Goal: Task Accomplishment & Management: Use online tool/utility

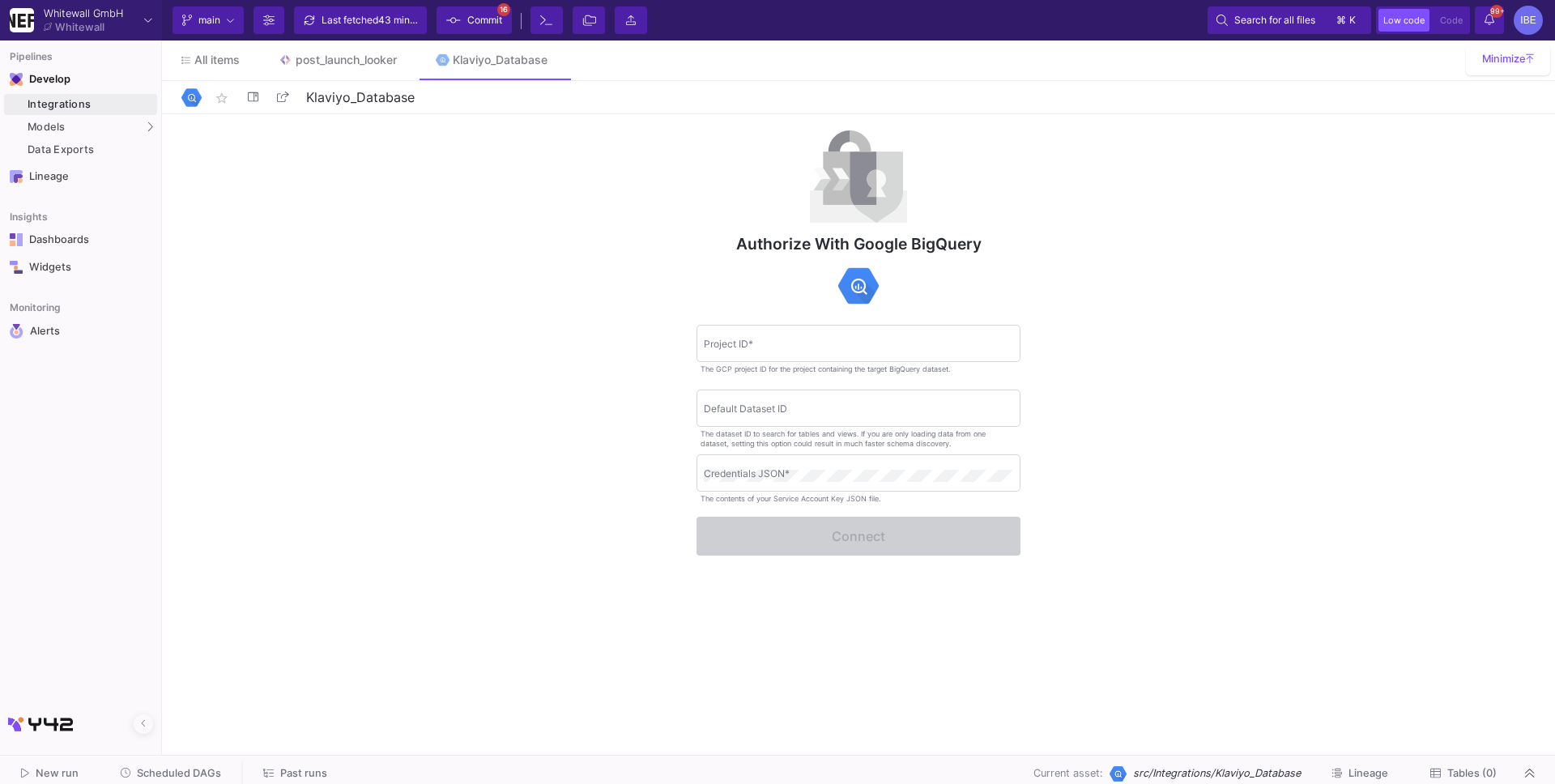
click at [145, 769] on span "Scheduled DAGs" at bounding box center [178, 773] width 84 height 12
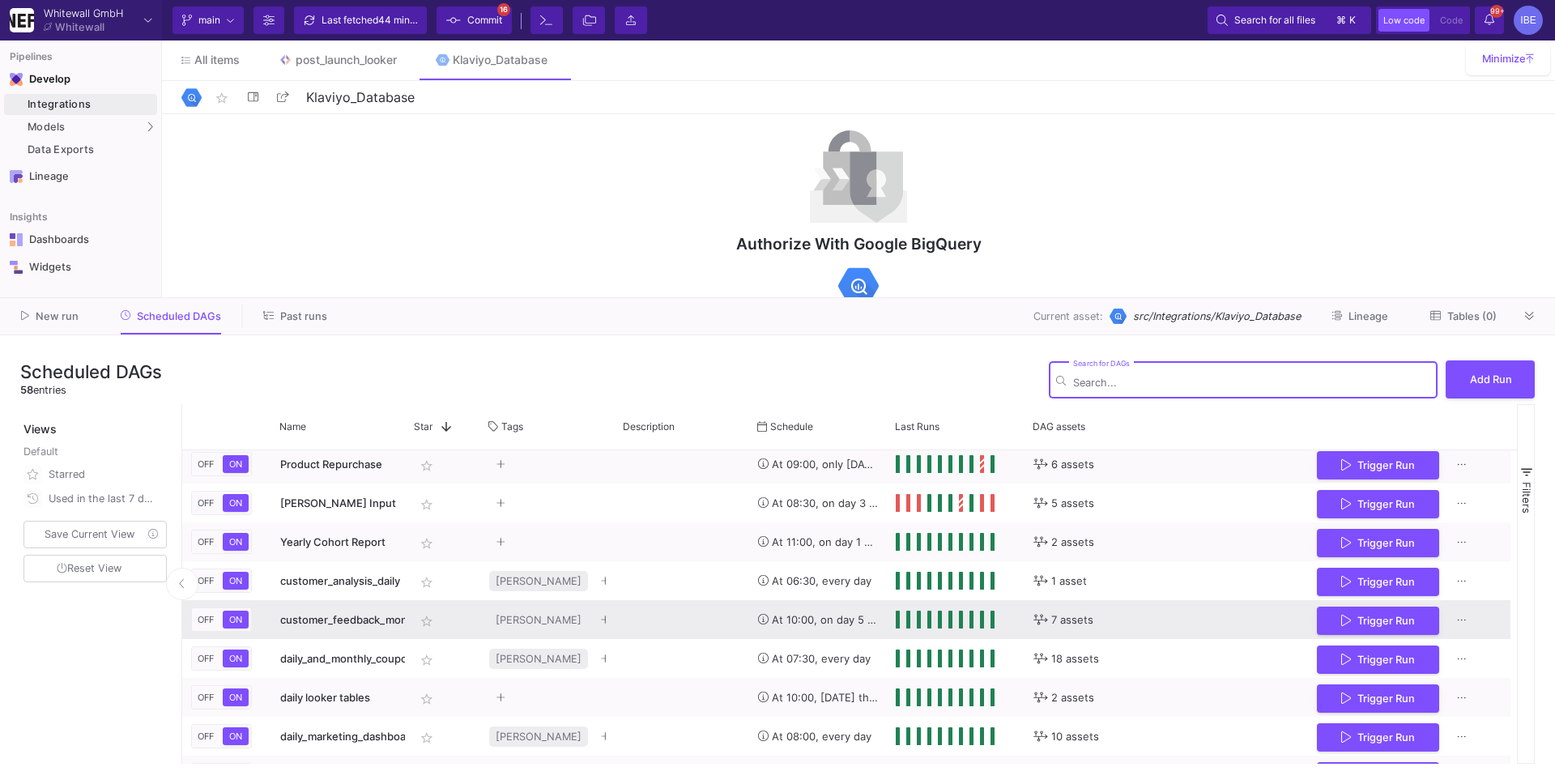
scroll to position [393, 0]
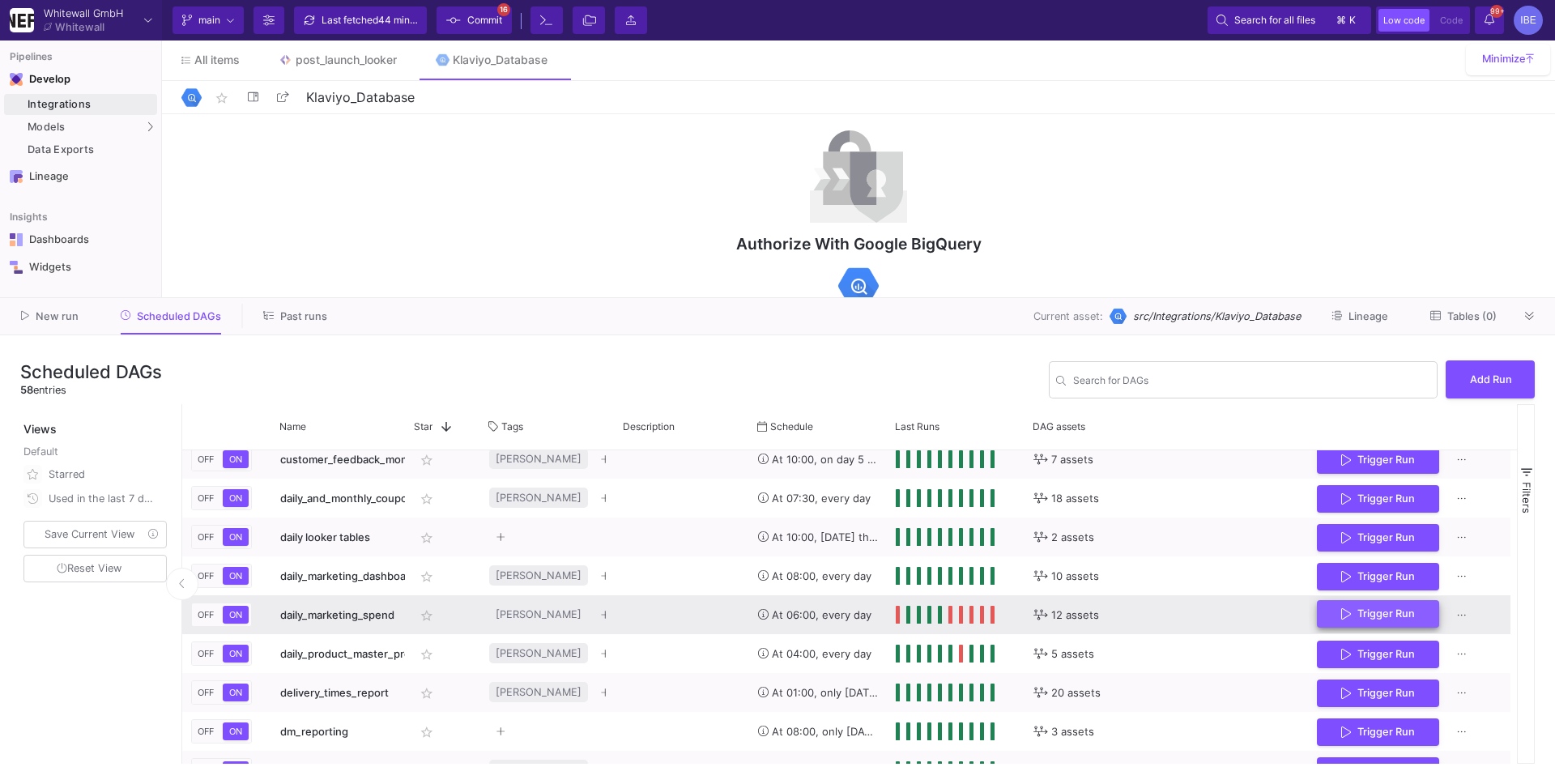
click at [1334, 609] on button "Trigger Run" at bounding box center [1379, 614] width 123 height 28
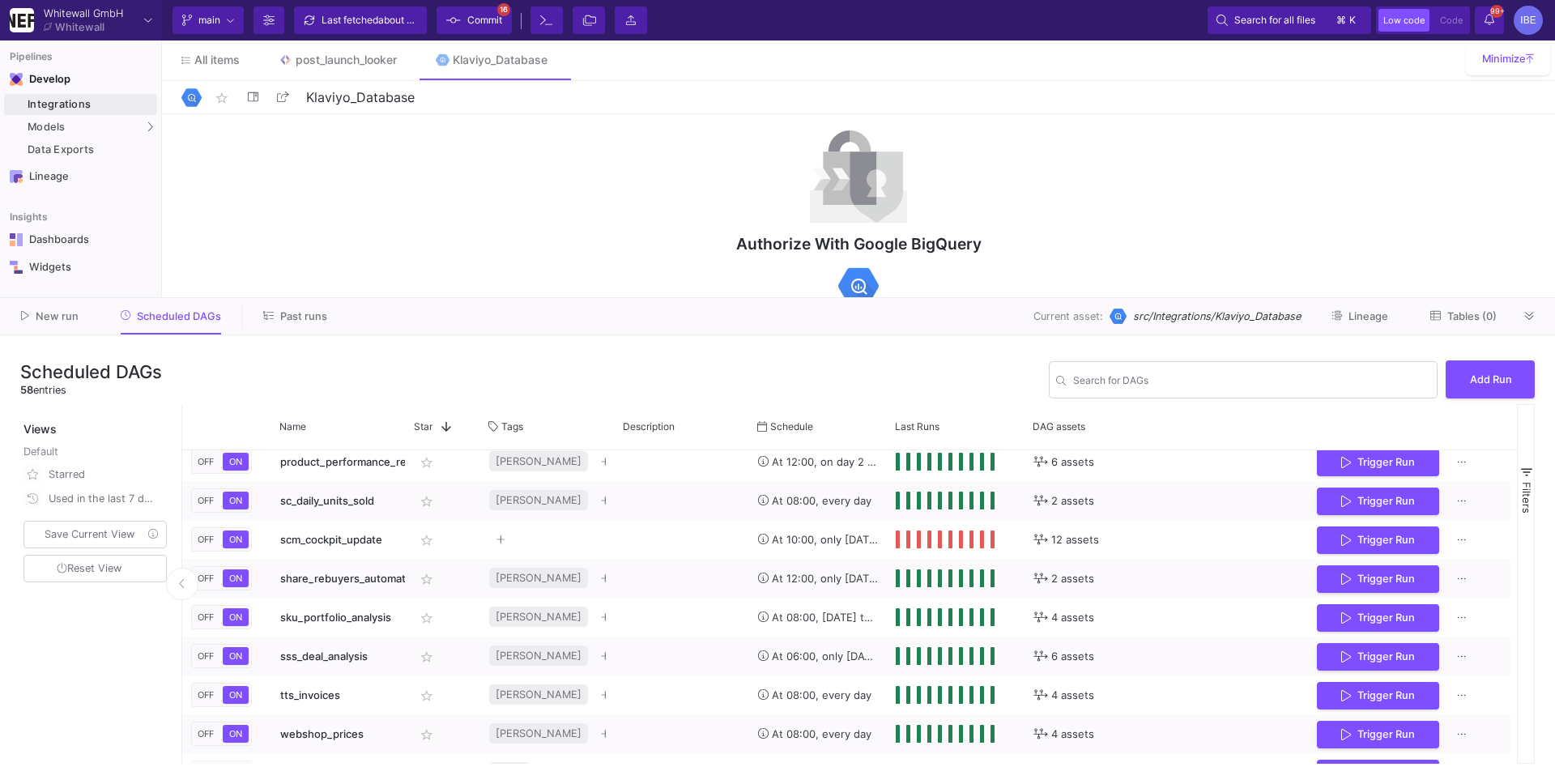
click at [485, 24] on span "Commit" at bounding box center [484, 21] width 35 height 25
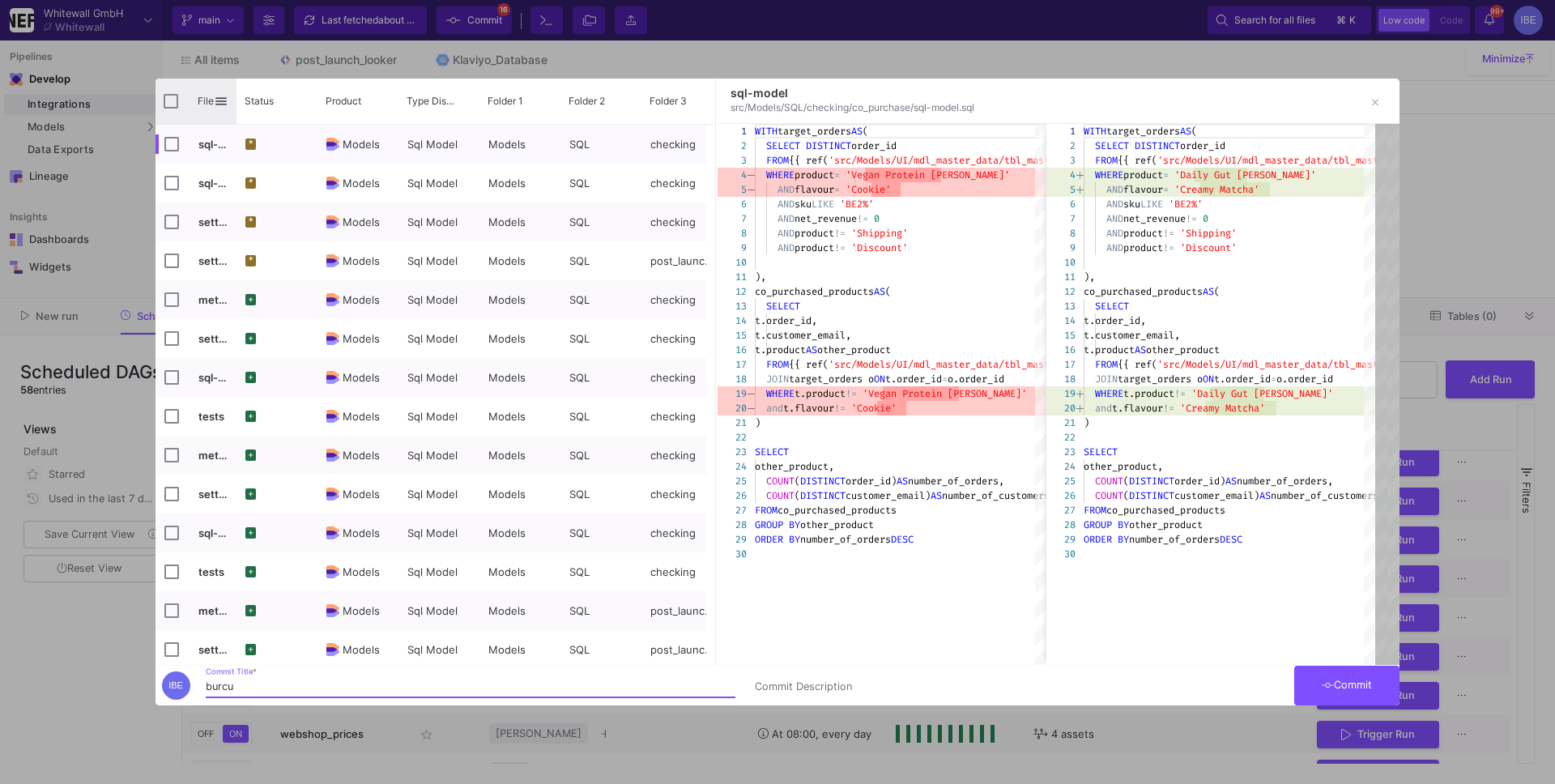
type input "burcu"
click at [183, 89] on div "File" at bounding box center [196, 101] width 81 height 45
click at [158, 119] on div "File" at bounding box center [196, 101] width 81 height 45
click at [172, 107] on input "Press Space to toggle all rows selection (unchecked)" at bounding box center [170, 101] width 14 height 14
checkbox input "true"
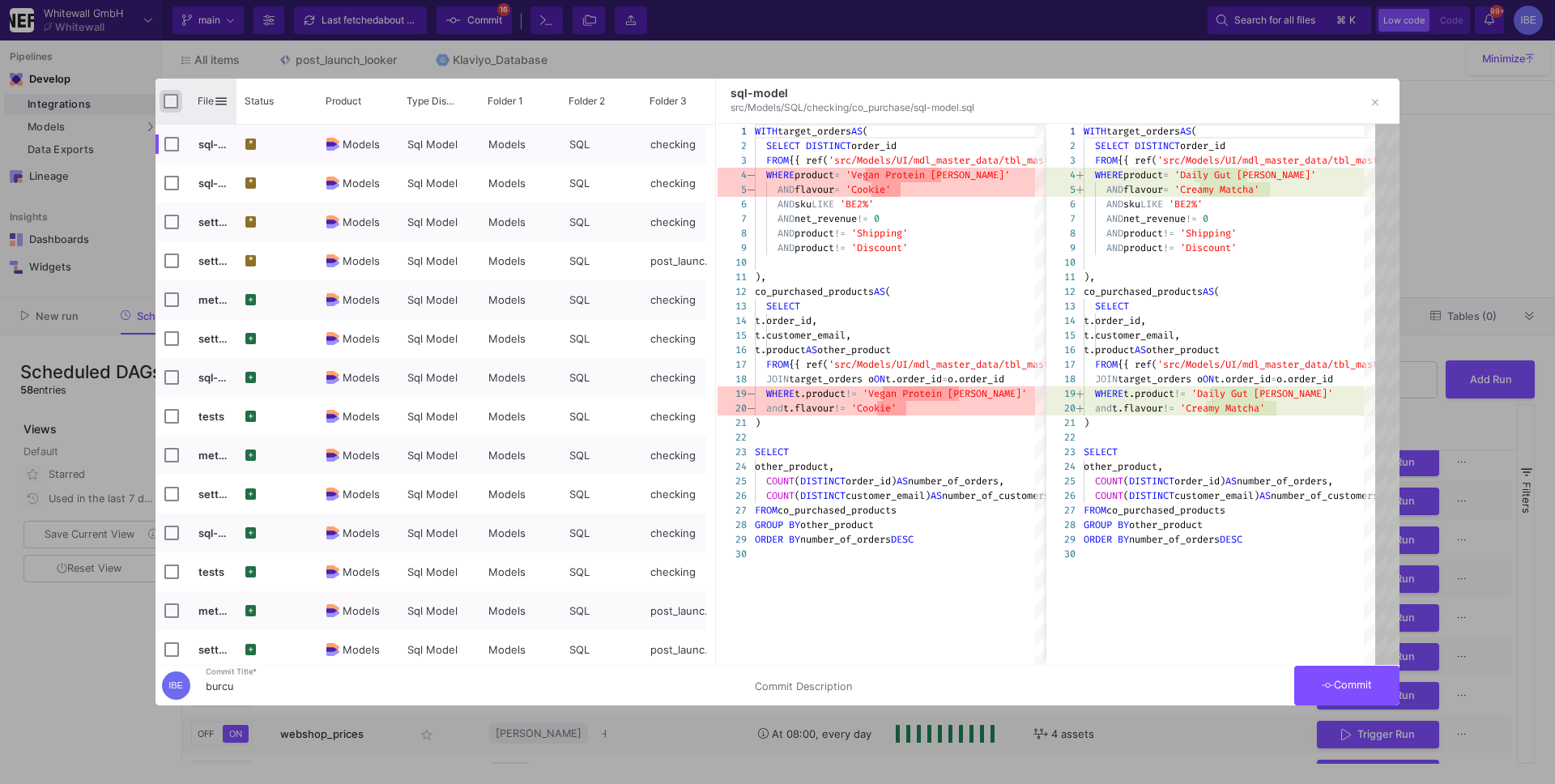
checkbox input "true"
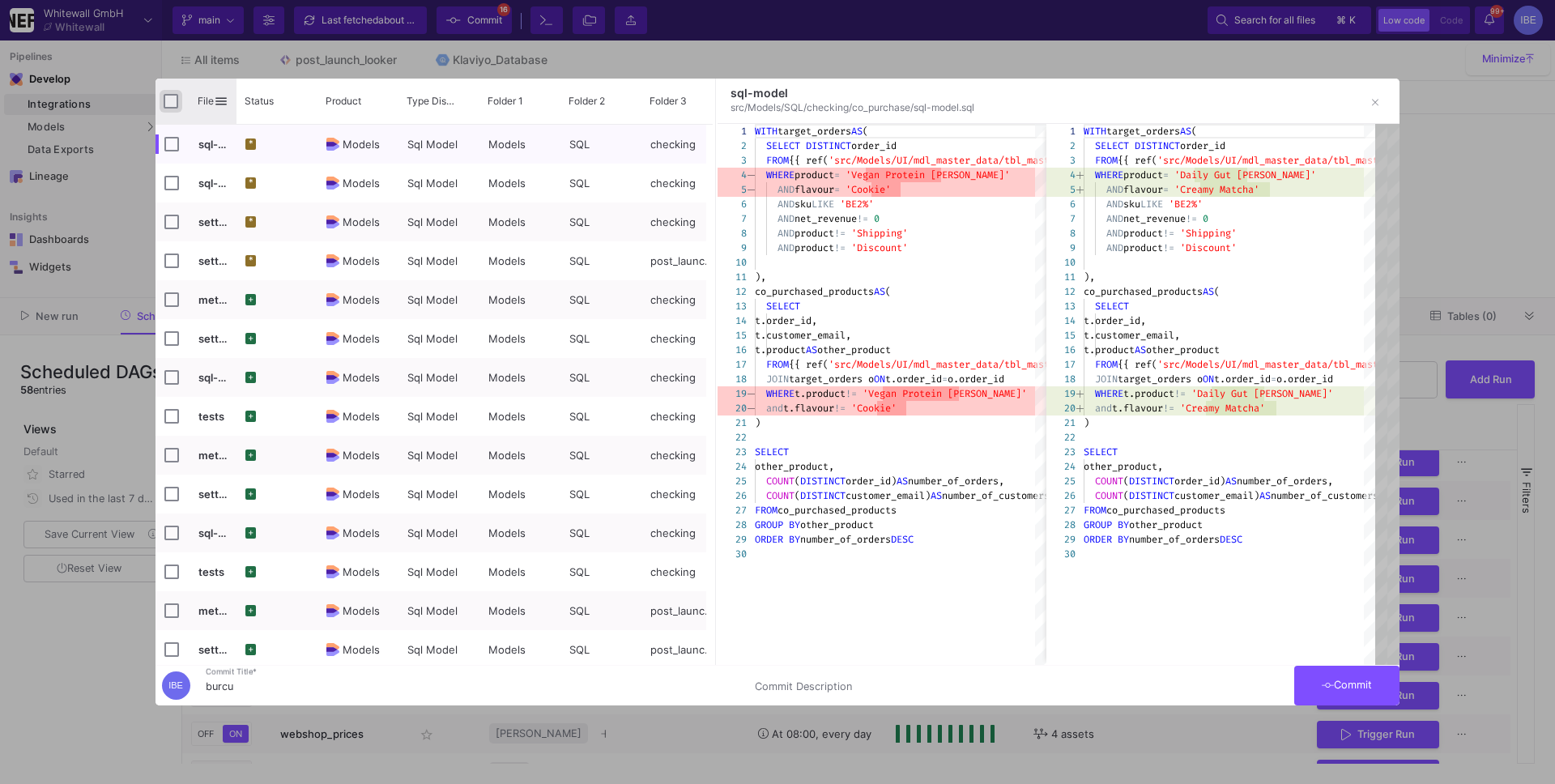
checkbox input "true"
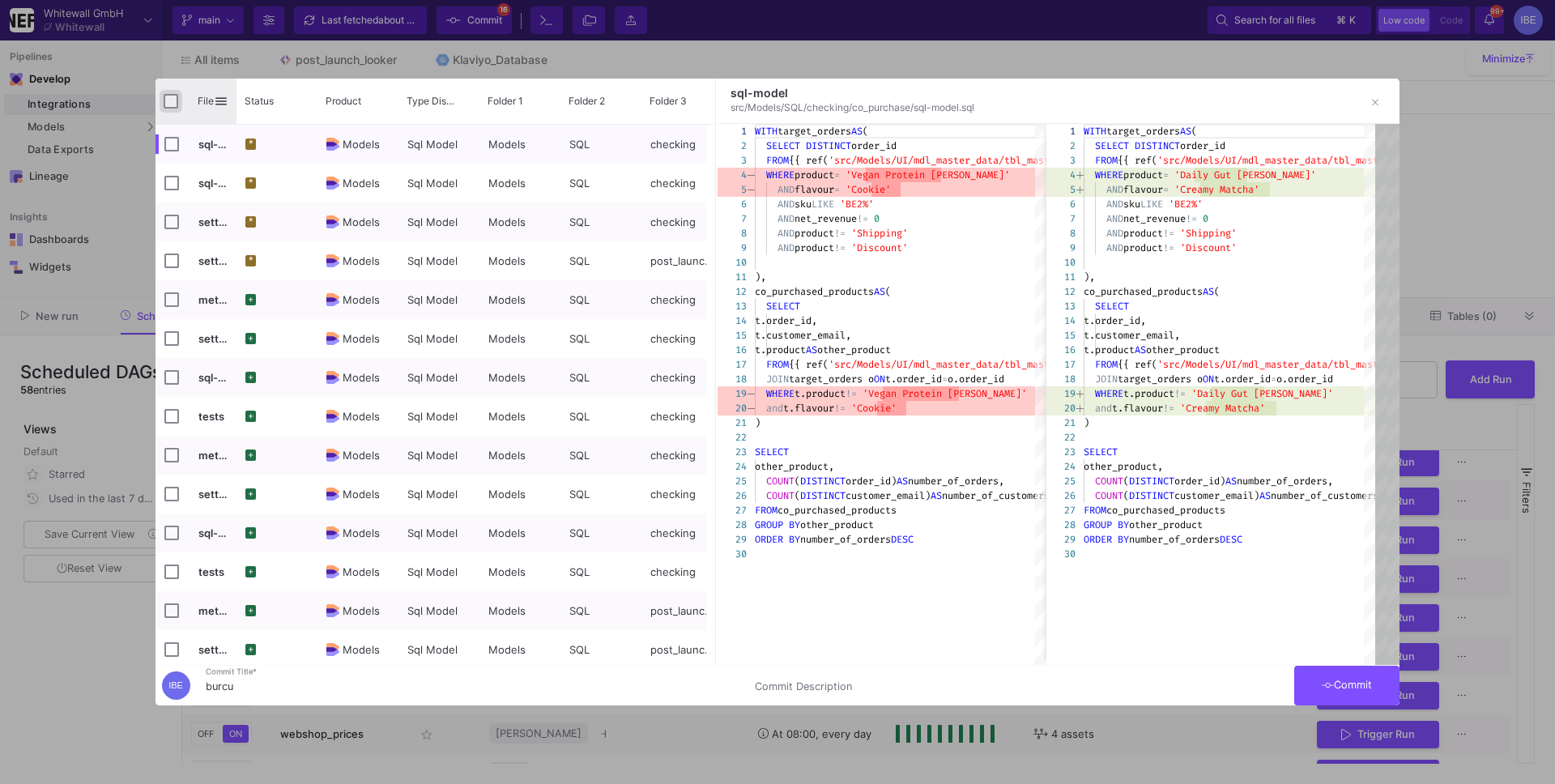
checkbox input "true"
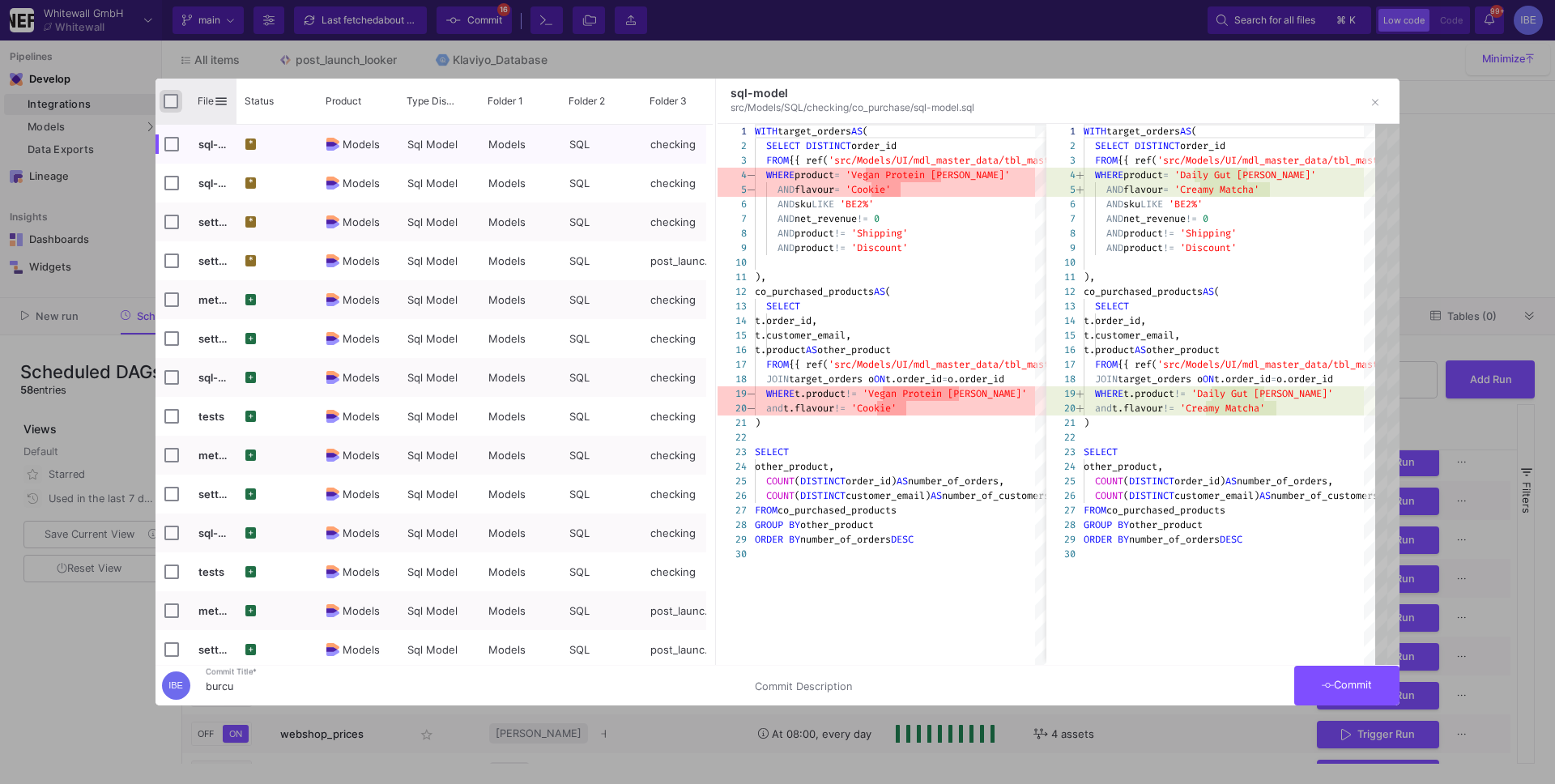
checkbox input "true"
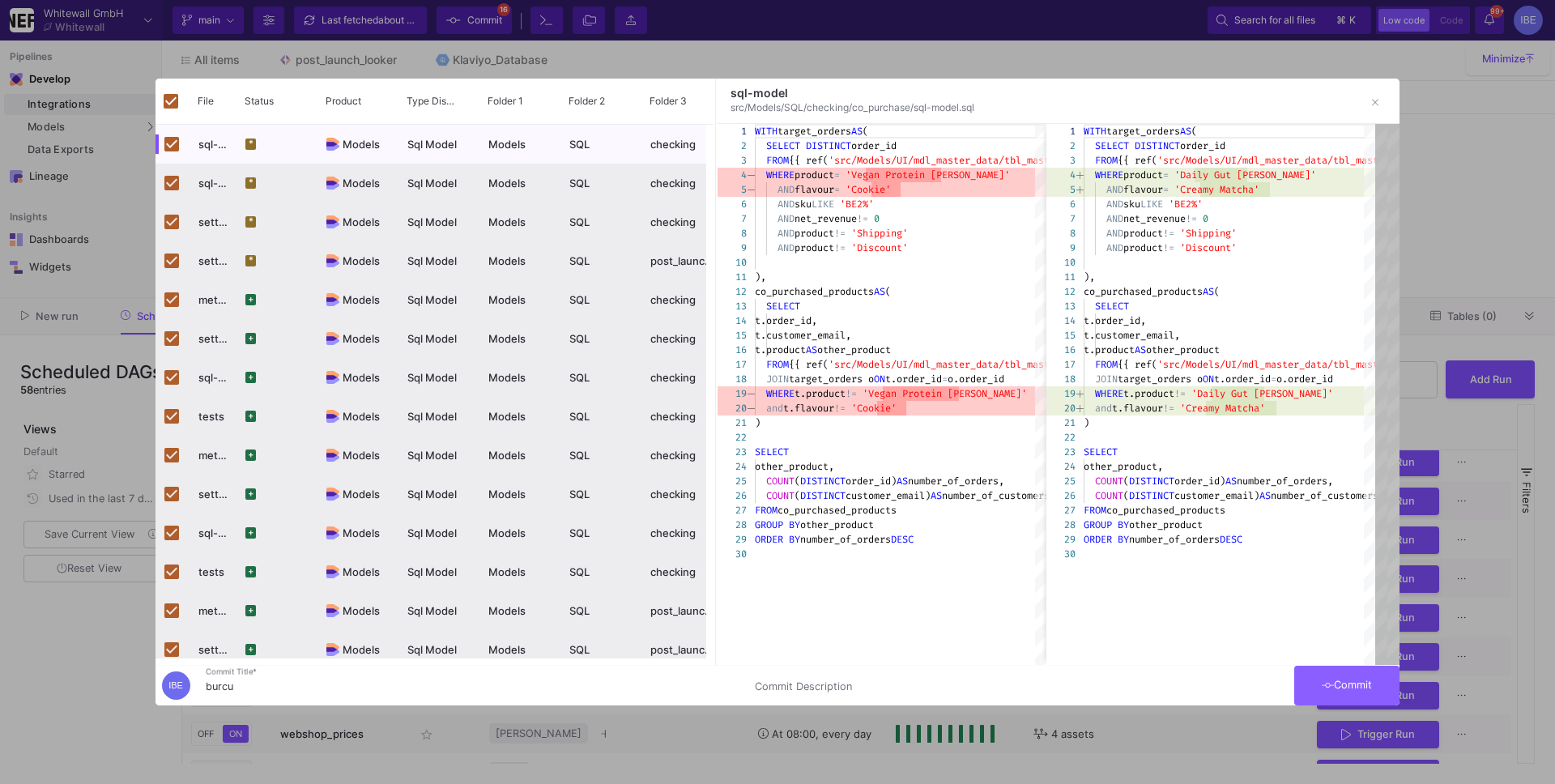
click at [1373, 679] on span "Commit" at bounding box center [1347, 684] width 51 height 12
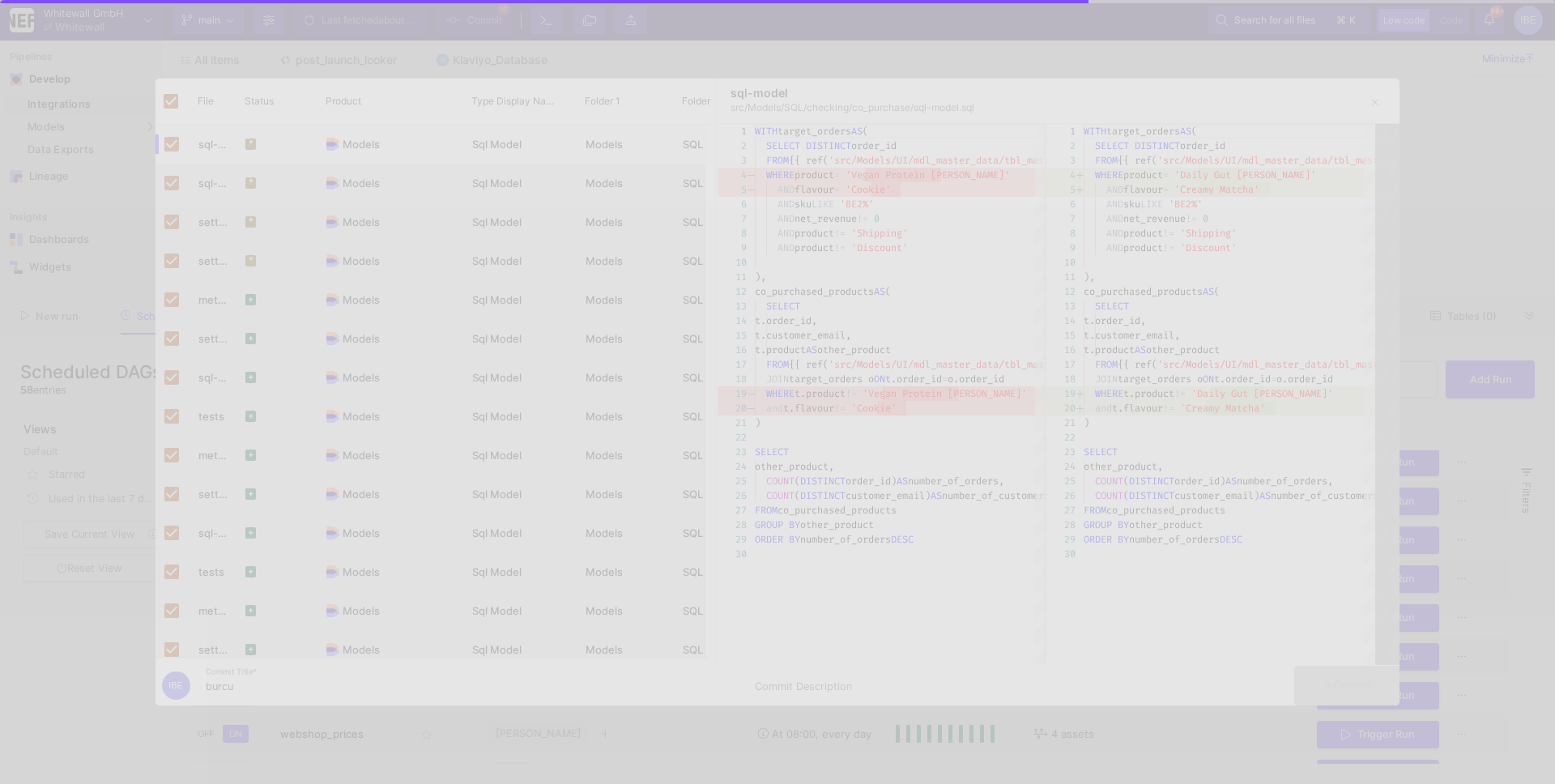
checkbox input "false"
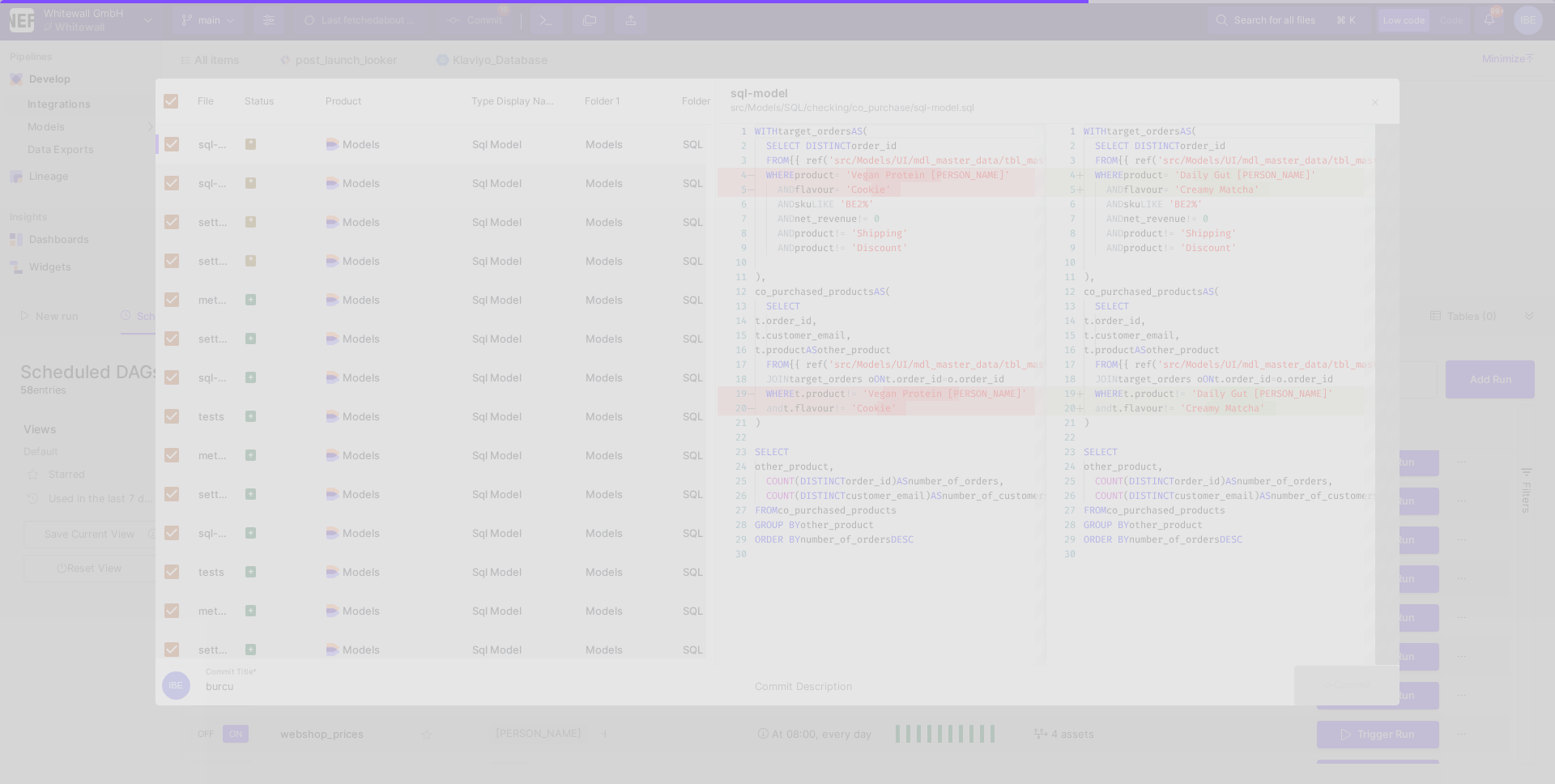
checkbox input "false"
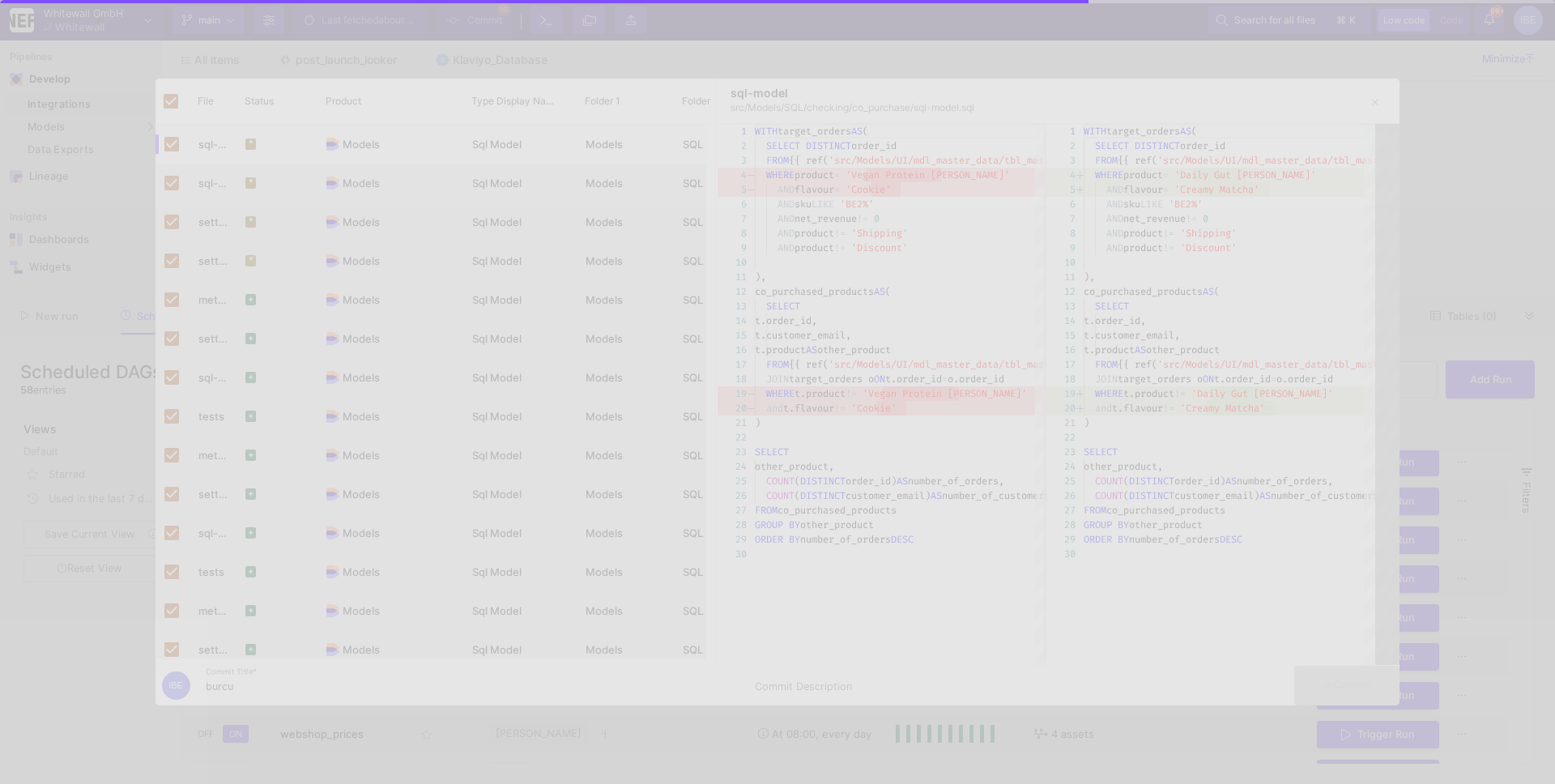
checkbox input "false"
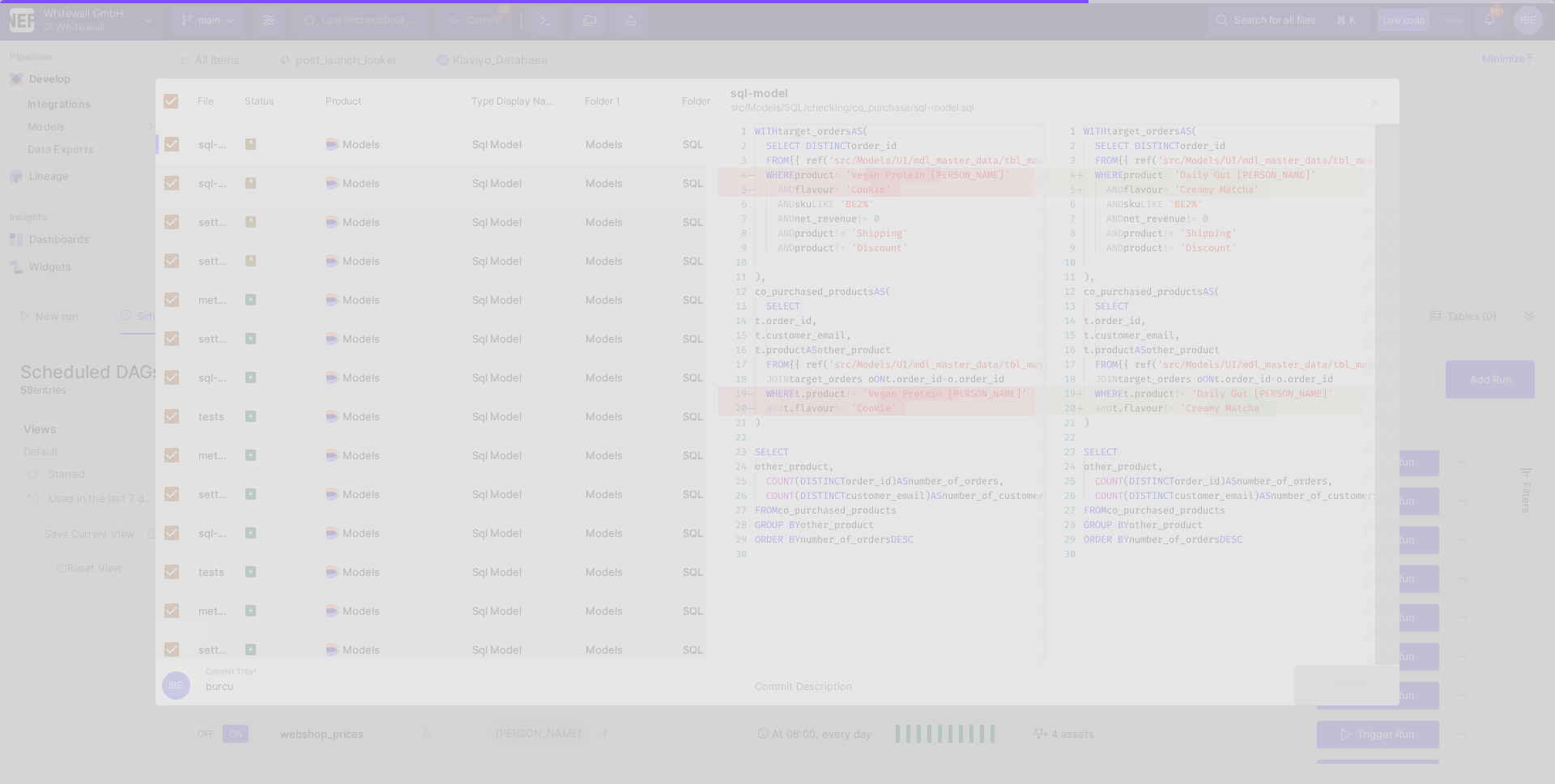
checkbox input "false"
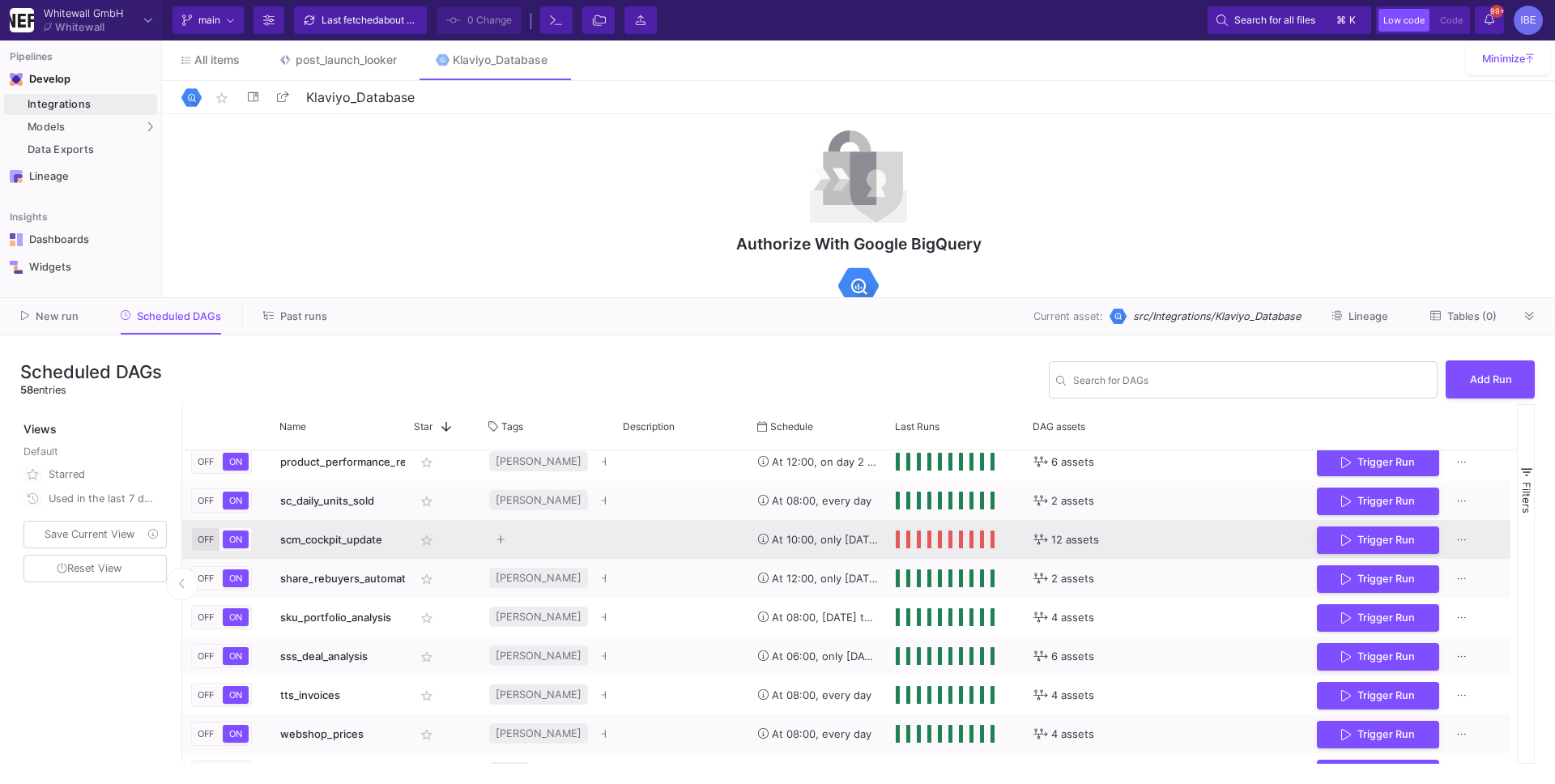
click at [211, 541] on span "OFF" at bounding box center [206, 540] width 23 height 11
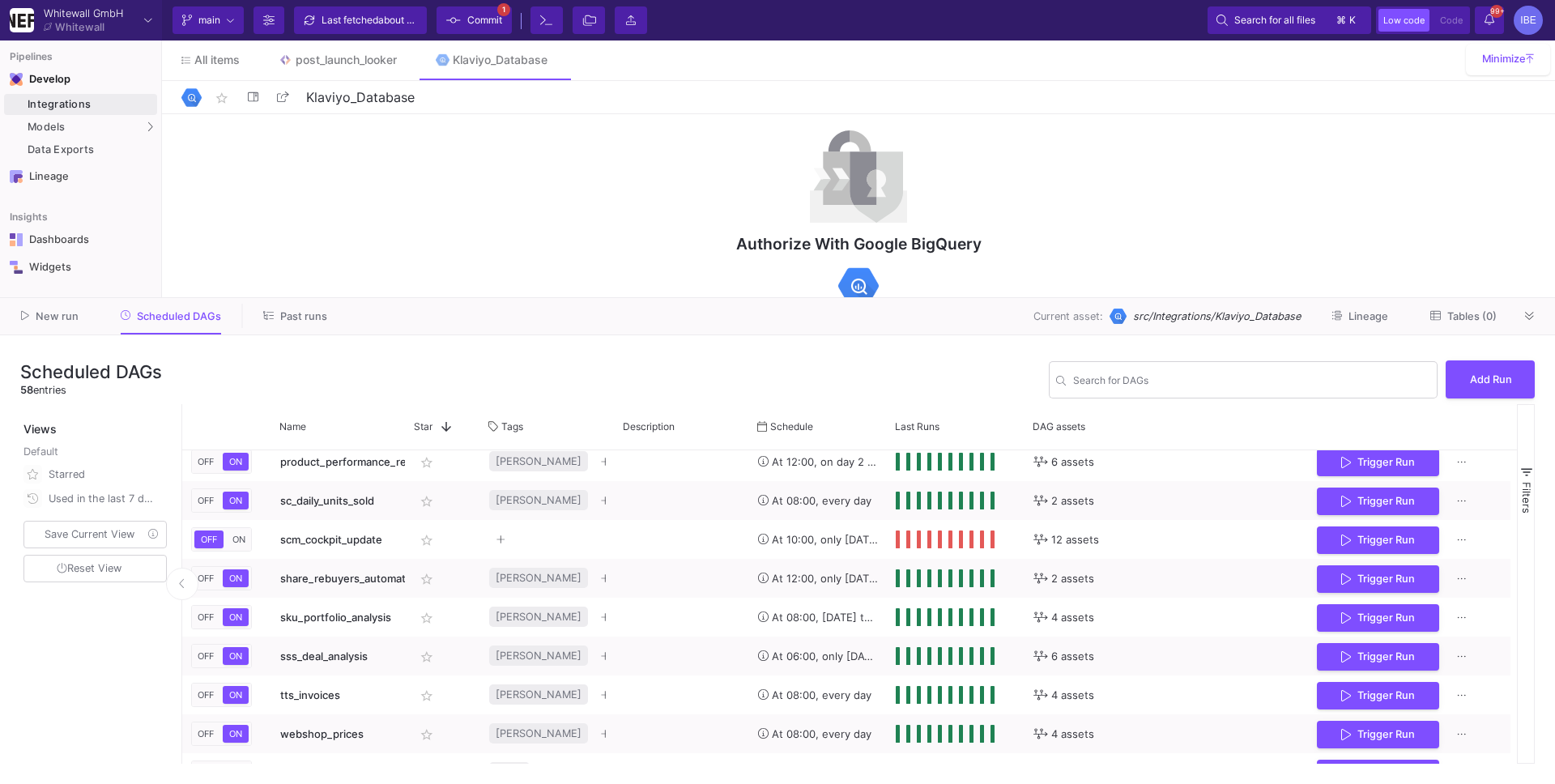
click at [471, 21] on span "Commit" at bounding box center [484, 21] width 35 height 25
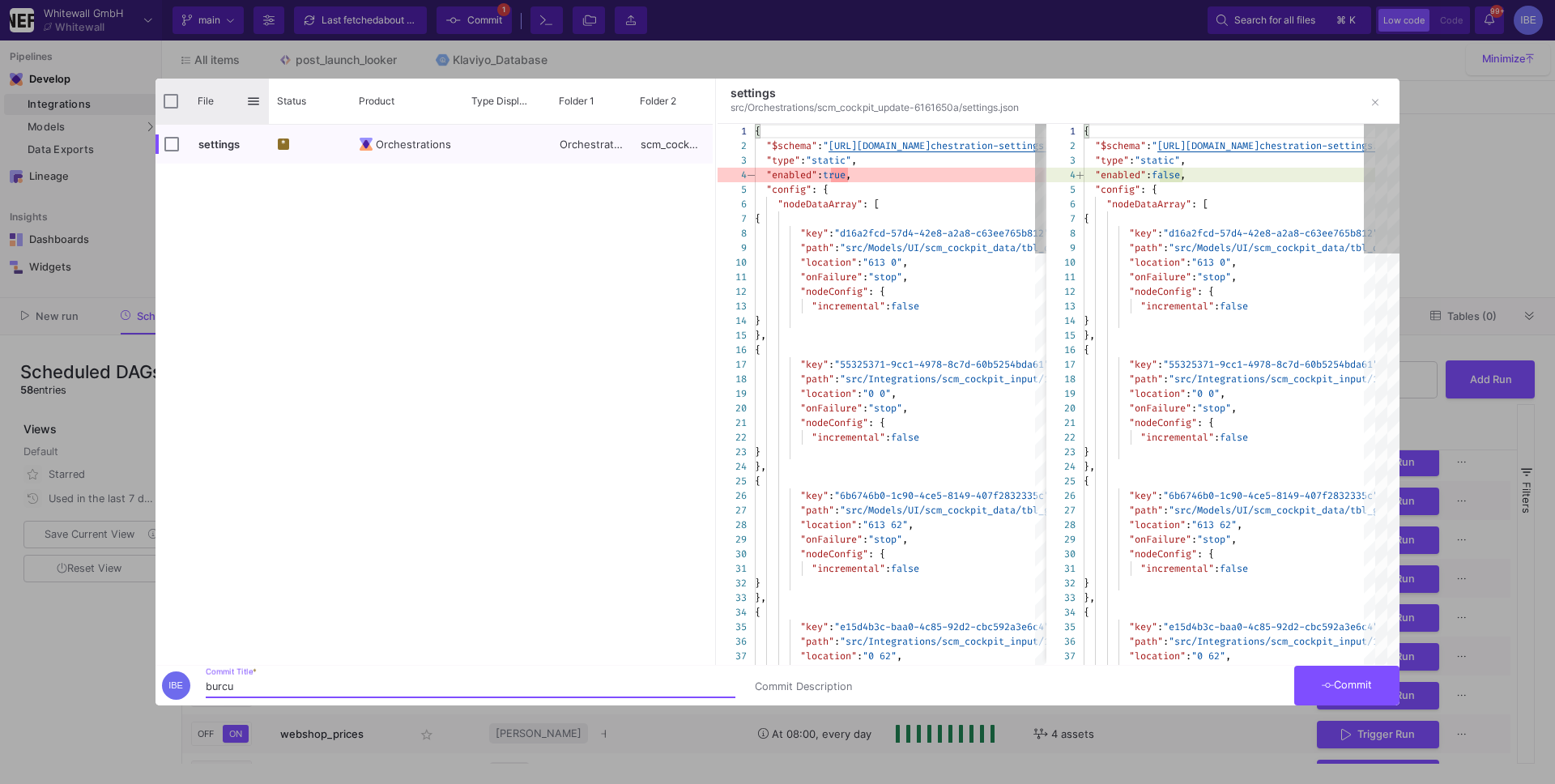
type input "burcu"
click at [170, 100] on input "Press Space to toggle all rows selection (unchecked)" at bounding box center [170, 101] width 14 height 14
checkbox input "true"
click at [1343, 692] on button "Commit" at bounding box center [1347, 686] width 106 height 40
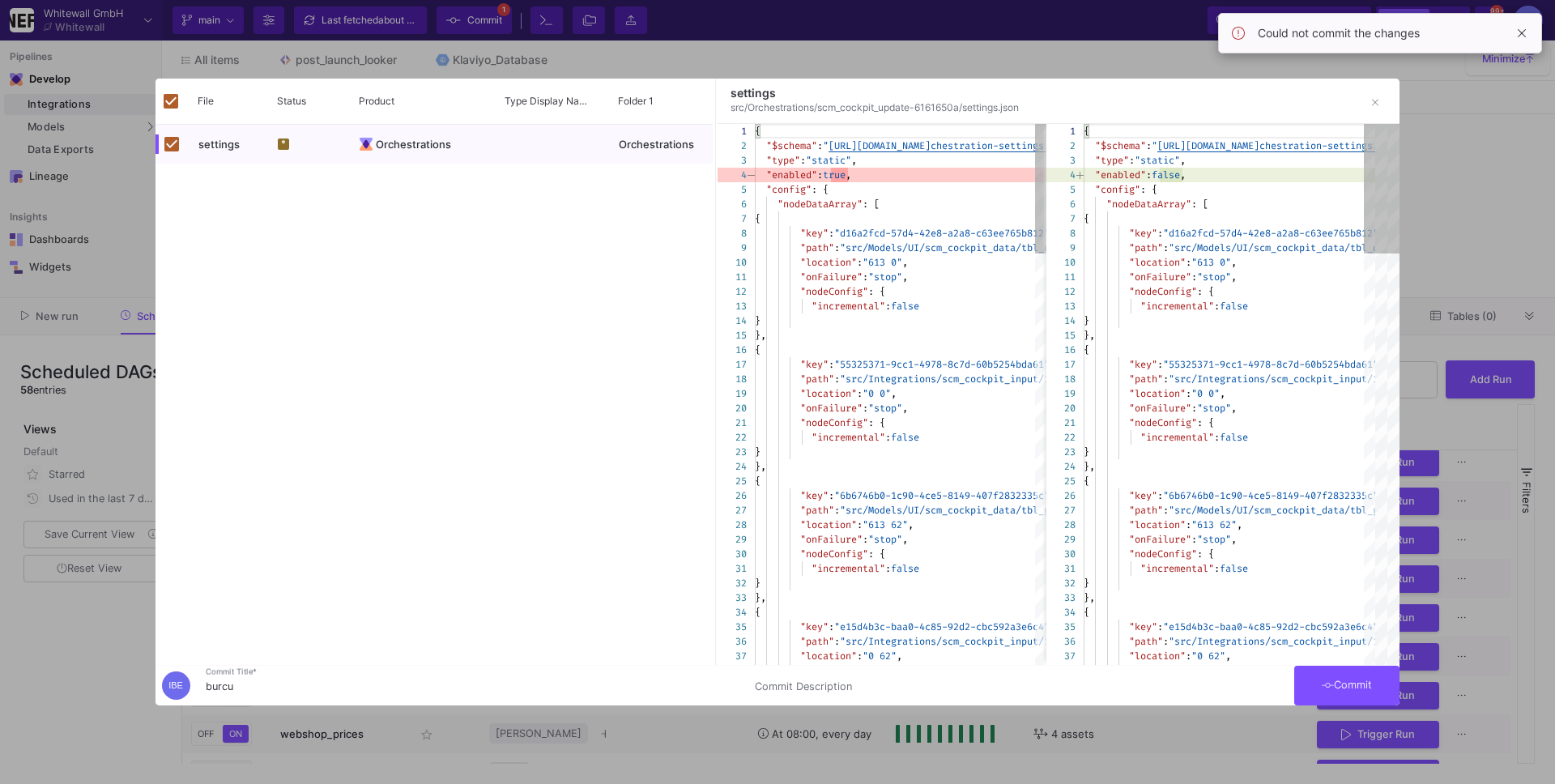
click at [47, 144] on div at bounding box center [778, 392] width 1555 height 784
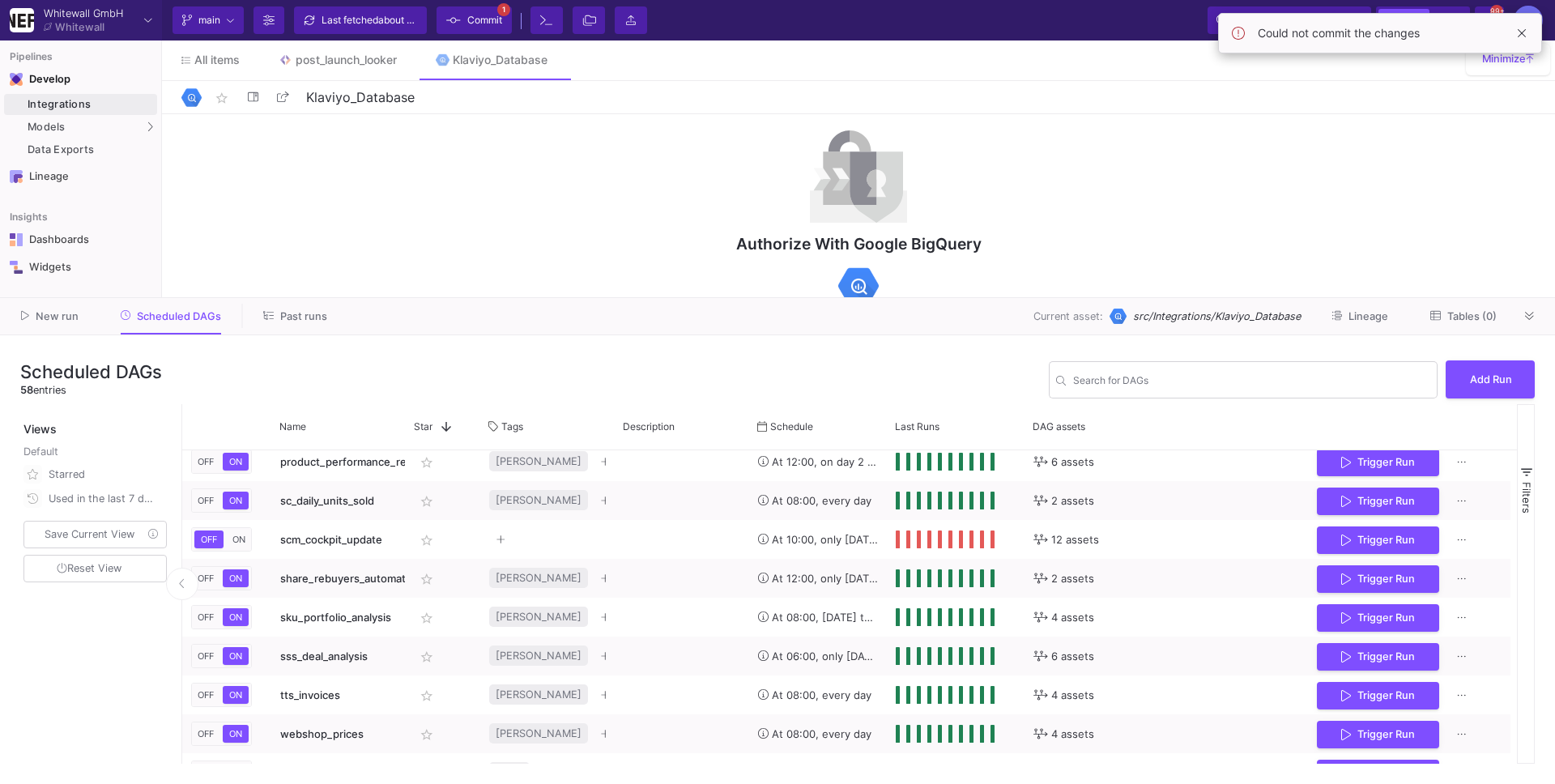
click at [474, 25] on span "Commit" at bounding box center [484, 21] width 35 height 25
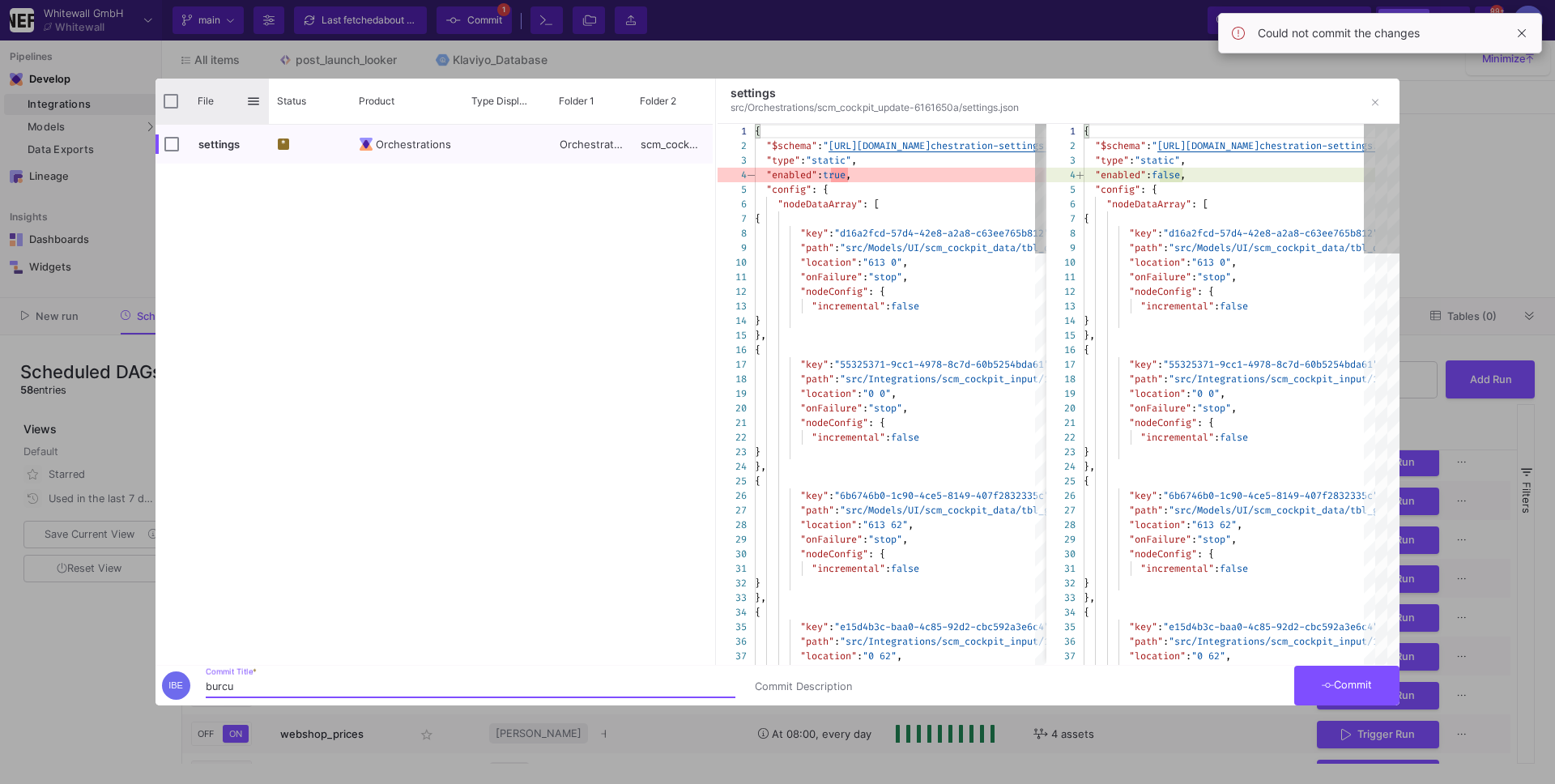
type input "burcu"
click at [175, 92] on div "File" at bounding box center [212, 101] width 113 height 45
click at [176, 105] on input "Press Space to toggle all rows selection (unchecked)" at bounding box center [170, 101] width 14 height 14
checkbox input "true"
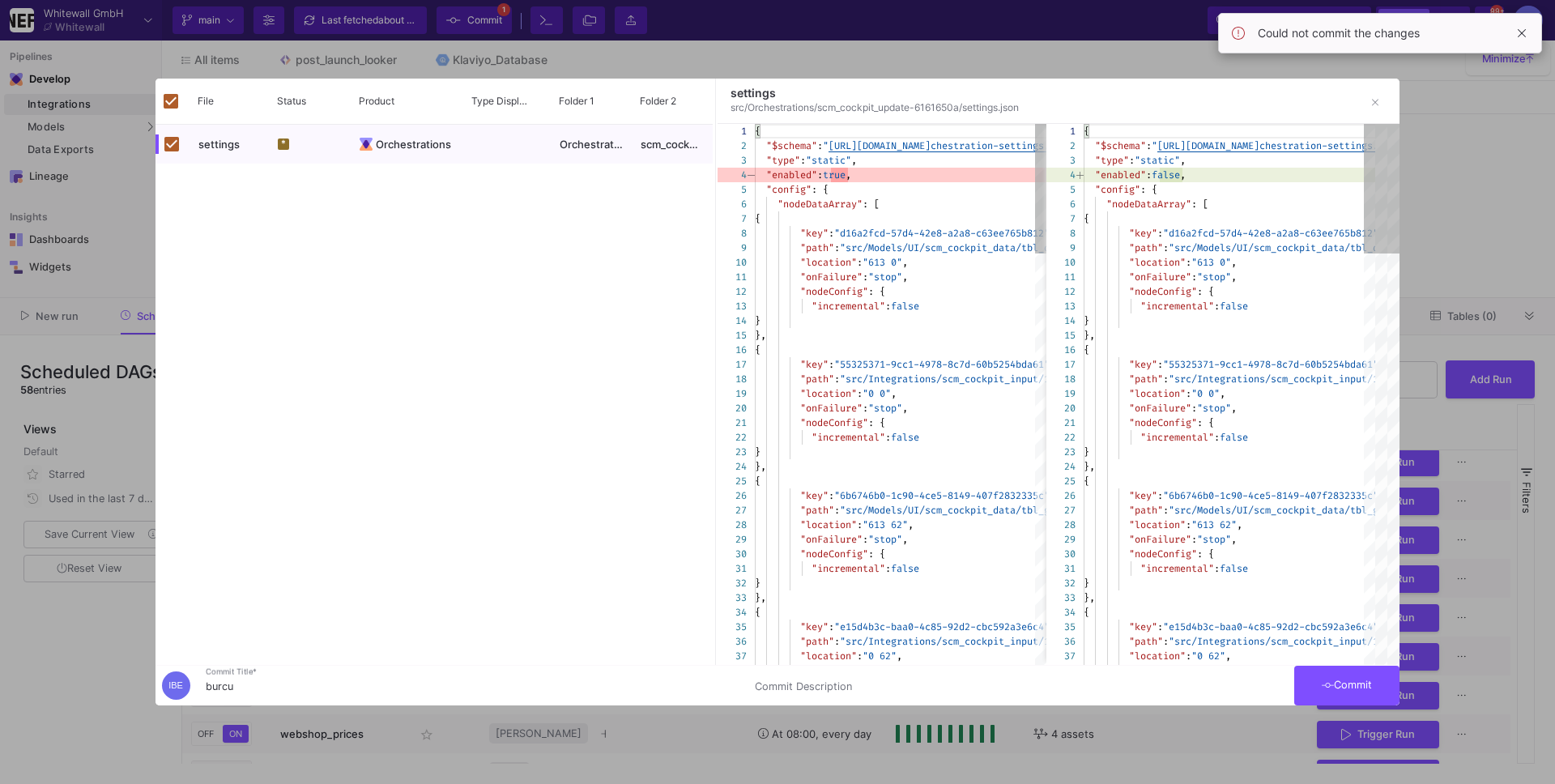
click at [1396, 707] on div at bounding box center [778, 392] width 1555 height 784
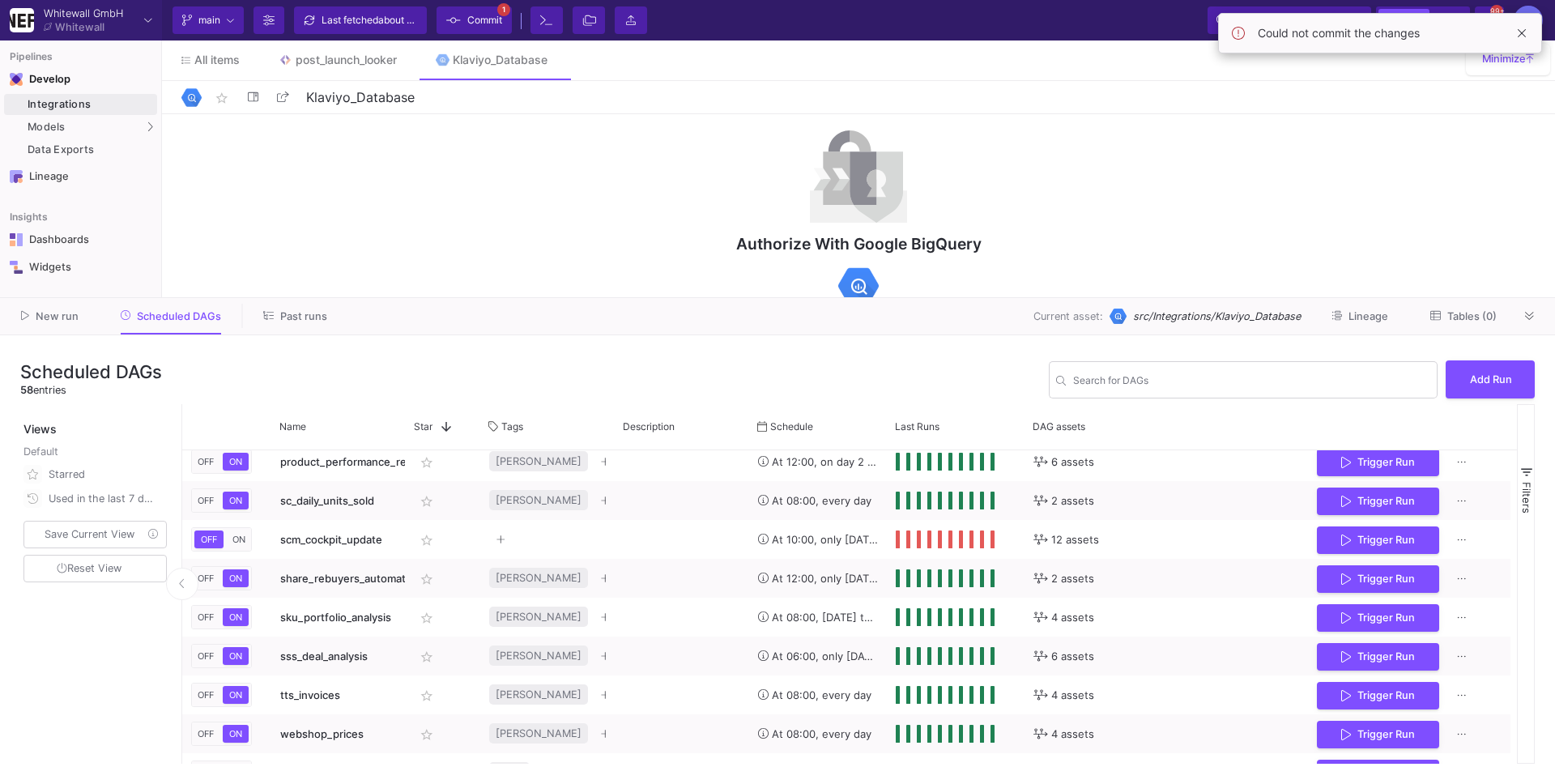
click at [487, 26] on span "Commit" at bounding box center [484, 21] width 35 height 25
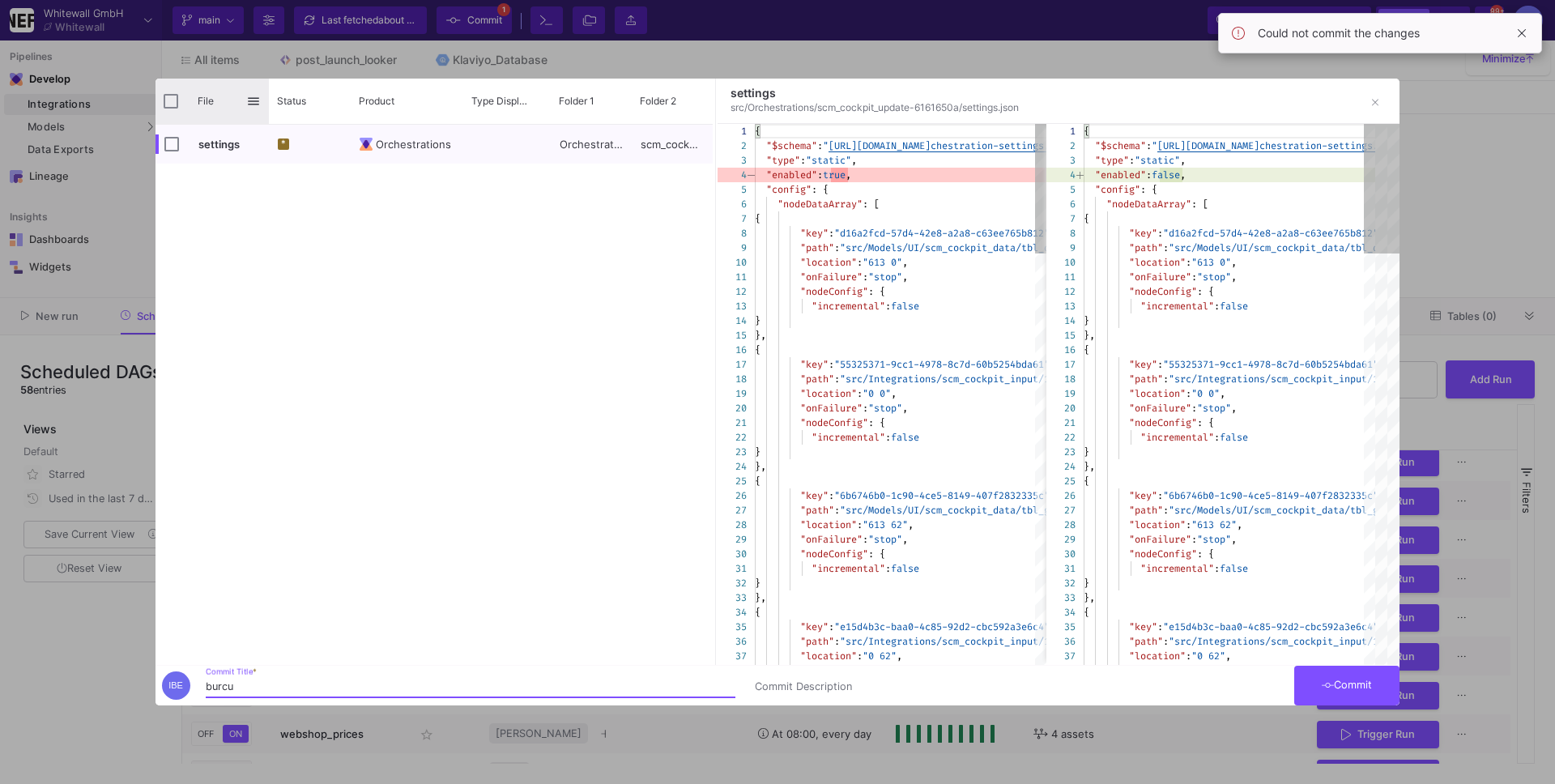
type input "burcu"
click at [175, 103] on input "Press Space to toggle all rows selection (unchecked)" at bounding box center [170, 101] width 14 height 14
checkbox input "true"
click at [1354, 687] on span "Commit" at bounding box center [1347, 684] width 51 height 12
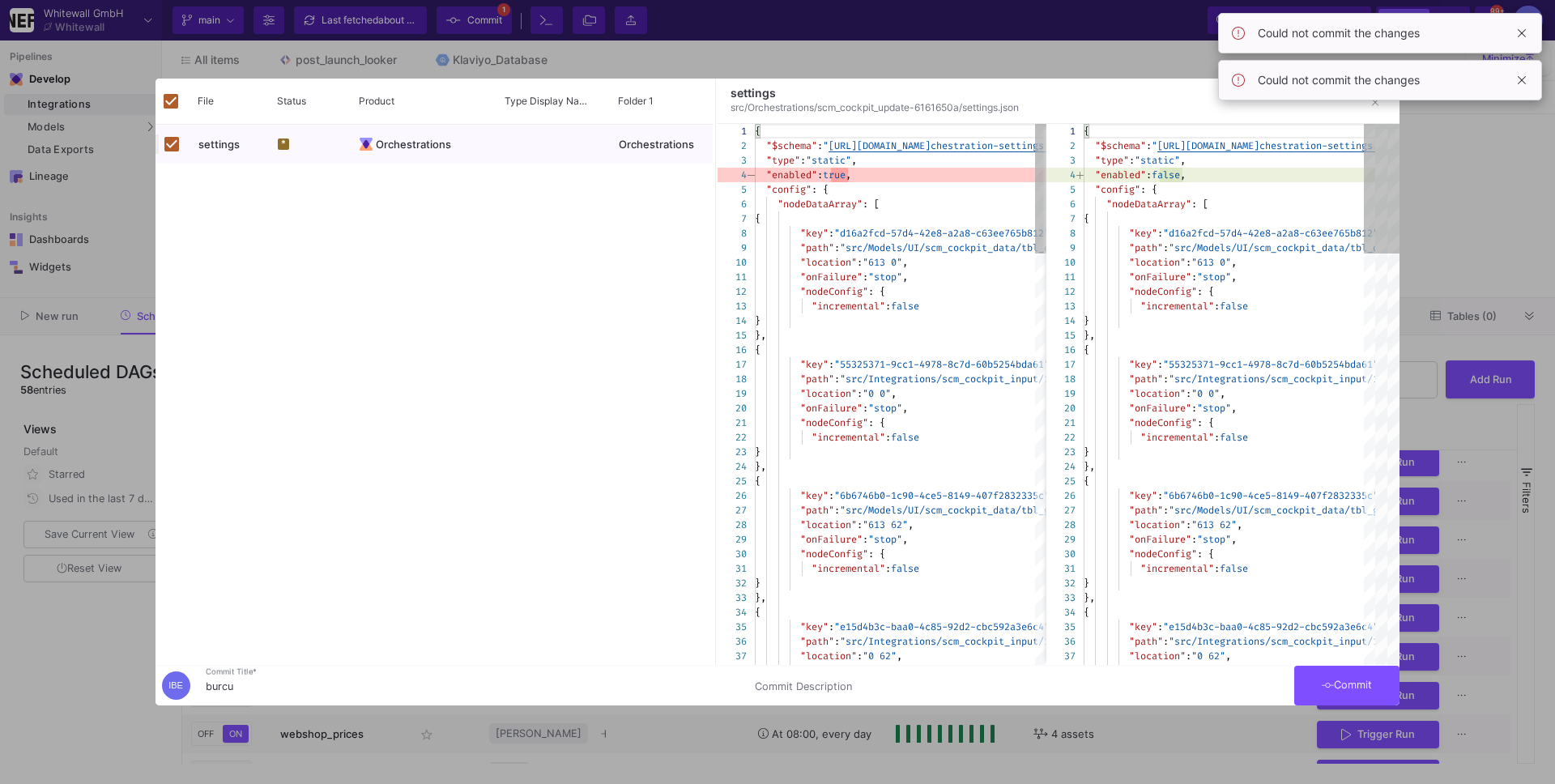
click at [144, 128] on div at bounding box center [778, 392] width 1555 height 784
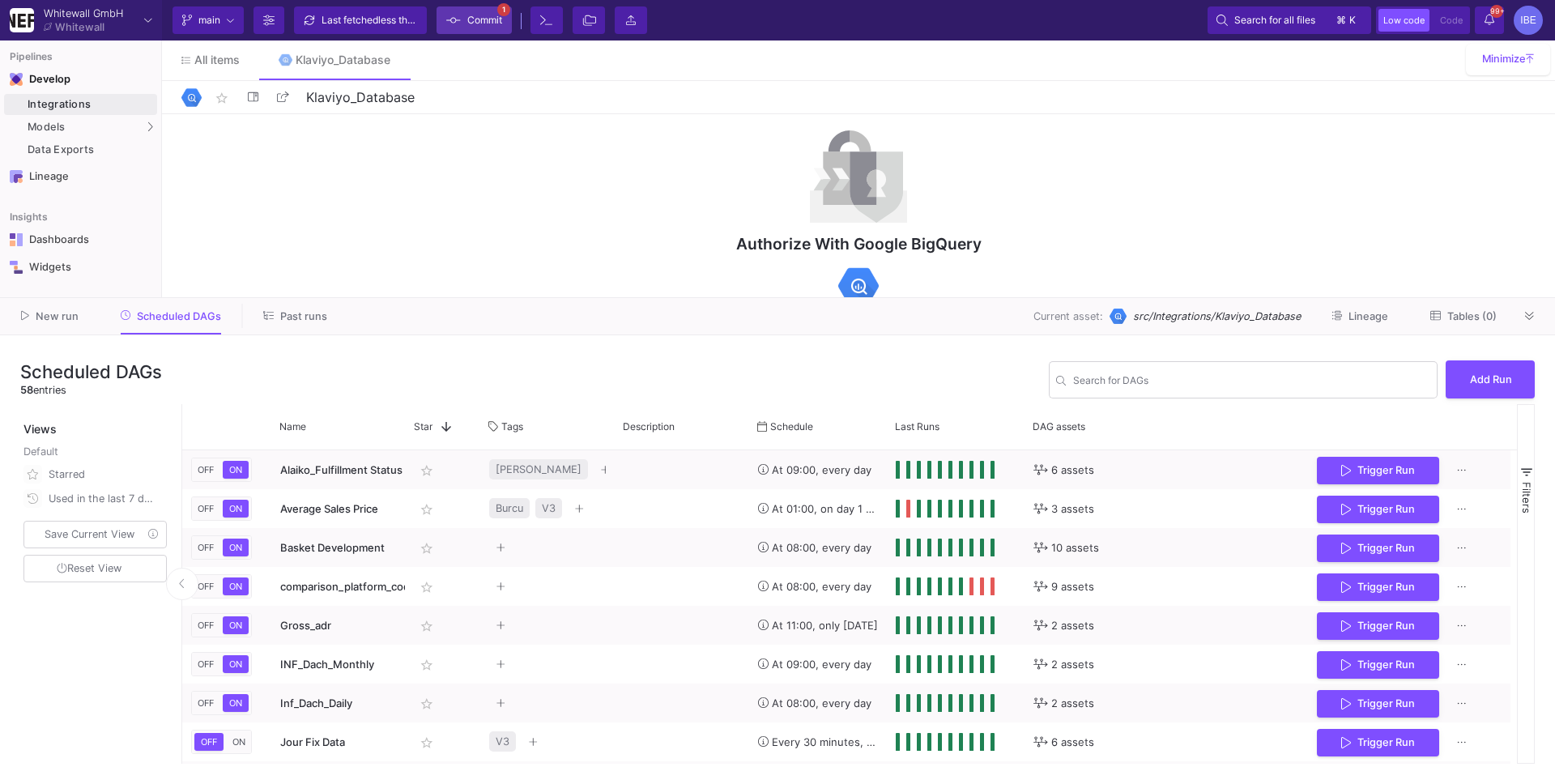
click at [473, 21] on span "Commit" at bounding box center [484, 21] width 35 height 25
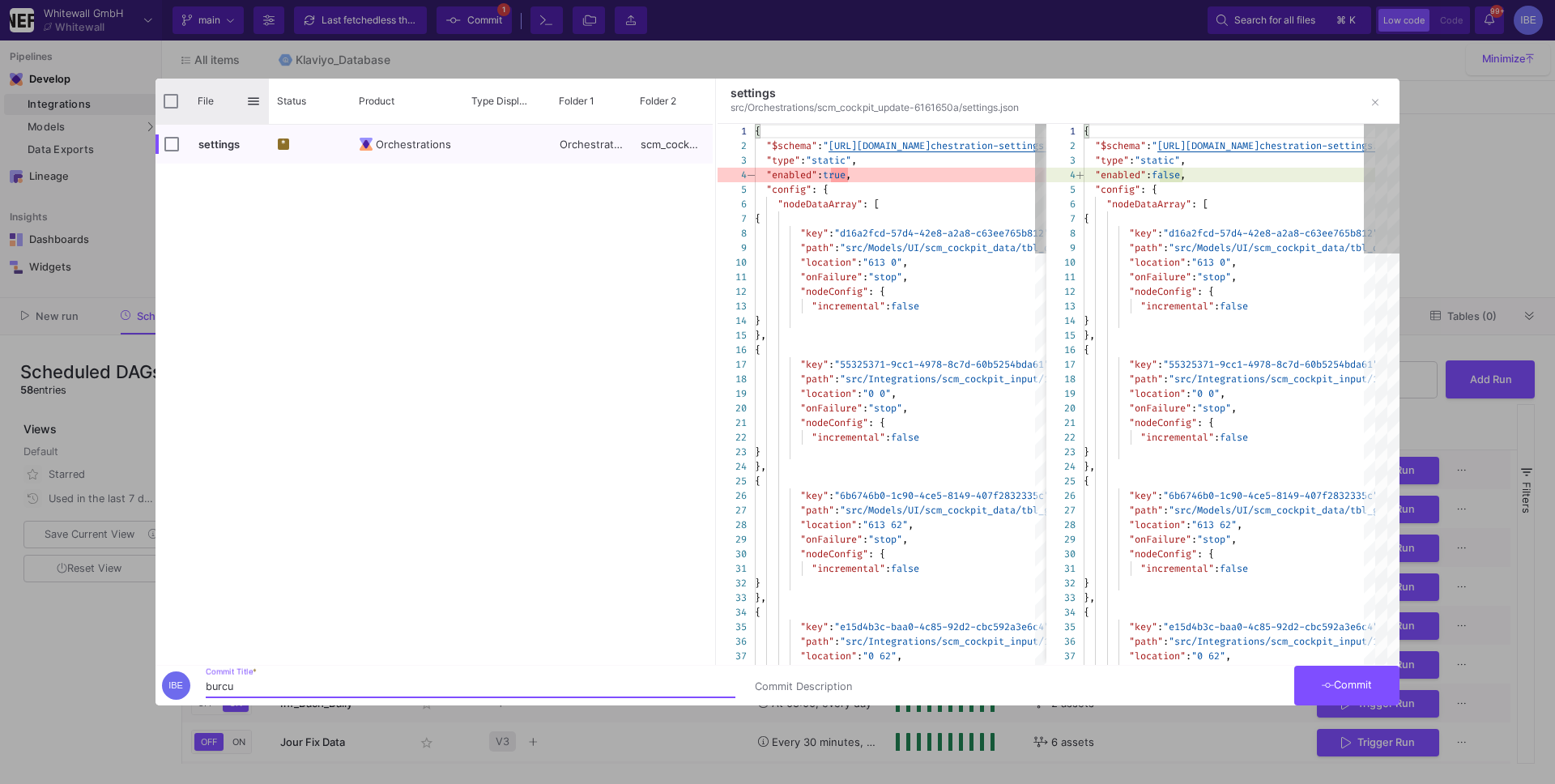
type input "burcu"
click at [188, 99] on div "File" at bounding box center [212, 101] width 113 height 45
click at [175, 99] on input "Press Space to toggle all rows selection (unchecked)" at bounding box center [170, 101] width 14 height 14
checkbox input "true"
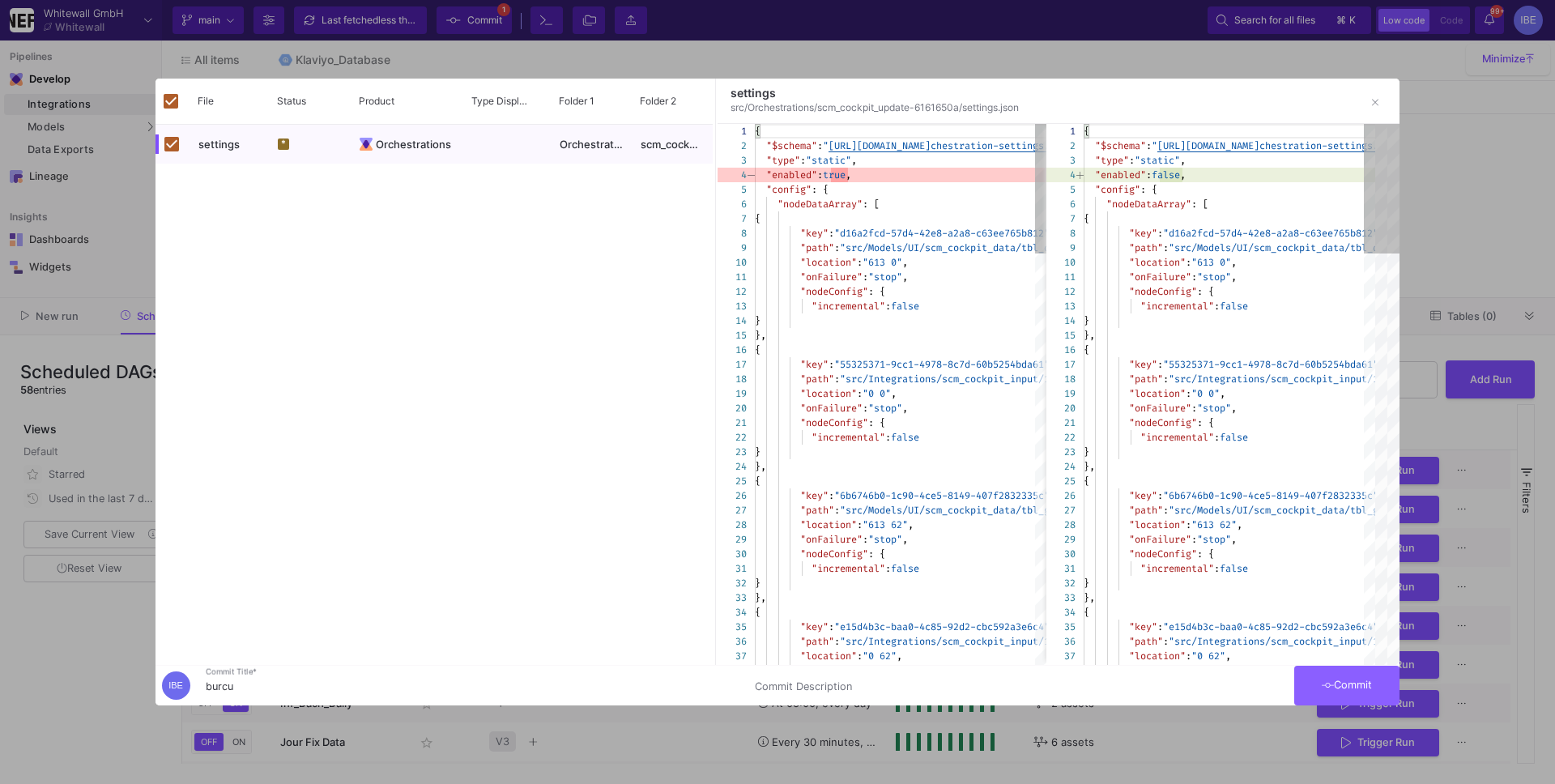
click at [1307, 690] on button "Commit" at bounding box center [1347, 686] width 106 height 40
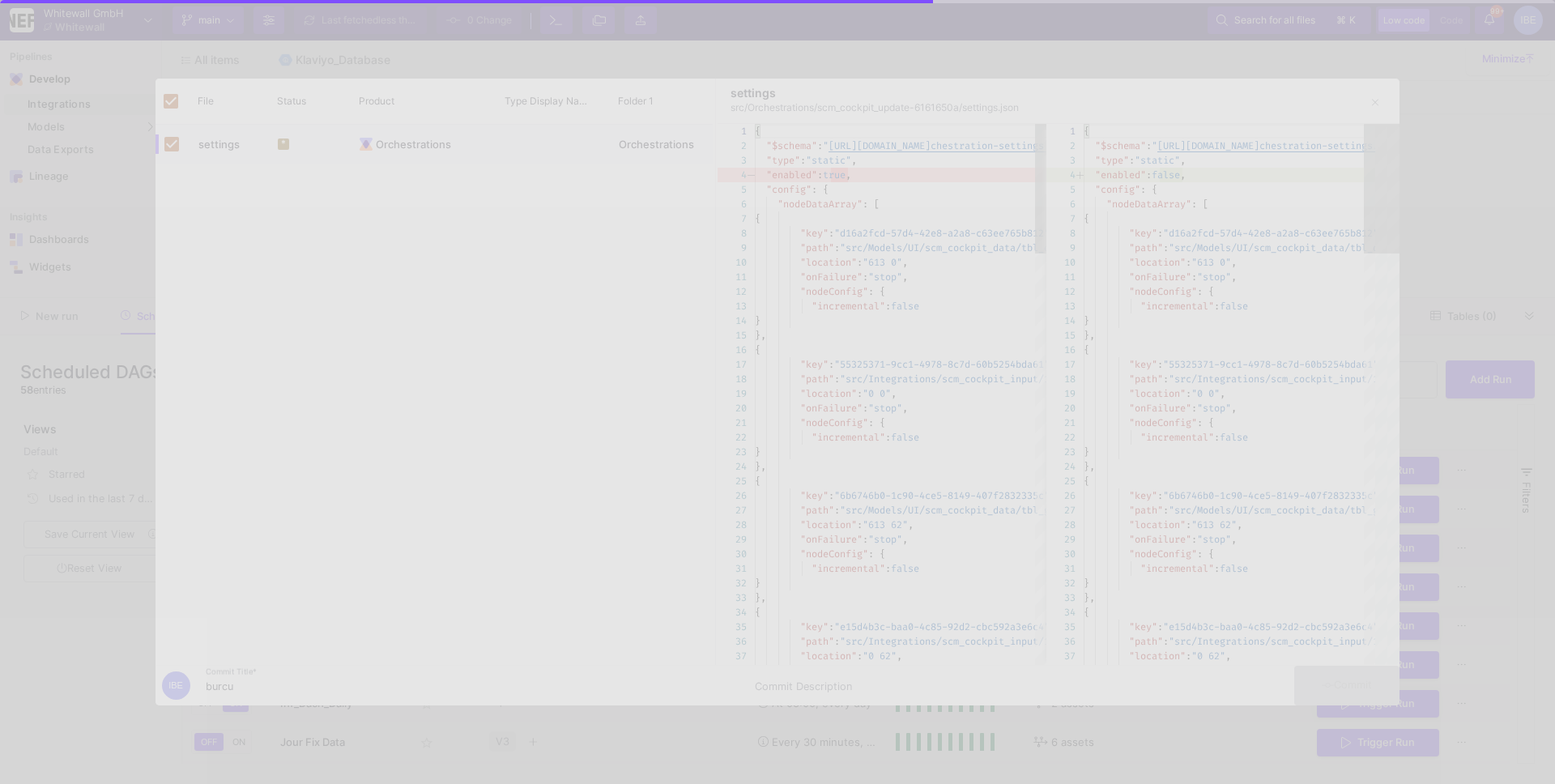
checkbox input "false"
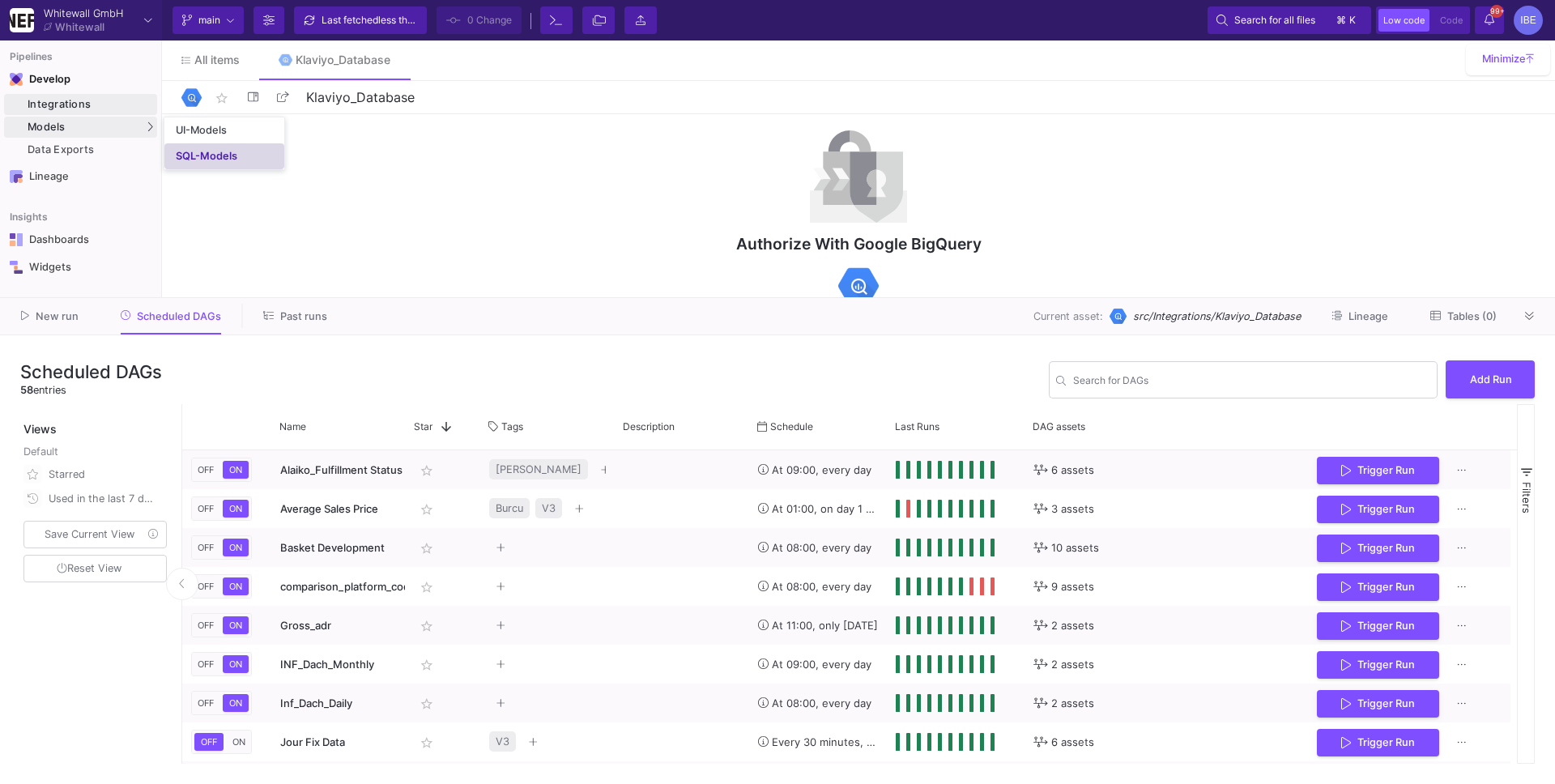
click at [188, 143] on link "SQL-Models" at bounding box center [224, 156] width 120 height 25
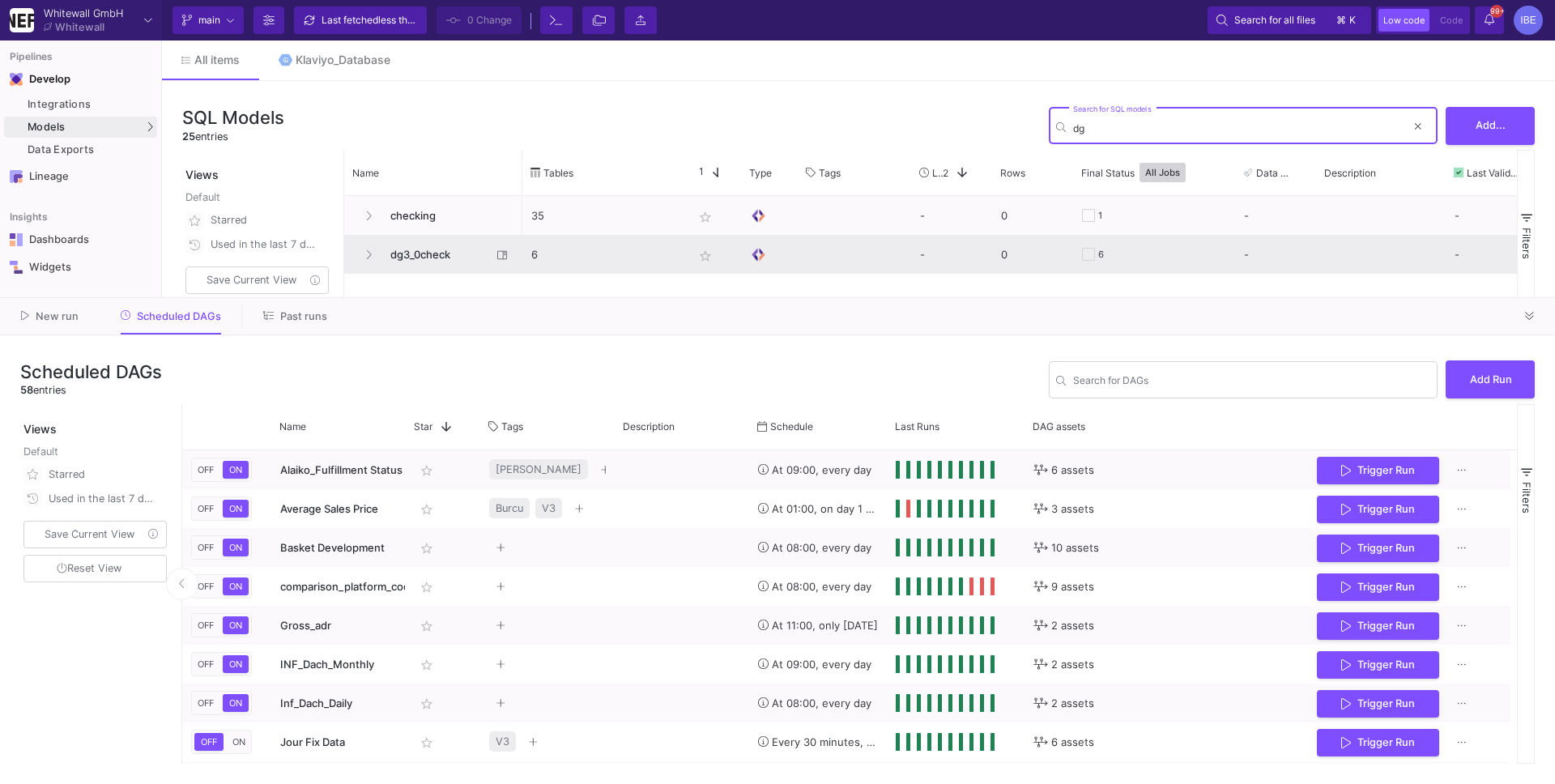
type input "dg"
click at [461, 243] on span "dg3_0check" at bounding box center [436, 255] width 111 height 38
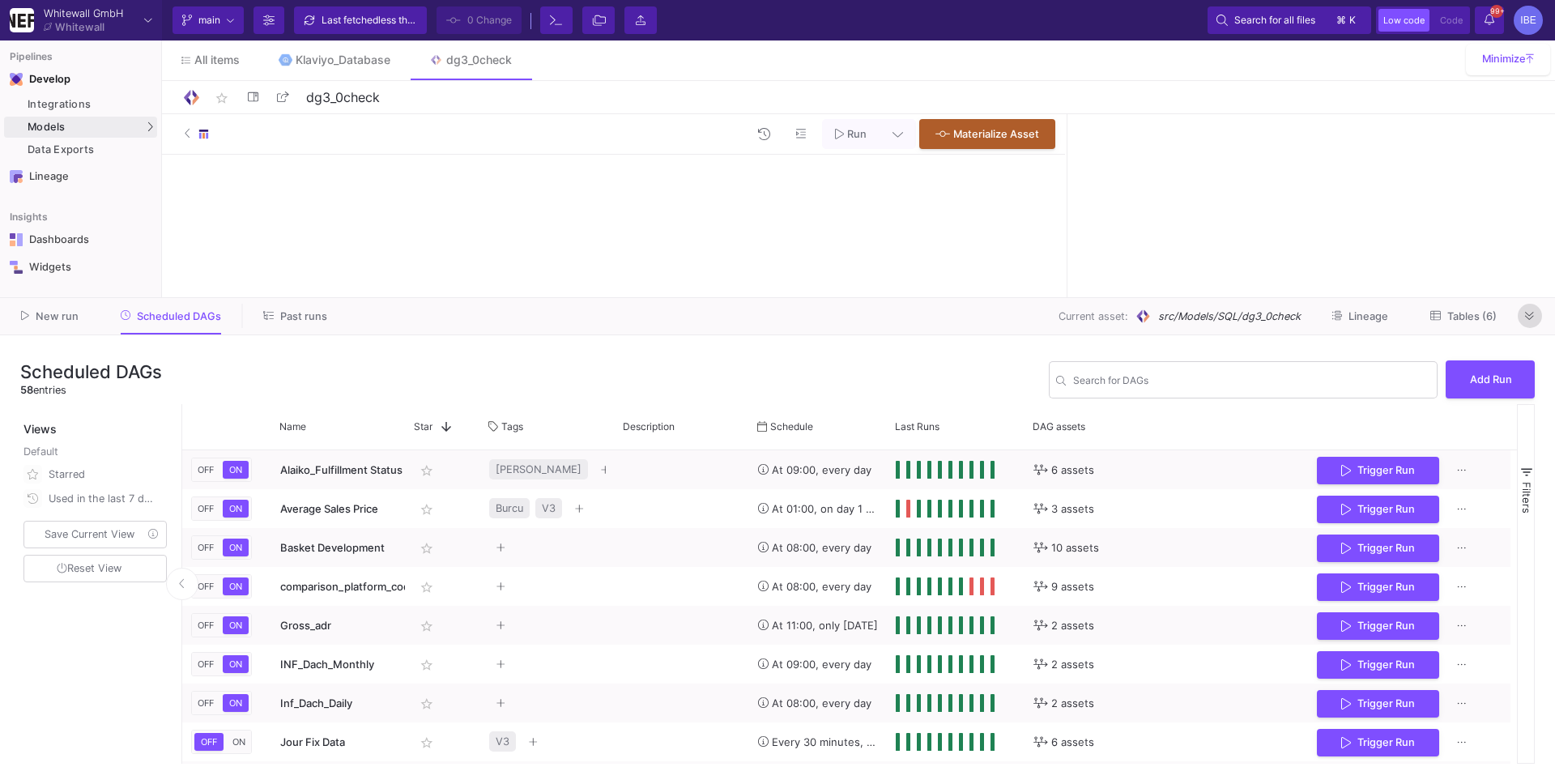
click at [1530, 317] on icon at bounding box center [1529, 316] width 8 height 10
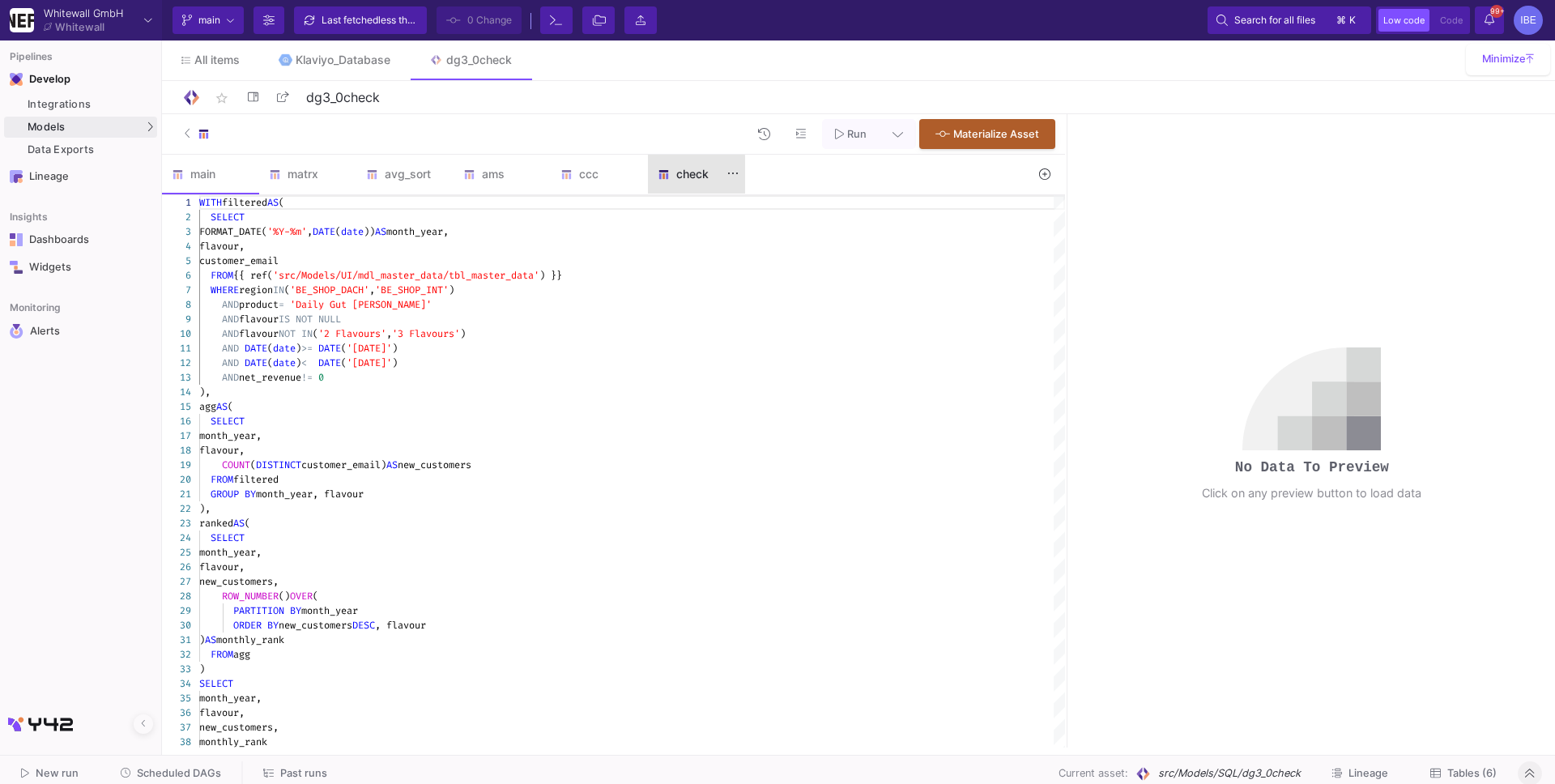
click at [672, 182] on div "check" at bounding box center [696, 174] width 97 height 39
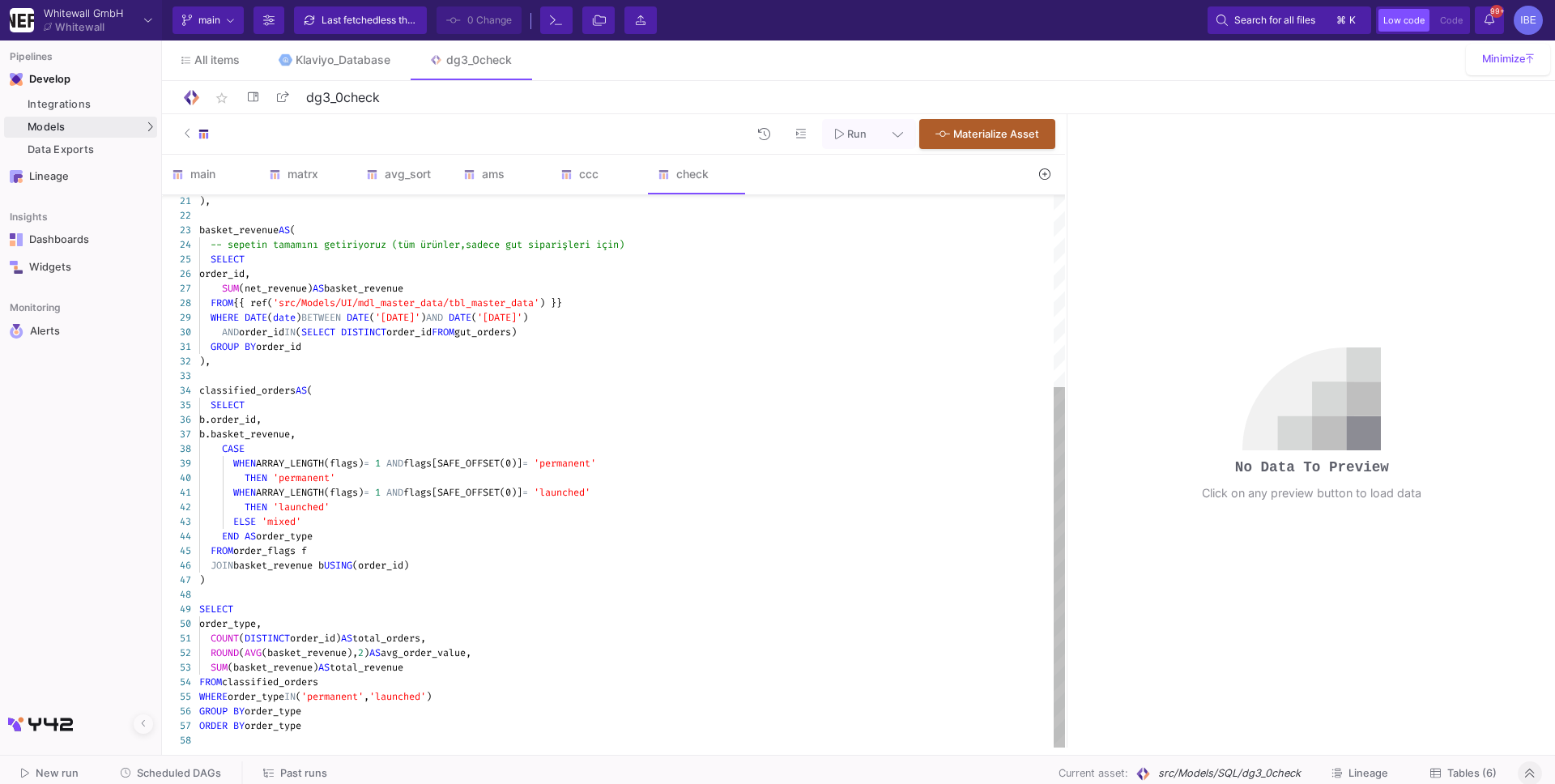
click at [683, 335] on div "AND order_id IN ( SELECT DISTINCT order_id FROM gut_orders)" at bounding box center [632, 331] width 866 height 14
type textarea "WITH gut_orders AS ( SELECT order_id, CASE WHEN flavour IN ('Strawberry','Apple…"
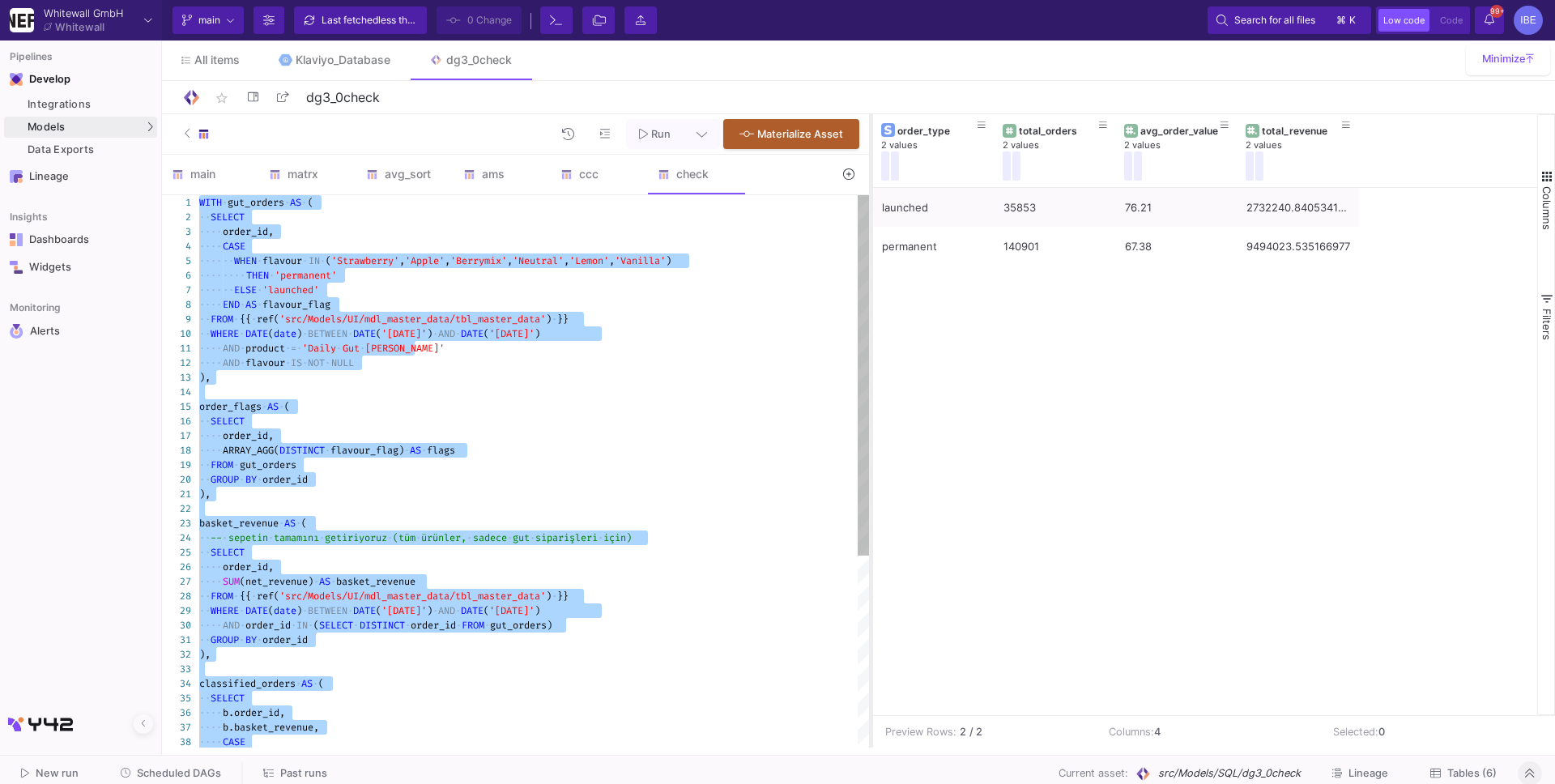
drag, startPoint x: 1066, startPoint y: 369, endPoint x: 890, endPoint y: 357, distance: 176.4
click at [873, 357] on div at bounding box center [871, 430] width 4 height 633
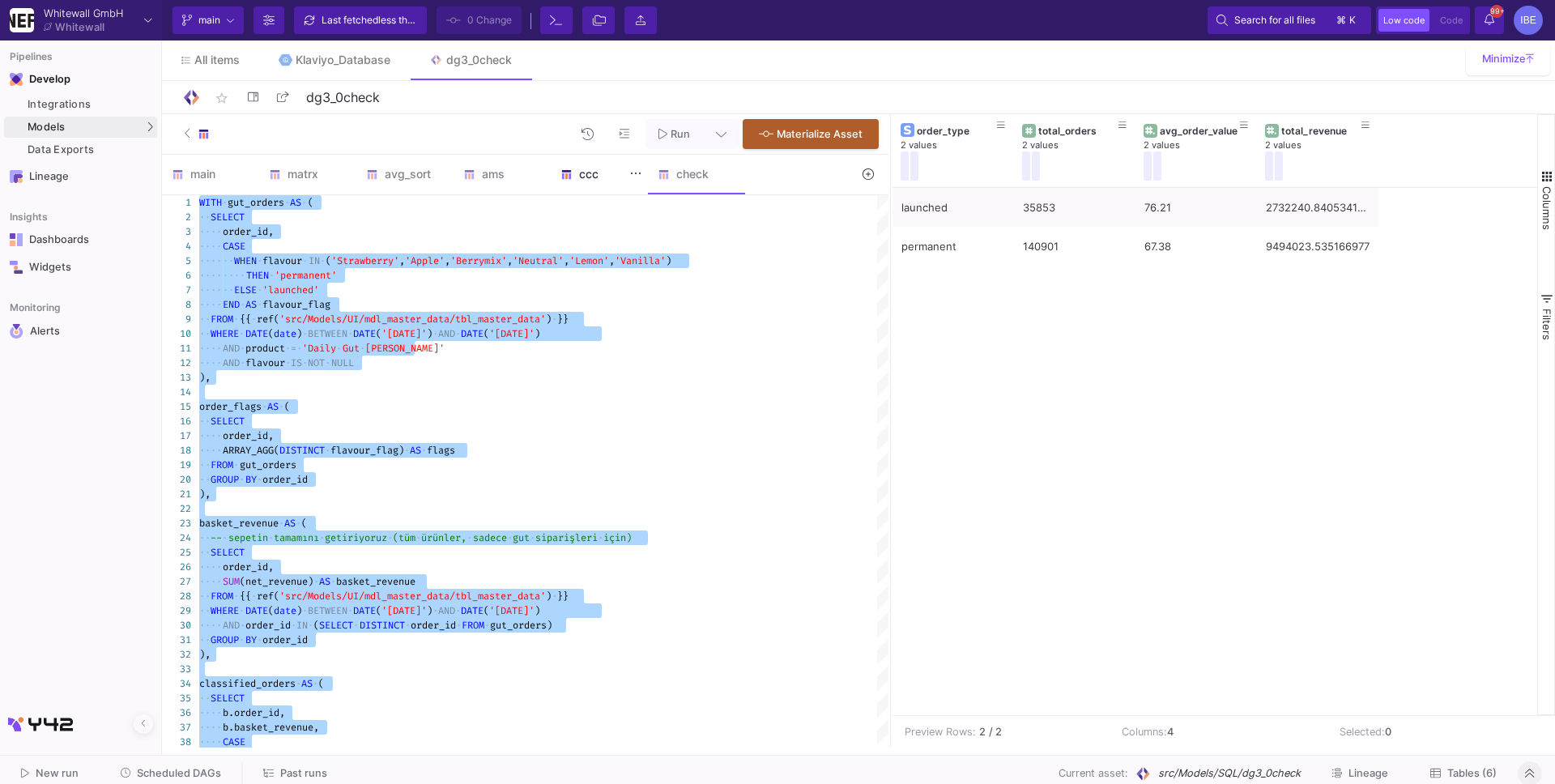
click at [603, 192] on div "ccc" at bounding box center [599, 174] width 97 height 39
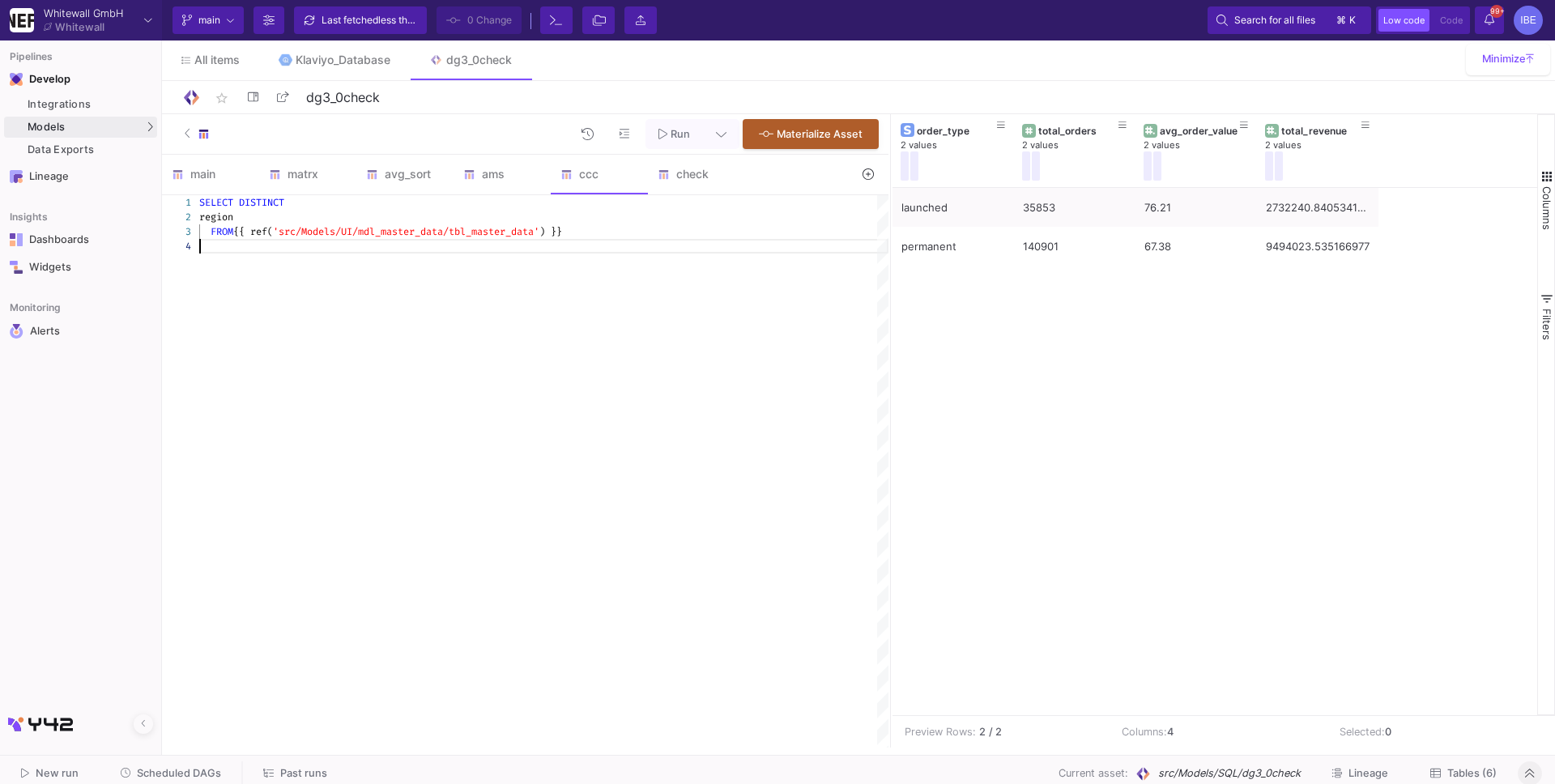
click at [595, 300] on div "SELECT DISTINCT region FROM {{ ref( 'src/Models/UI/mdl_master_data/tbl_master_d…" at bounding box center [543, 471] width 689 height 552
click at [630, 180] on fa-icon at bounding box center [636, 173] width 11 height 16
click at [655, 236] on div "Delete" at bounding box center [669, 242] width 65 height 39
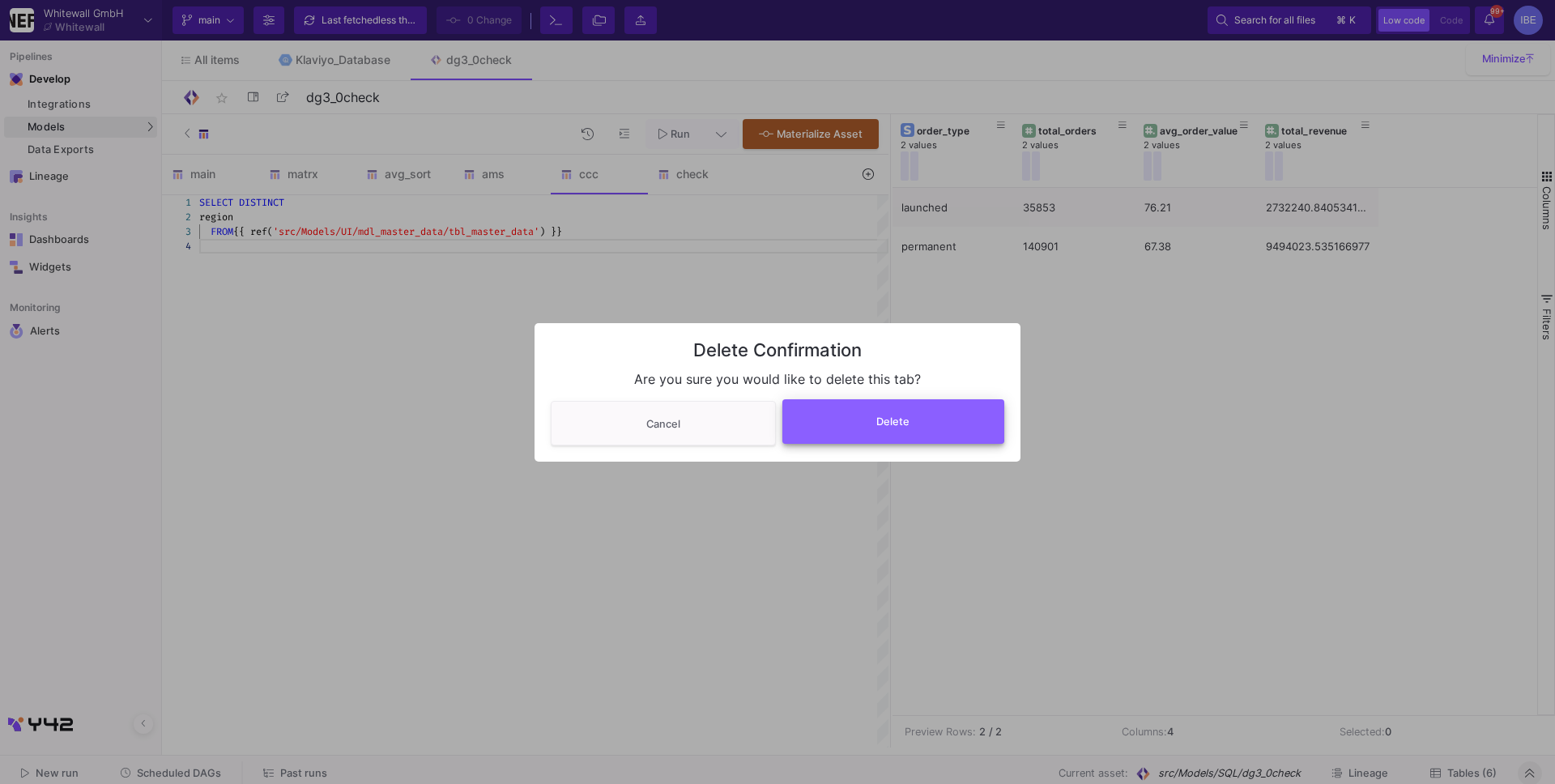
click at [844, 411] on button "Delete" at bounding box center [894, 421] width 223 height 44
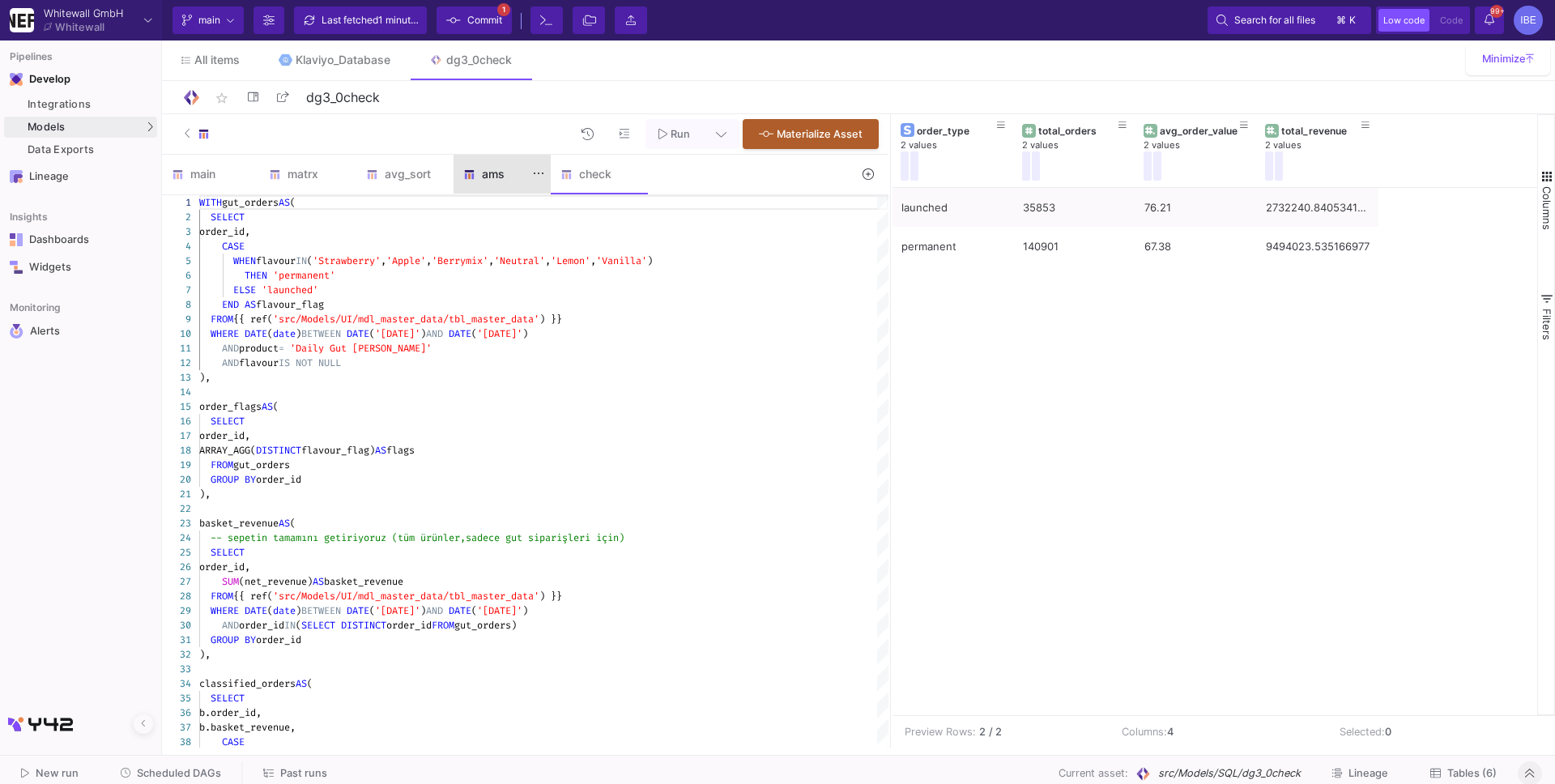
click at [494, 170] on div "ams" at bounding box center [502, 175] width 77 height 13
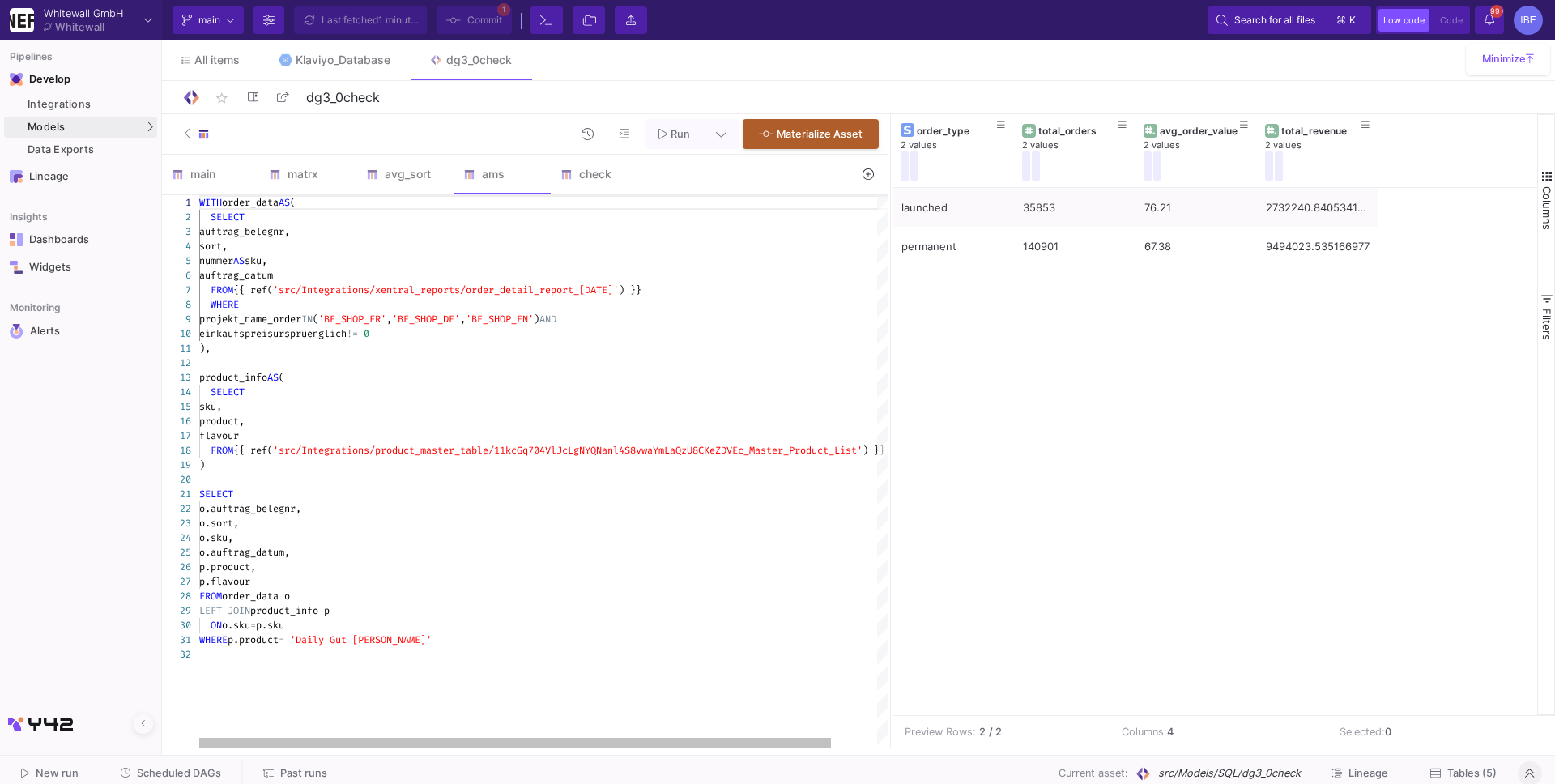
click at [530, 287] on div "1 2 3 4 5 6 7 8 9 10 11 12 13 14 15 16 17 18 19 20 21 22 23 24 25 26 27 28 29 3…" at bounding box center [526, 471] width 727 height 552
type textarea "WITH order_data AS ( SELECT auftrag_belegnr, sort, nummer AS sku, auftrag_datum…"
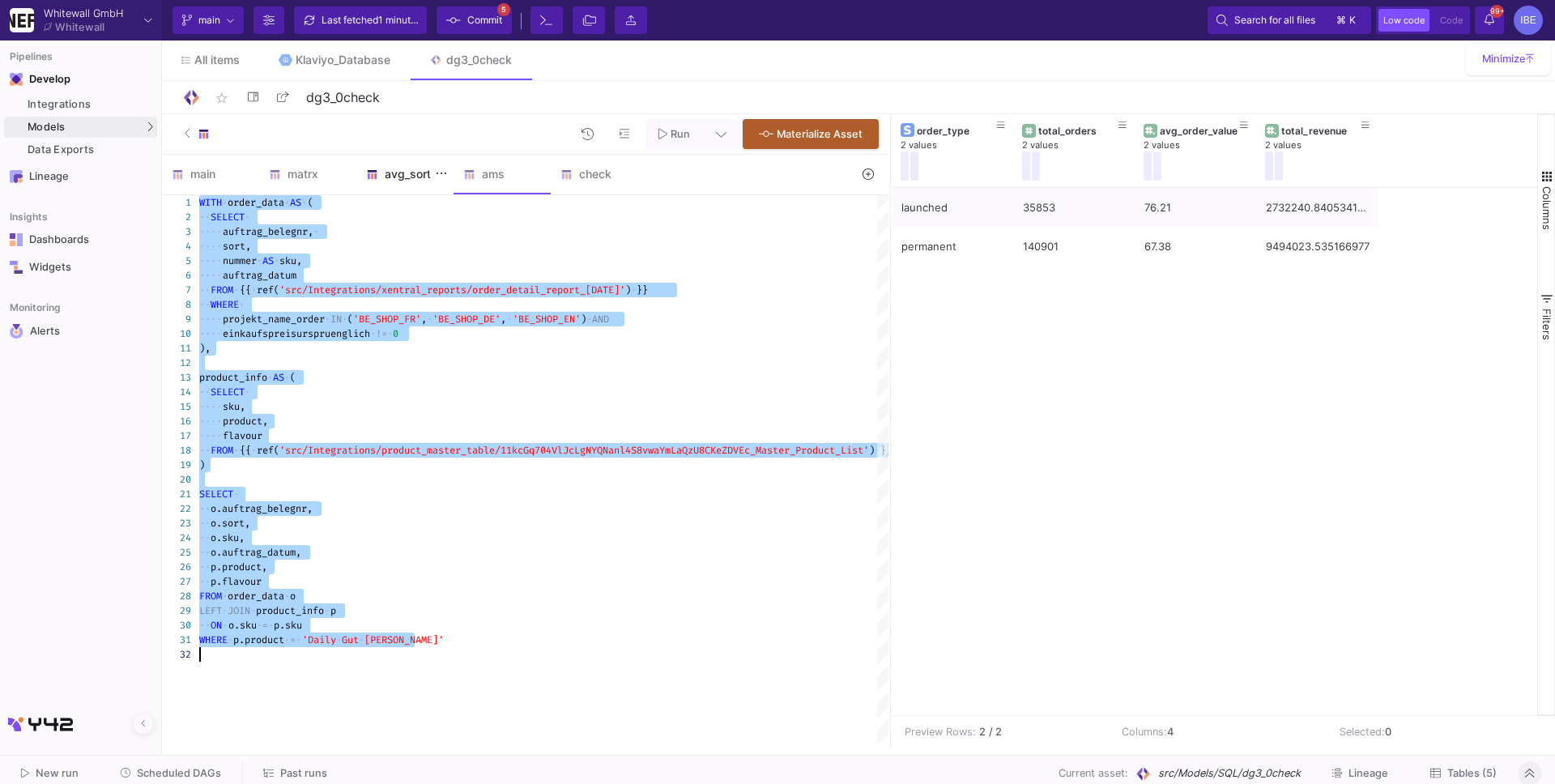
click at [398, 187] on div "avg_sort" at bounding box center [405, 174] width 97 height 39
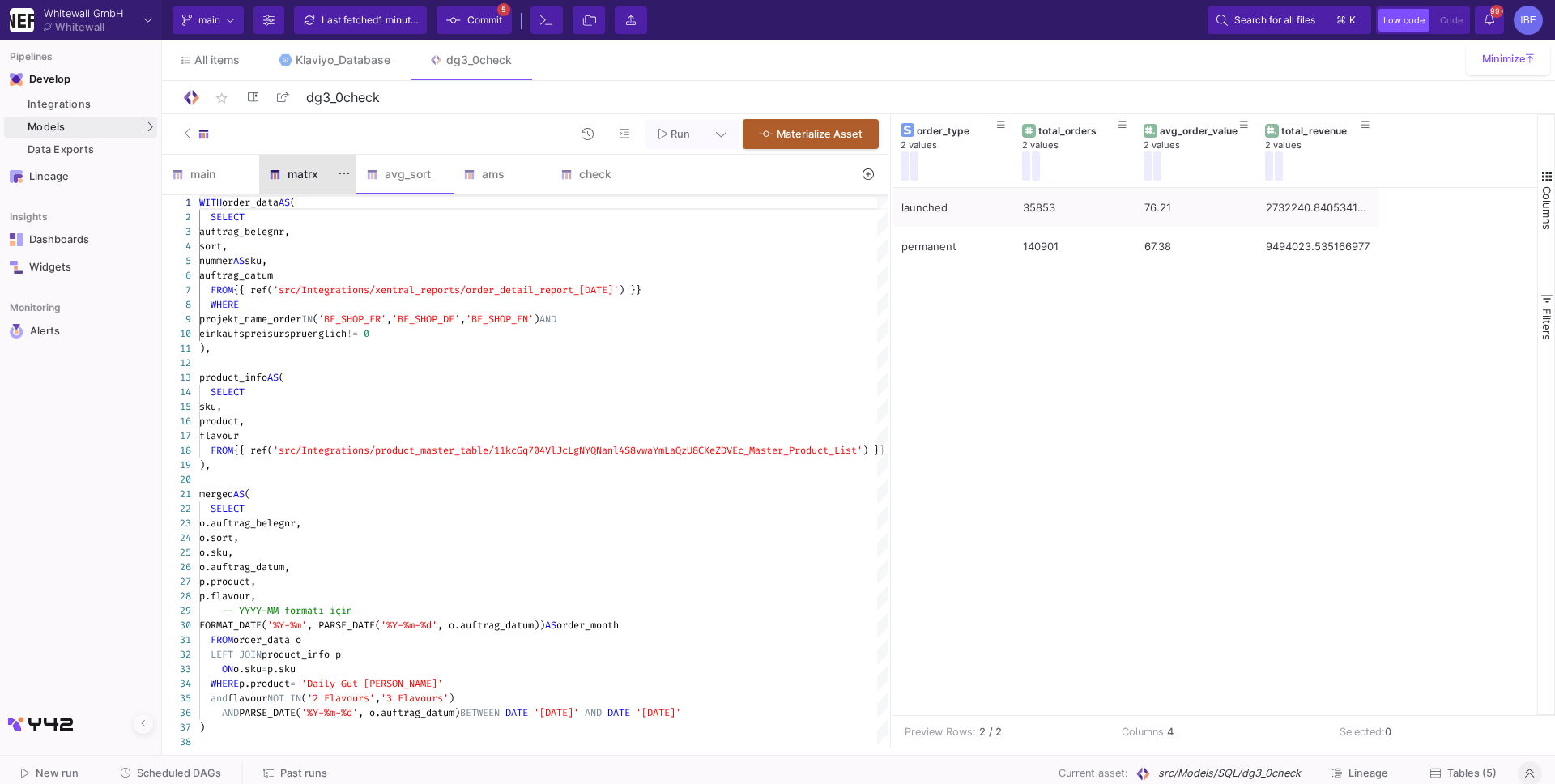
click at [291, 171] on div "matrx" at bounding box center [308, 175] width 77 height 13
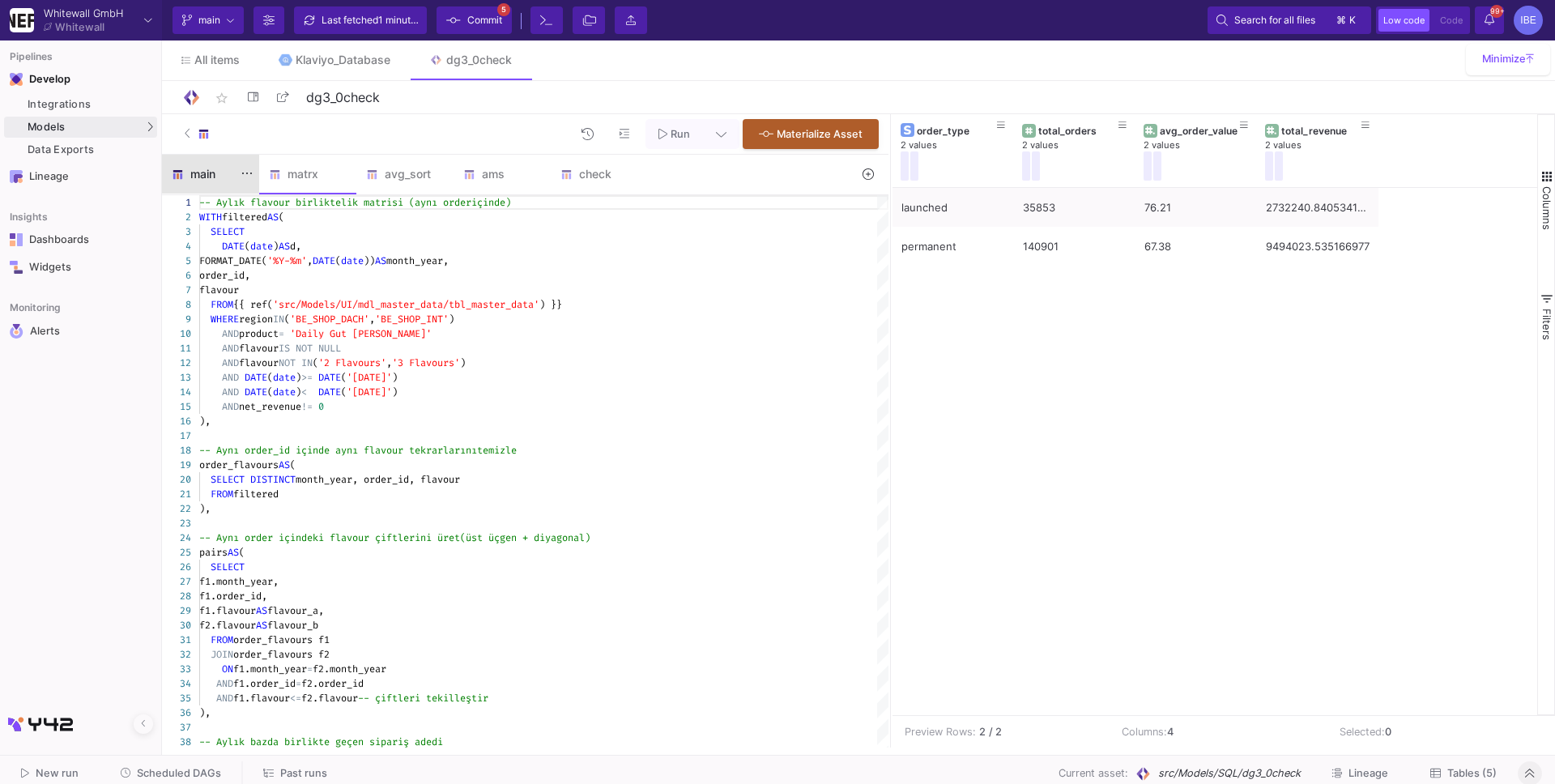
click at [206, 163] on div "main" at bounding box center [210, 174] width 97 height 39
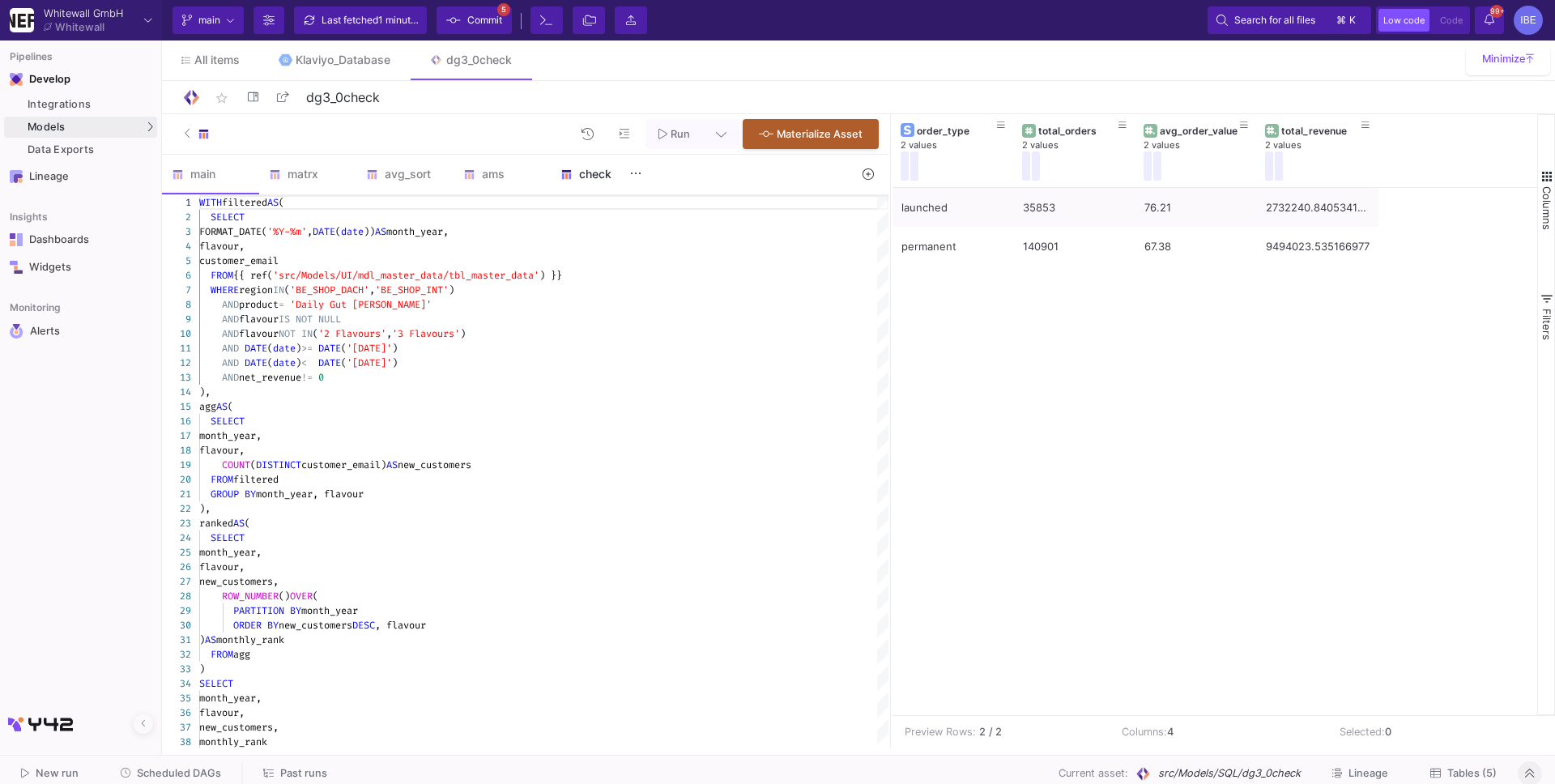
click at [592, 173] on div "check" at bounding box center [599, 175] width 77 height 13
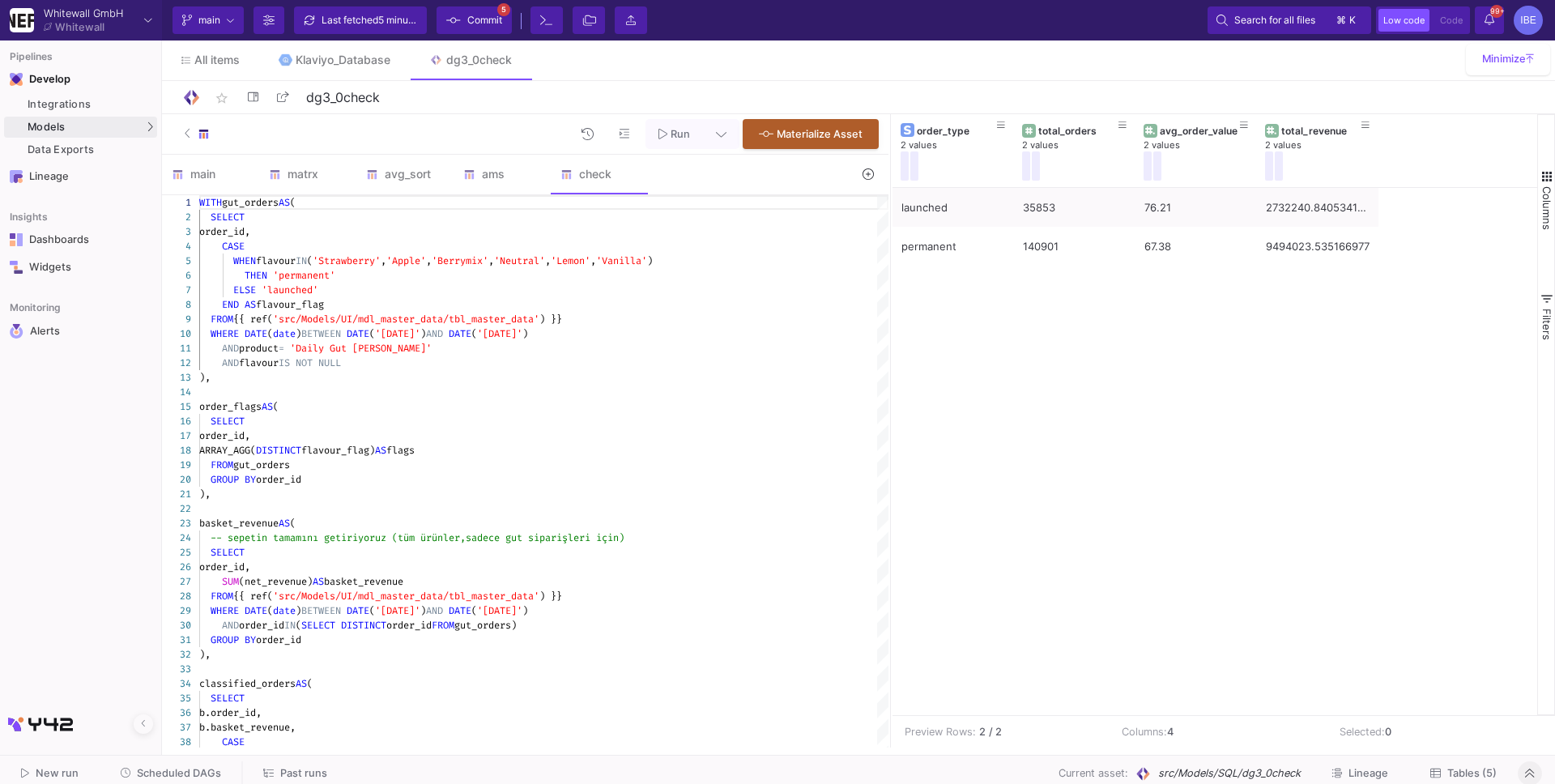
click at [874, 177] on button at bounding box center [867, 175] width 37 height 25
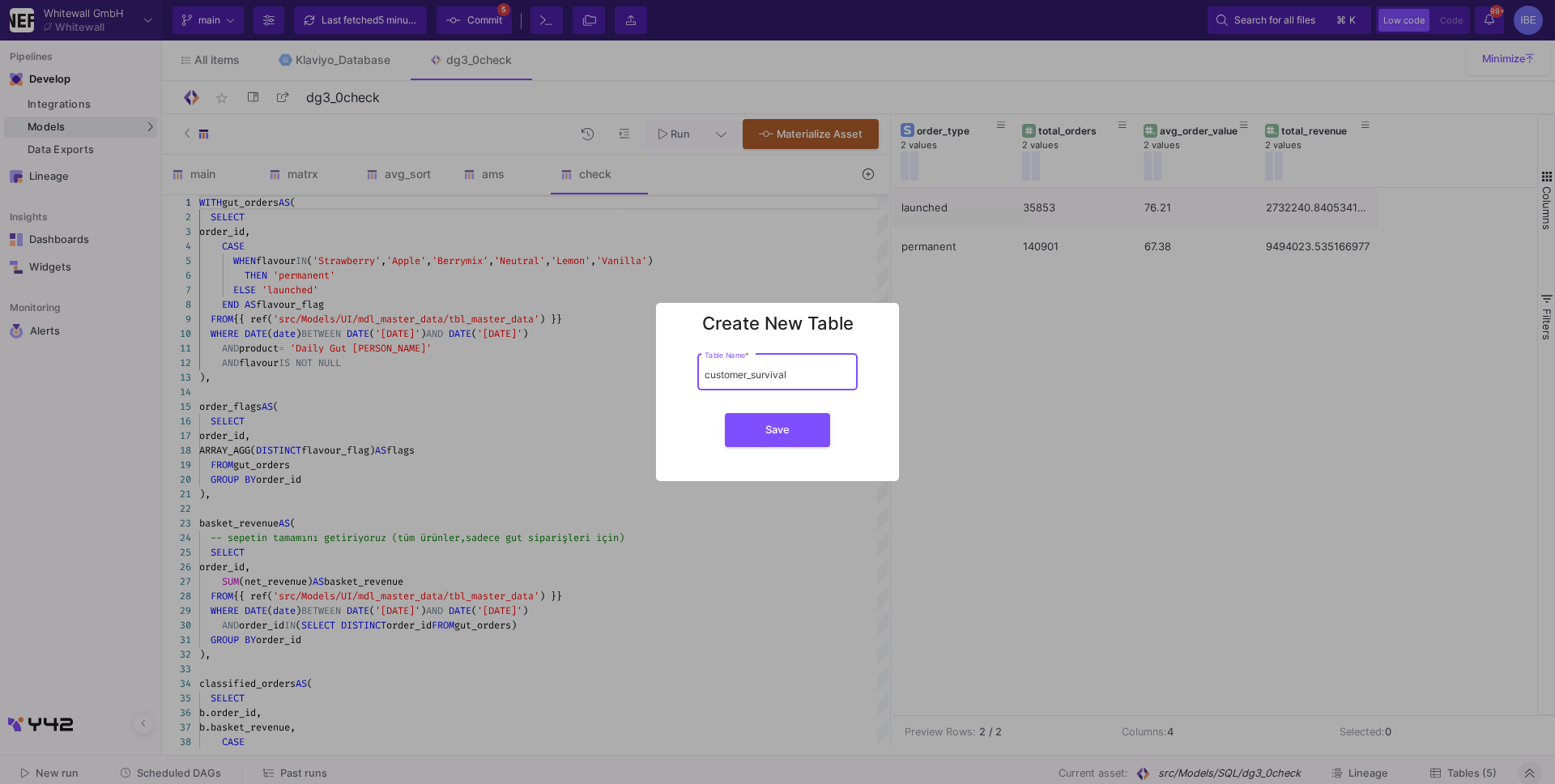
type input "customer_survival"
click at [725, 413] on button "Save" at bounding box center [778, 430] width 106 height 34
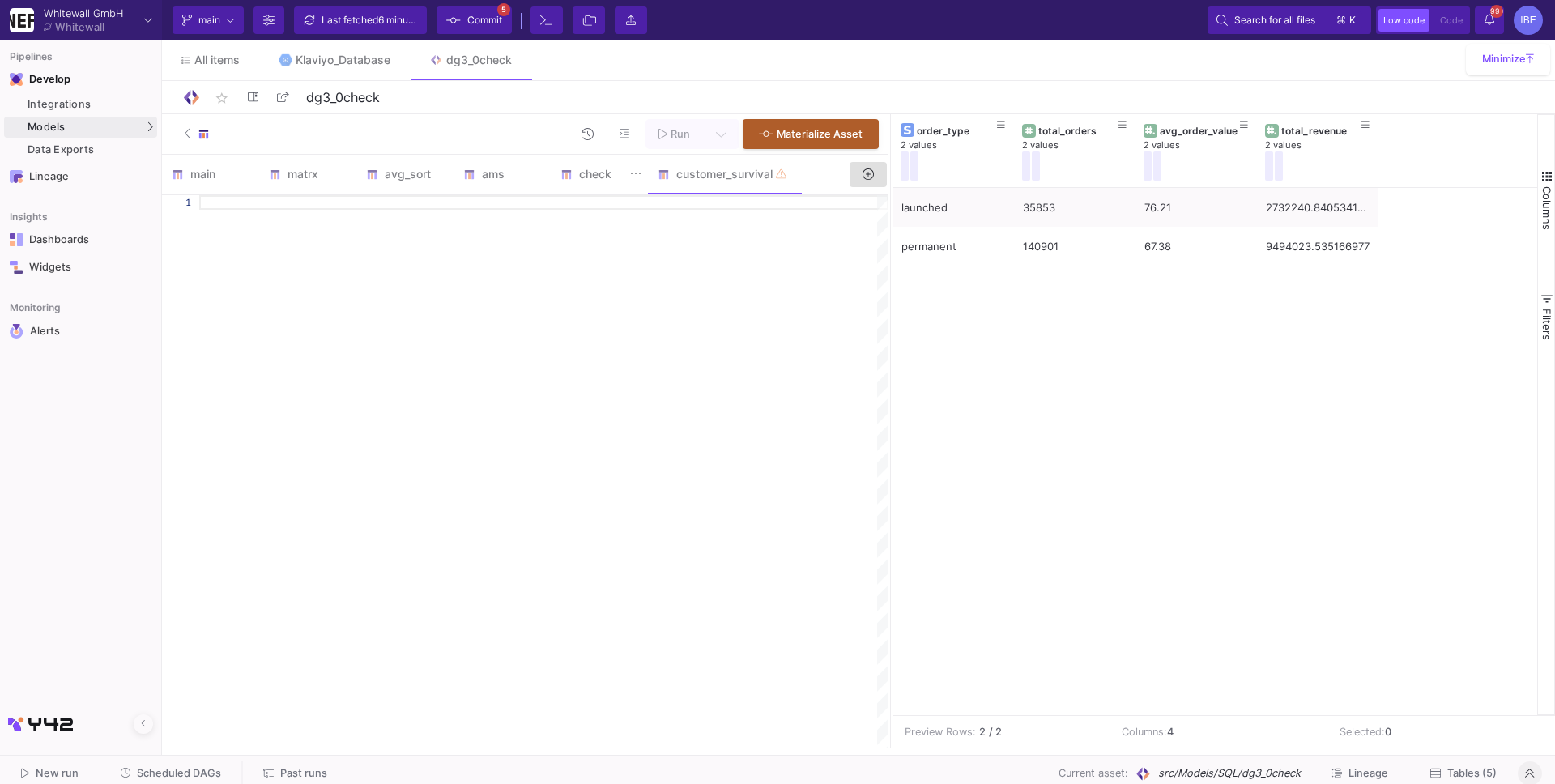
click at [564, 174] on img at bounding box center [566, 175] width 12 height 12
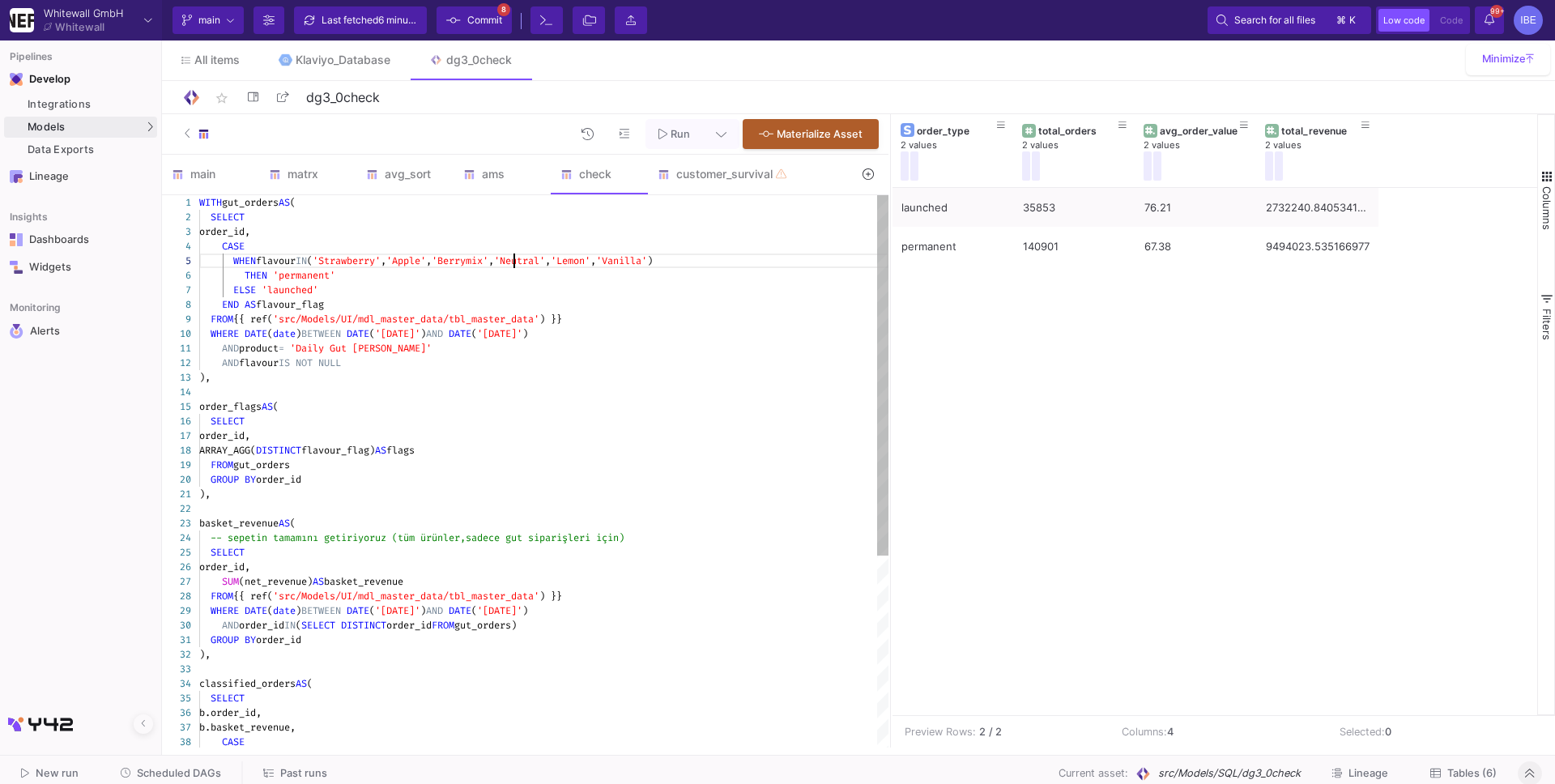
click at [514, 265] on div "1 2 3 4 5 6 7 8 9 10 11 12 13 14 15 16 17 18 19 20 21 22 23 24 25 26 27 28 29 3…" at bounding box center [526, 471] width 727 height 552
type textarea "WITH gut_orders AS ( SELECT order_id, CASE WHEN flavour IN ('Strawberry','Apple…"
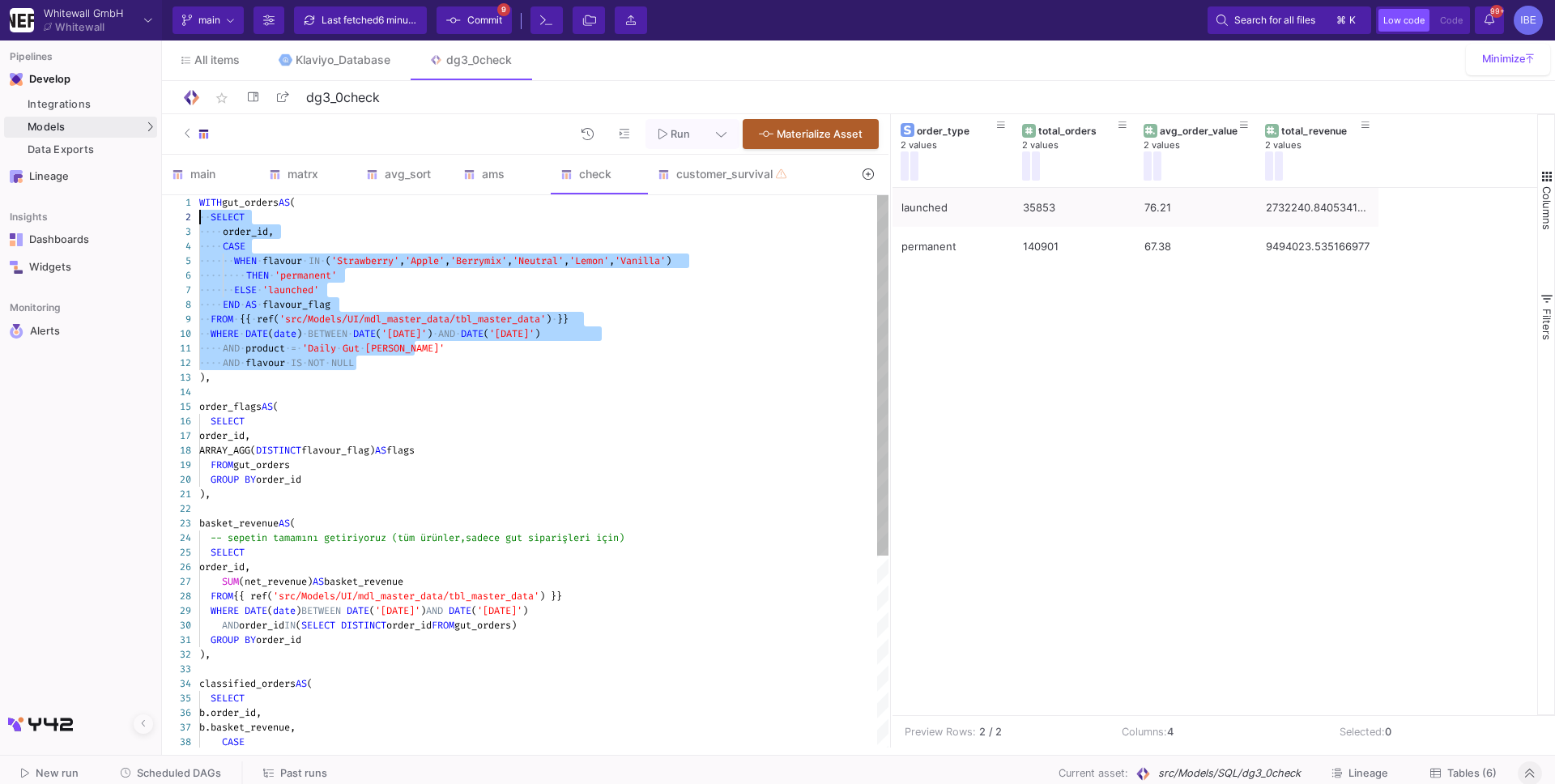
drag, startPoint x: 401, startPoint y: 368, endPoint x: 190, endPoint y: 211, distance: 263.0
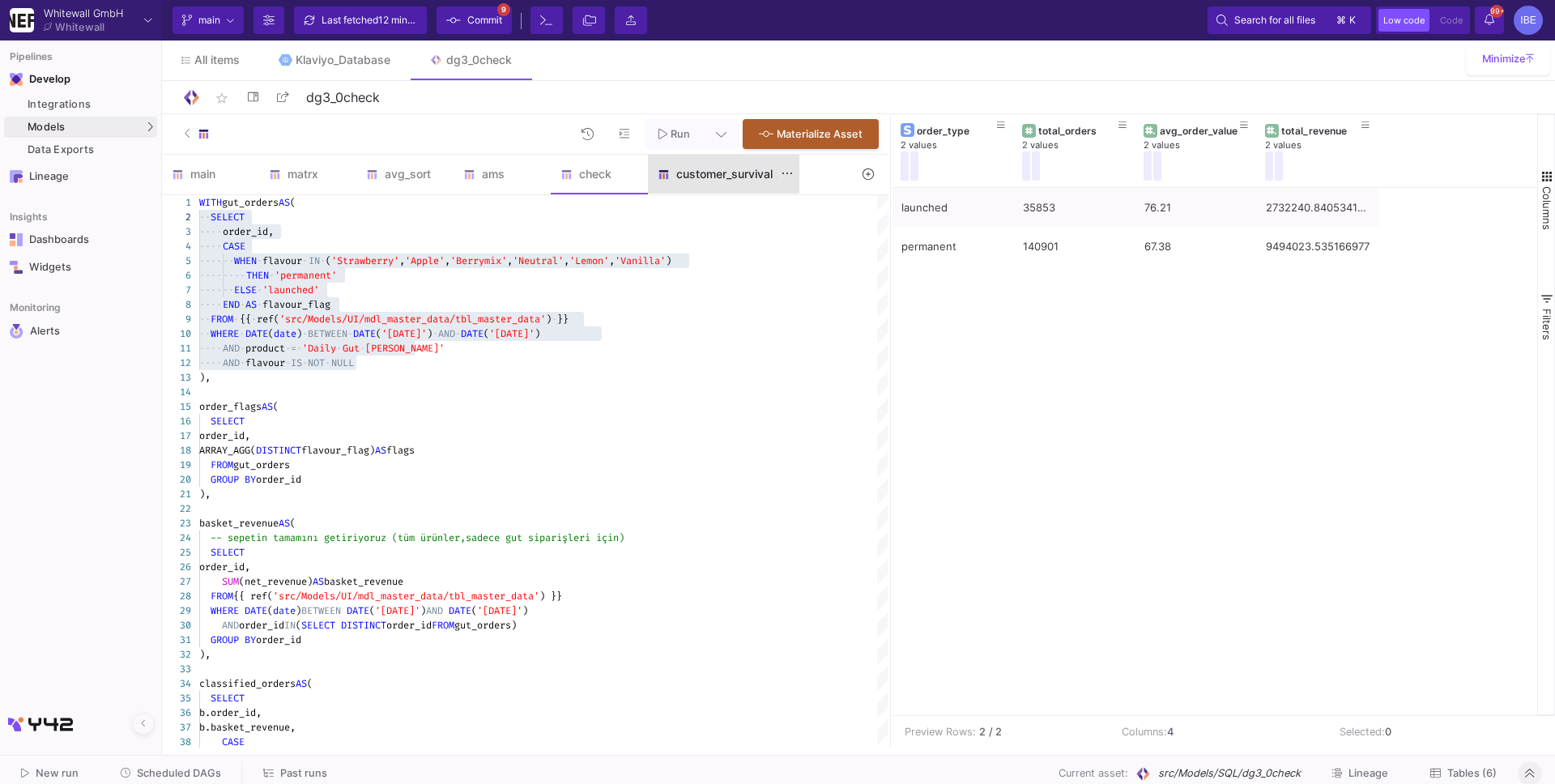
click at [707, 192] on div "customer_survival" at bounding box center [724, 174] width 152 height 39
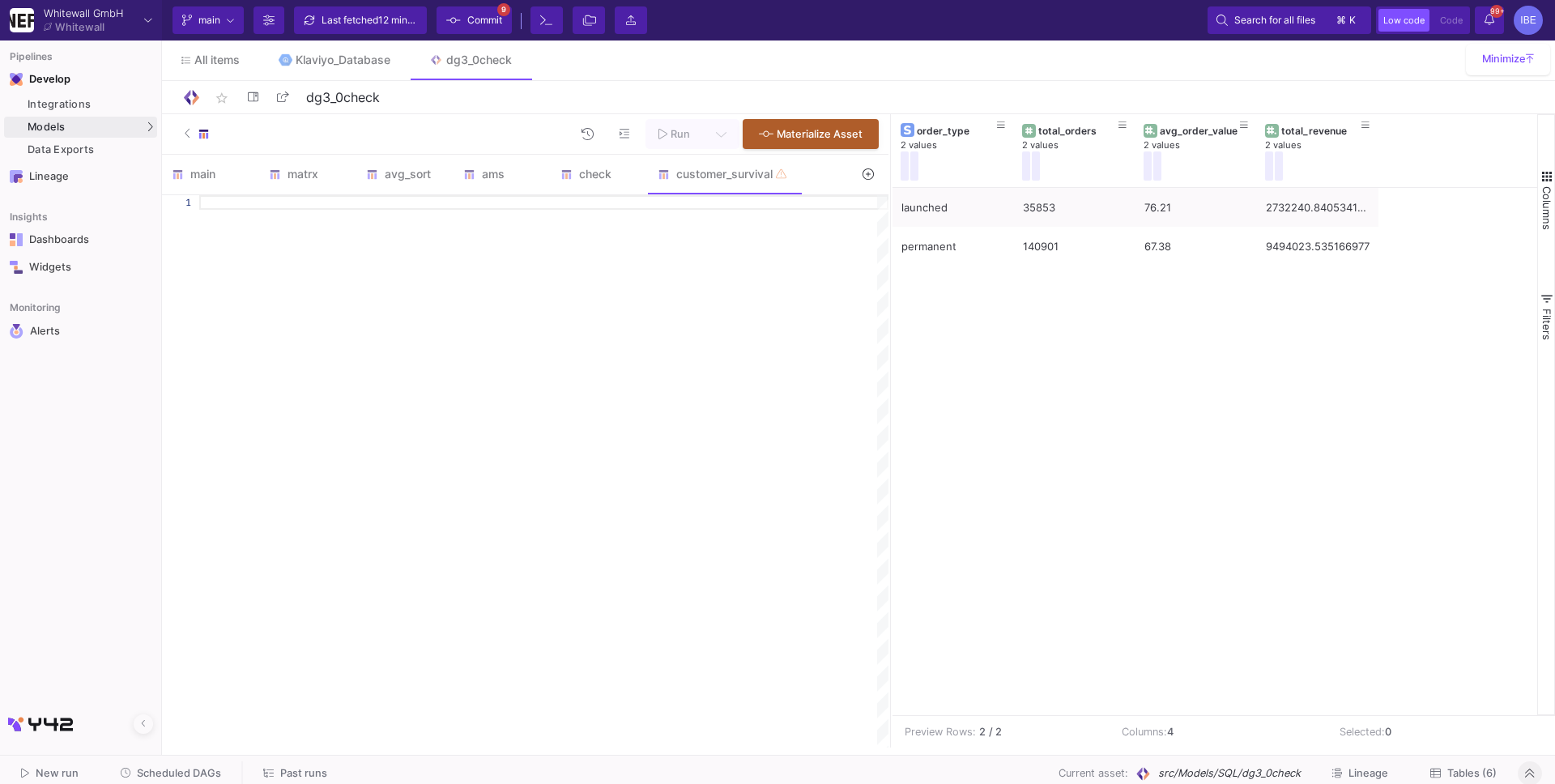
click at [663, 277] on div at bounding box center [543, 471] width 689 height 552
paste textarea "a.month_number, SAFE_DIVIDE(a.active_customers, [DOMAIN_NAME]_customers) AS sur…"
type textarea "a.month_number, SAFE_DIVIDE(a.active_customers, [DOMAIN_NAME]_customers) AS sur…"
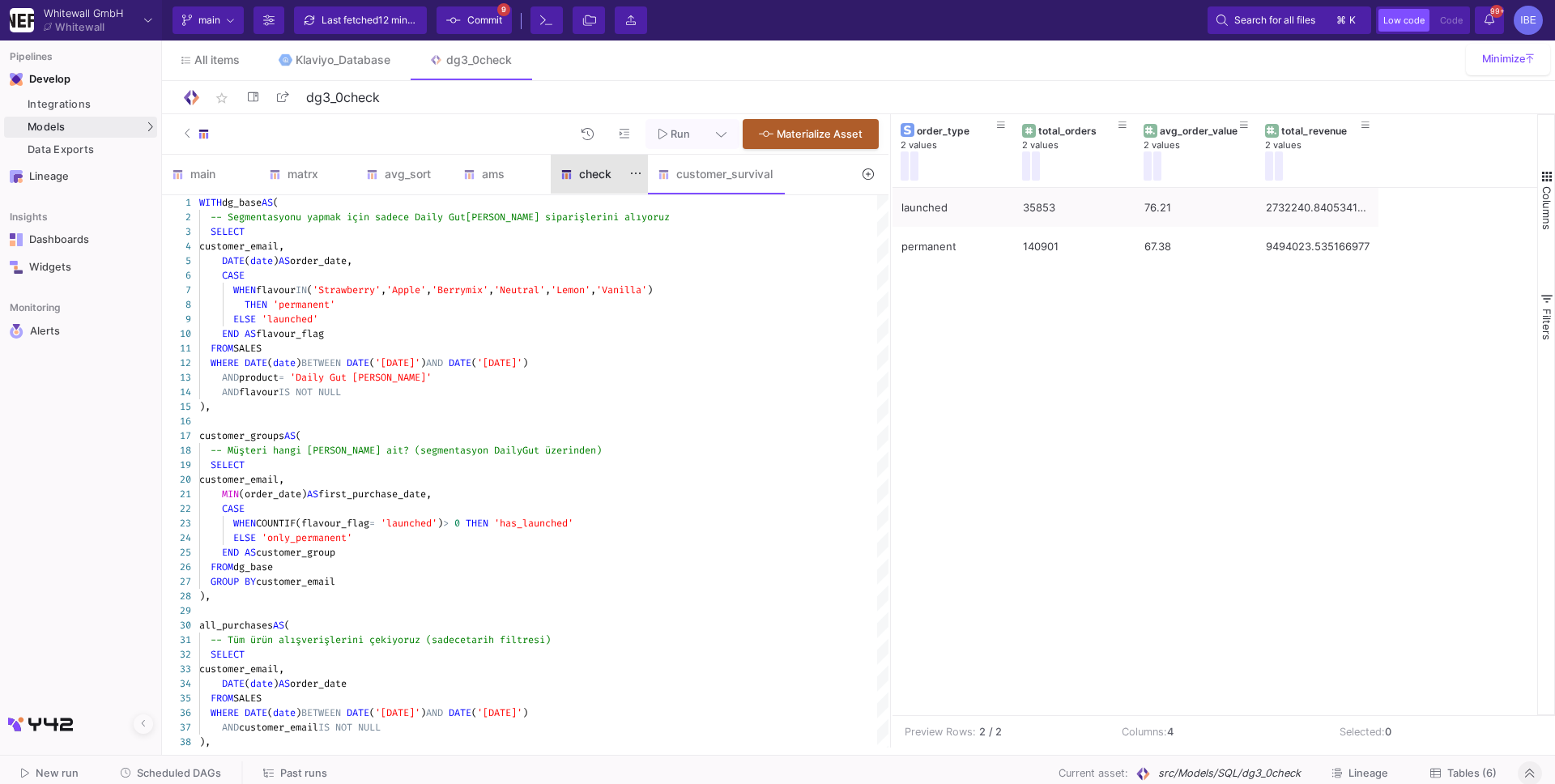
click at [609, 182] on div "check" at bounding box center [599, 174] width 97 height 39
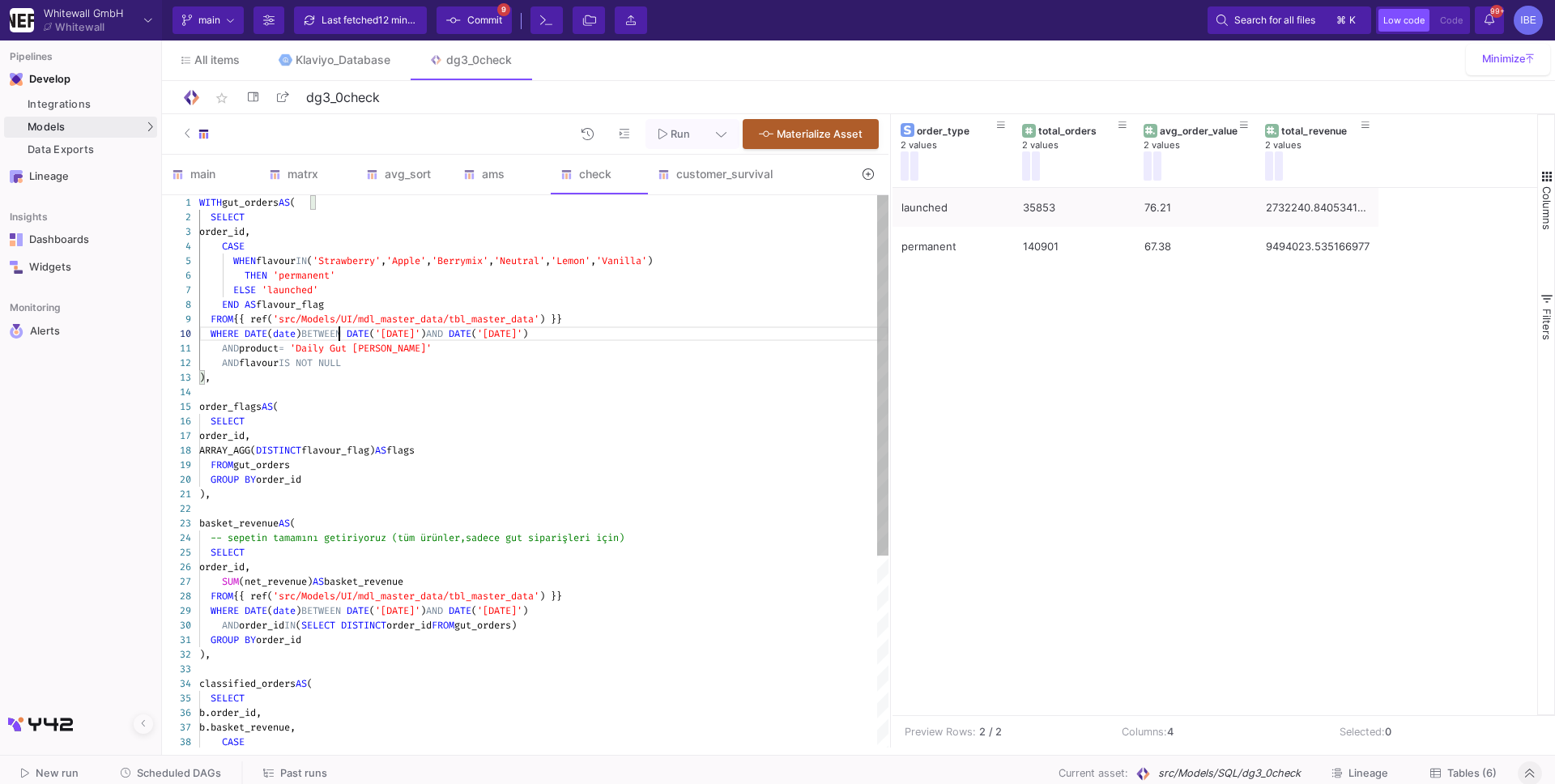
click at [341, 327] on span "BETWEEN" at bounding box center [321, 334] width 40 height 13
type textarea "WITH gut_orders AS ( SELECT order_id, CASE WHEN flavour IN ('Strawberry','Apple…"
click at [347, 315] on span "'src/Models/UI/mdl_master_data/tbl_master_data'" at bounding box center [406, 319] width 266 height 13
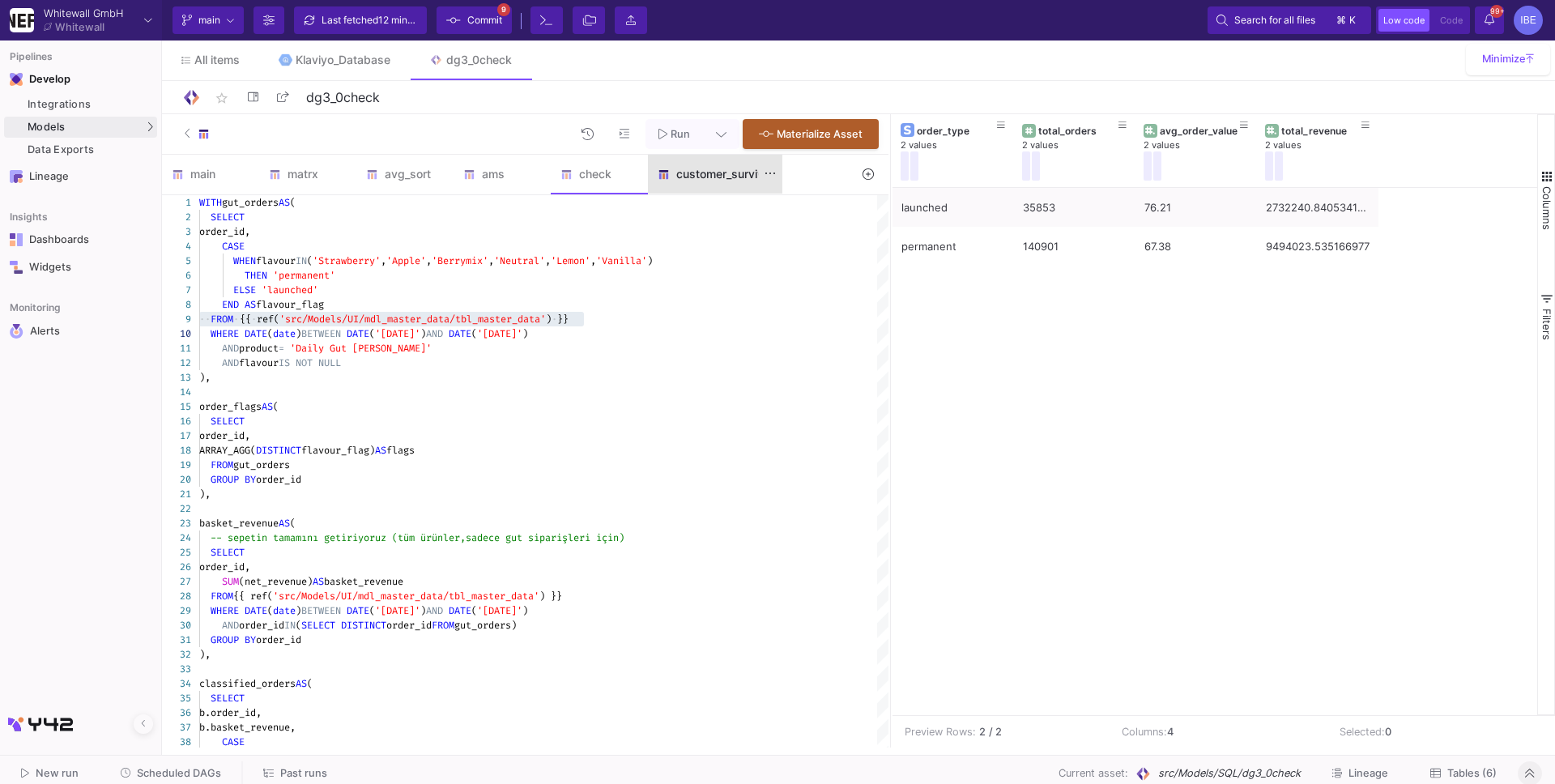
click at [720, 175] on div "customer_survival" at bounding box center [715, 175] width 115 height 13
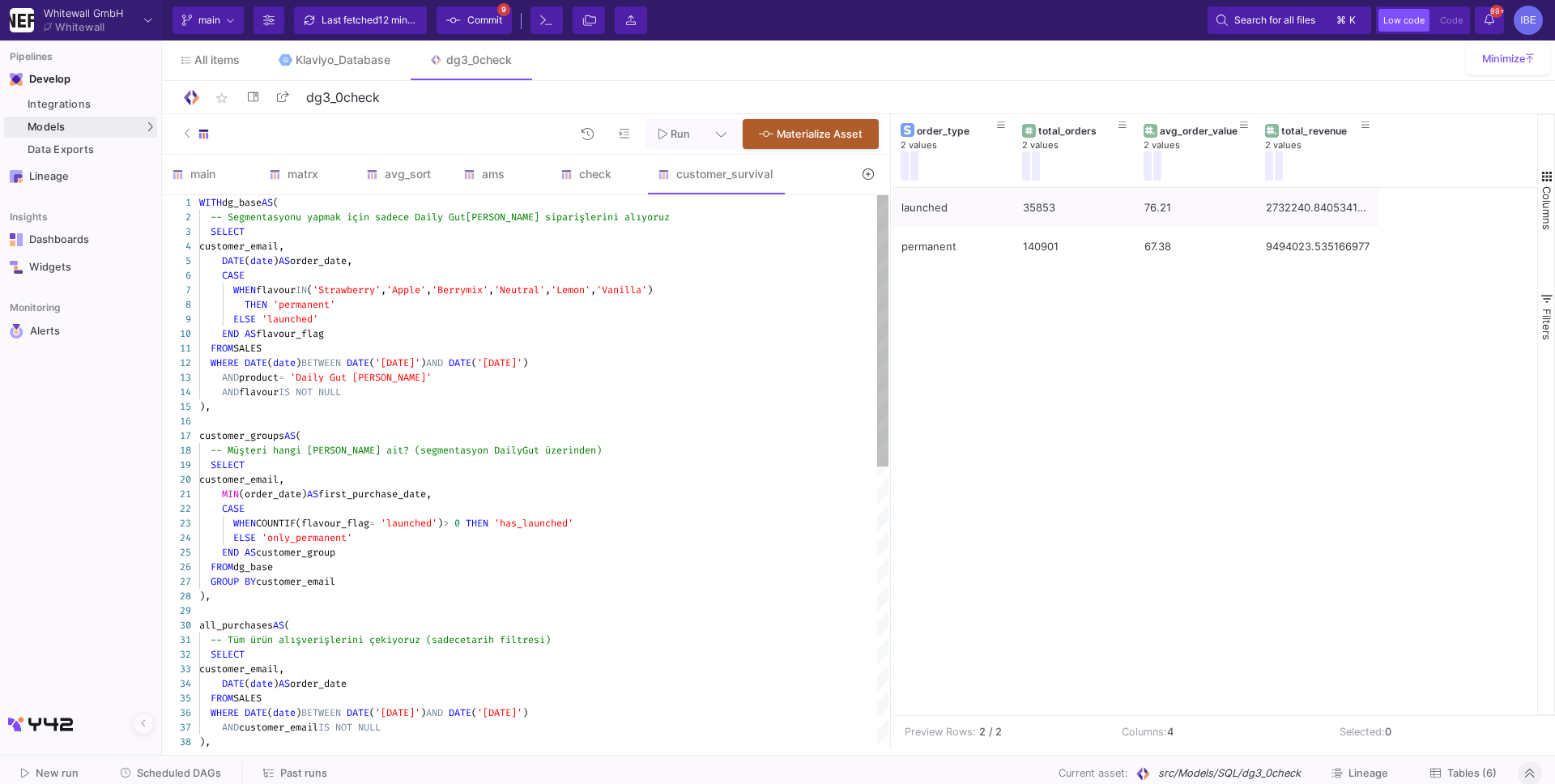
click at [301, 349] on div "FROM SALES" at bounding box center [543, 347] width 689 height 14
paste textarea "{{ ref('src/Models/UI/mdl_master_data/tbl_master_data') }}"
click at [316, 525] on div "1 2 3 4 5 6 7 8 9 10 11 12 13 14 15 16 17 18 19 20 21 22 23 24 25 26 27 28 29 3…" at bounding box center [526, 471] width 727 height 552
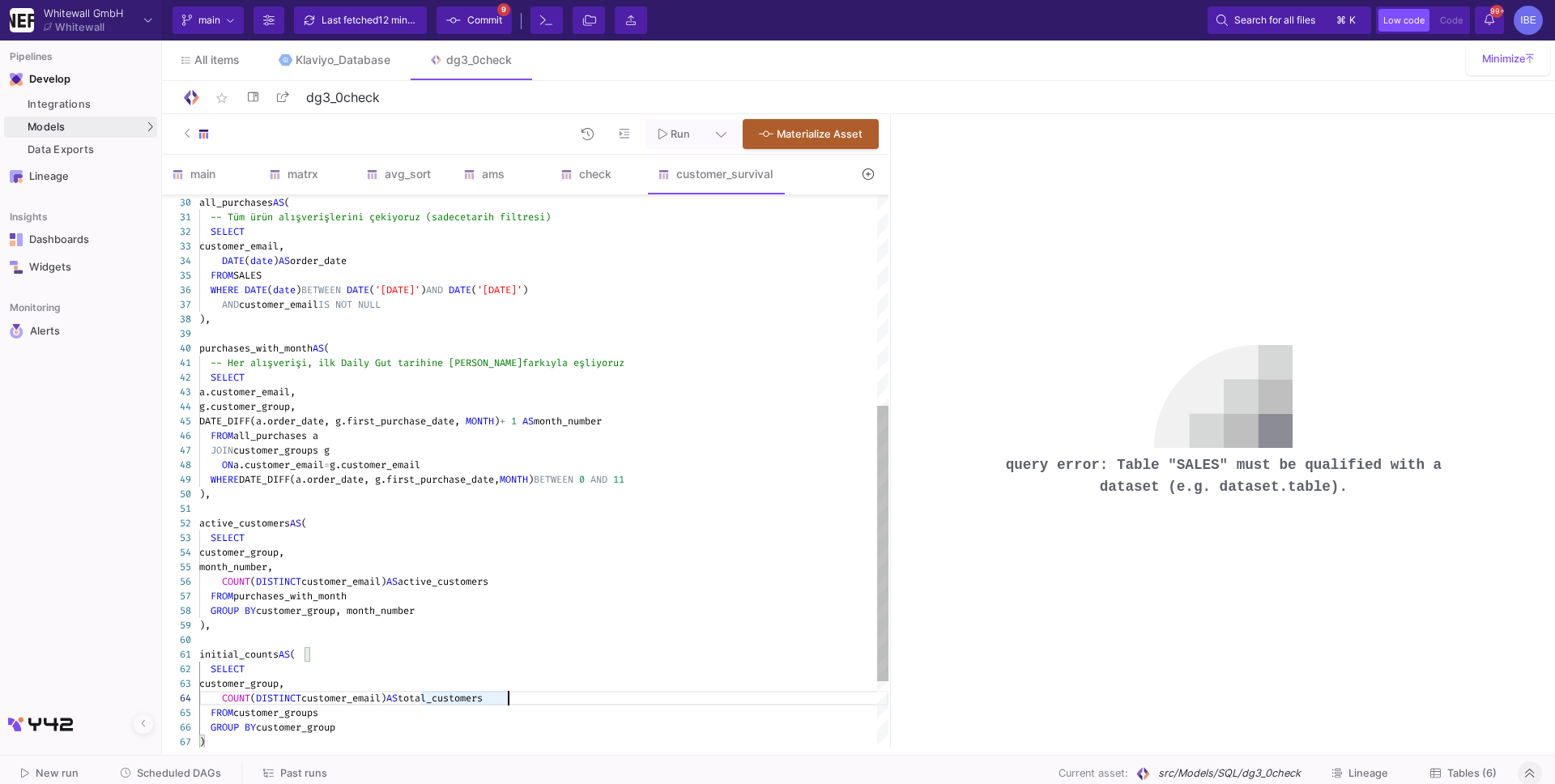
click at [290, 275] on div "FROM SALES" at bounding box center [543, 275] width 689 height 14
paste textarea "{{ ref('src/Models/UI/mdl_master_data/tbl_master_data') }}"
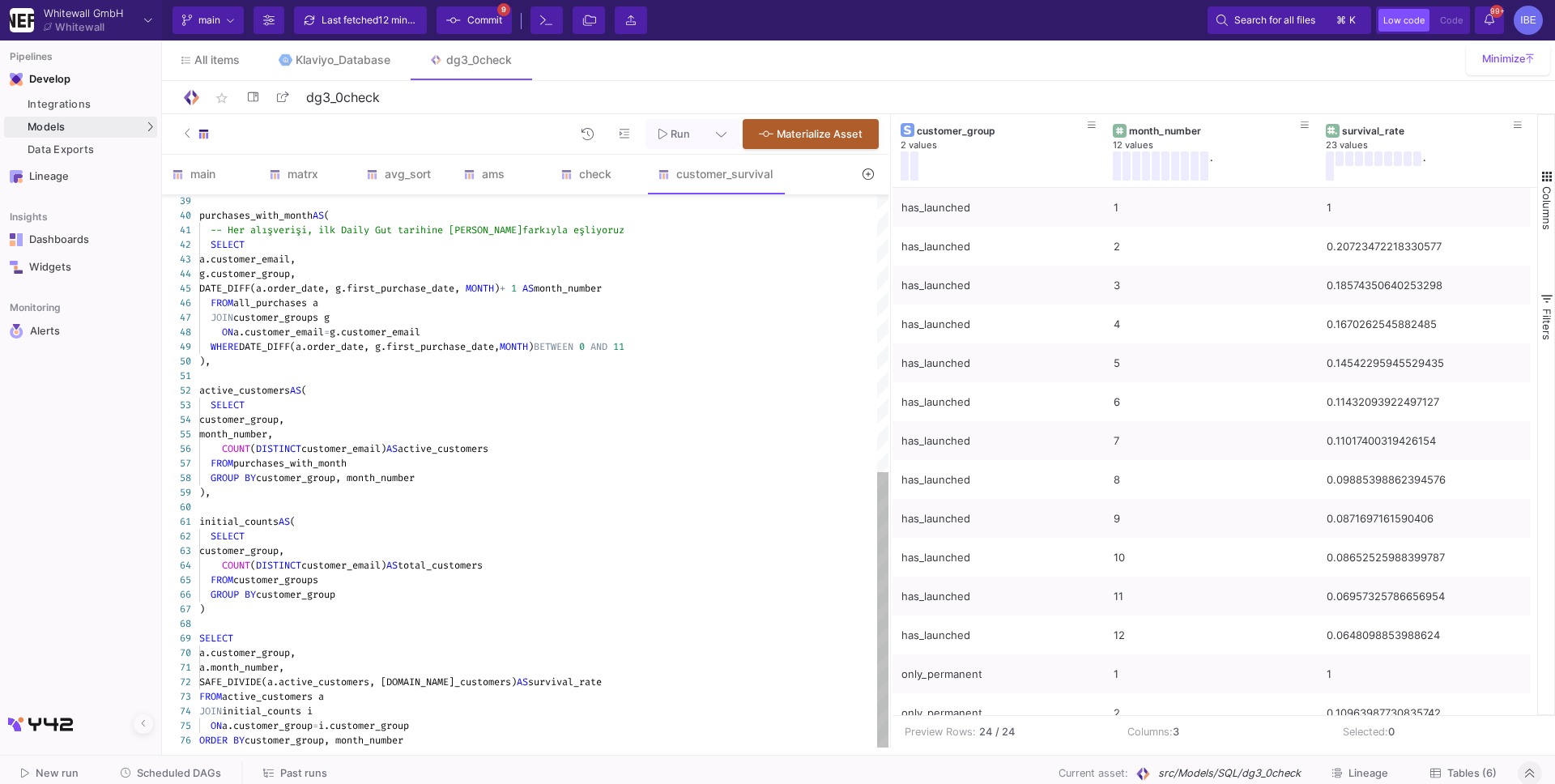
click at [724, 403] on div "SELECT" at bounding box center [543, 404] width 689 height 14
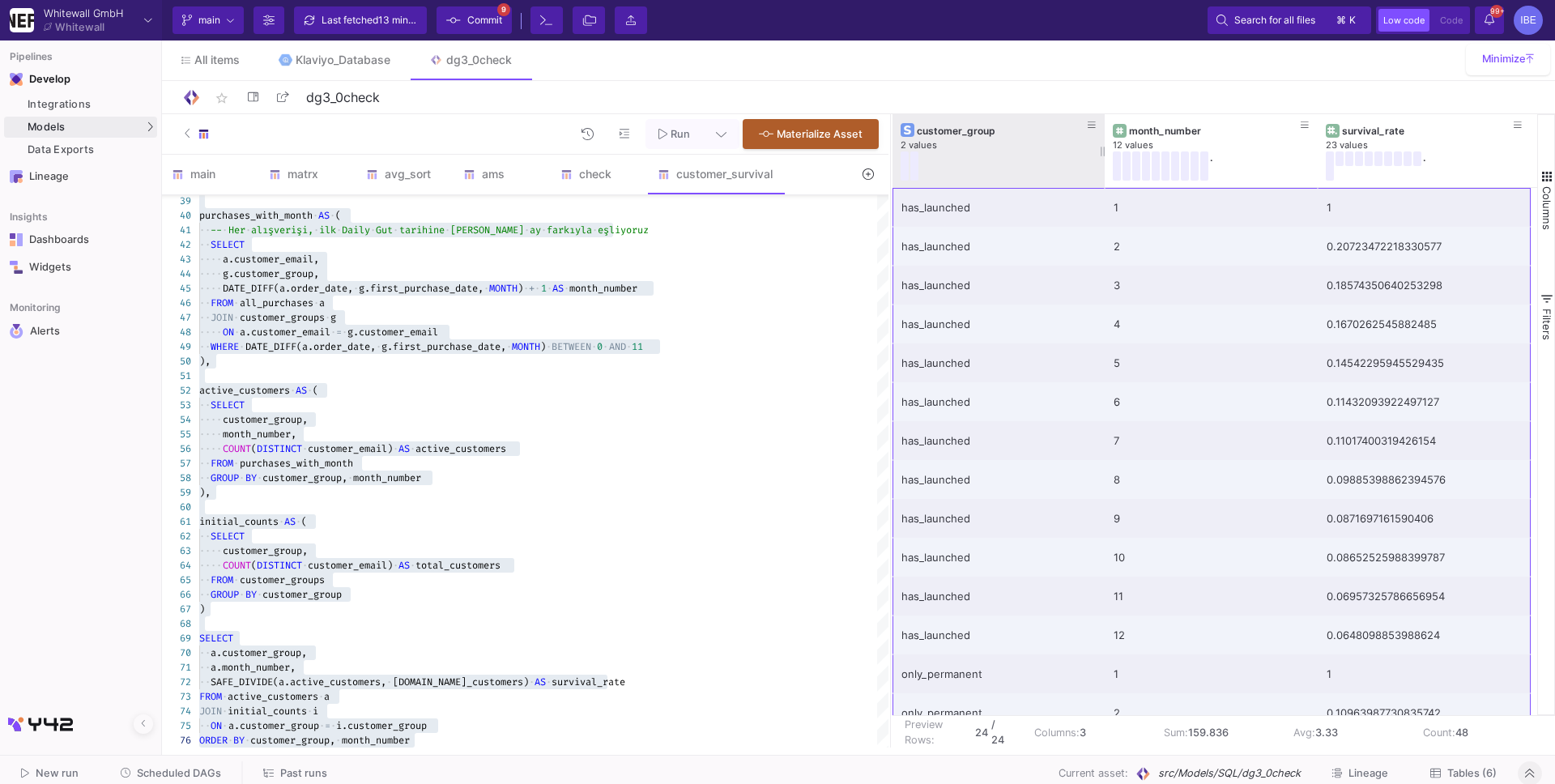
drag, startPoint x: 1333, startPoint y: 693, endPoint x: 959, endPoint y: 156, distance: 654.4
click at [959, 156] on div "customer_group 2 values month_number 12 values . survival_rate 23 values . has_…" at bounding box center [1214, 414] width 644 height 601
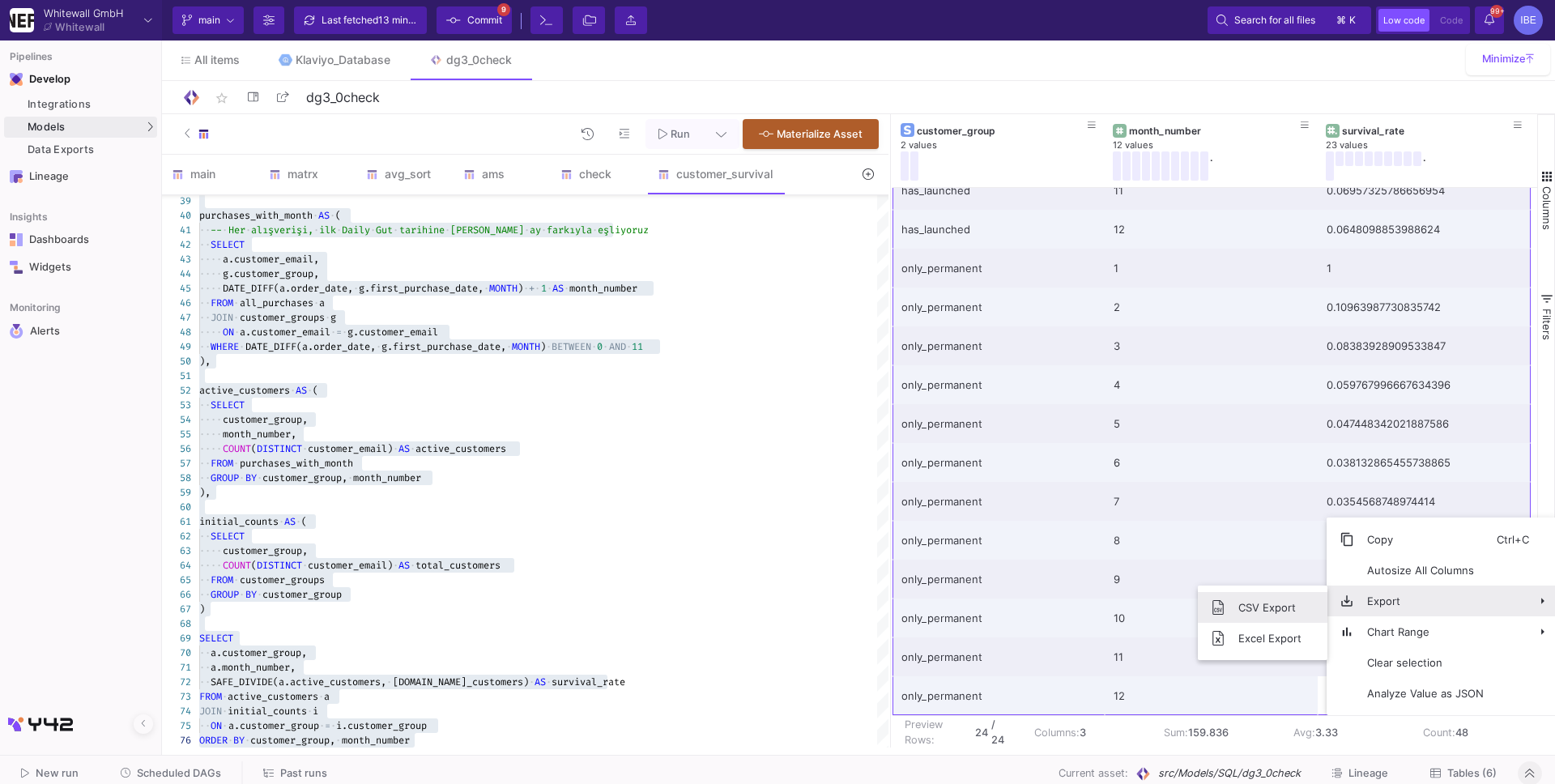
click at [1297, 609] on span "CSV Export" at bounding box center [1270, 607] width 89 height 31
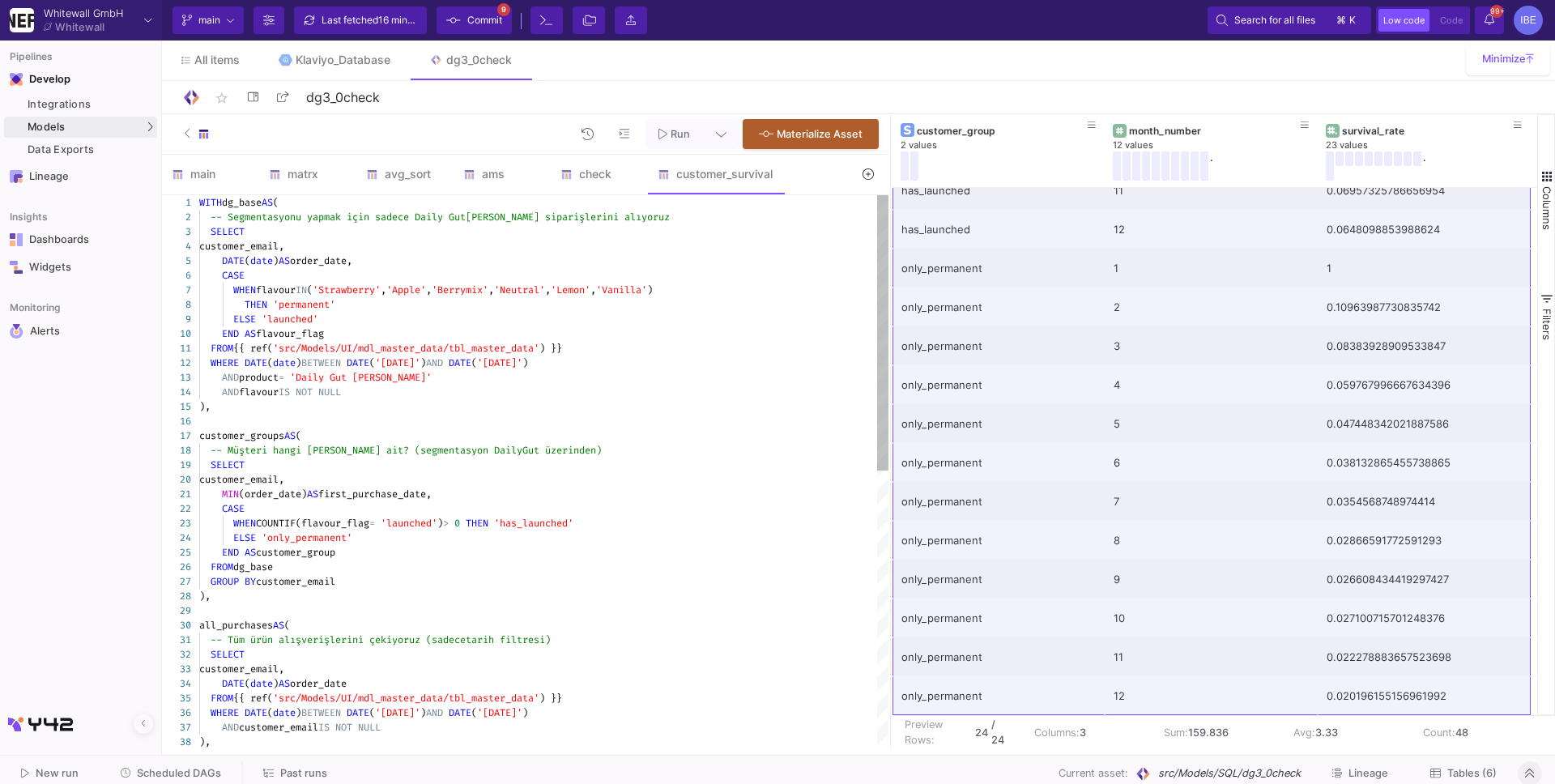
click at [518, 324] on div "ELSE 'launched'" at bounding box center [543, 318] width 689 height 14
click at [521, 326] on div "END AS flavour_flag" at bounding box center [543, 333] width 689 height 14
click at [541, 332] on div "END AS flavour_flag" at bounding box center [543, 333] width 689 height 14
click at [586, 339] on div "END AS flavour_flag" at bounding box center [543, 333] width 689 height 14
click at [617, 365] on div "WHERE DATE ( date ) BETWEEN DATE ( '[DATE]' ) AND DATE ( '[DATE]' )" at bounding box center [543, 362] width 689 height 14
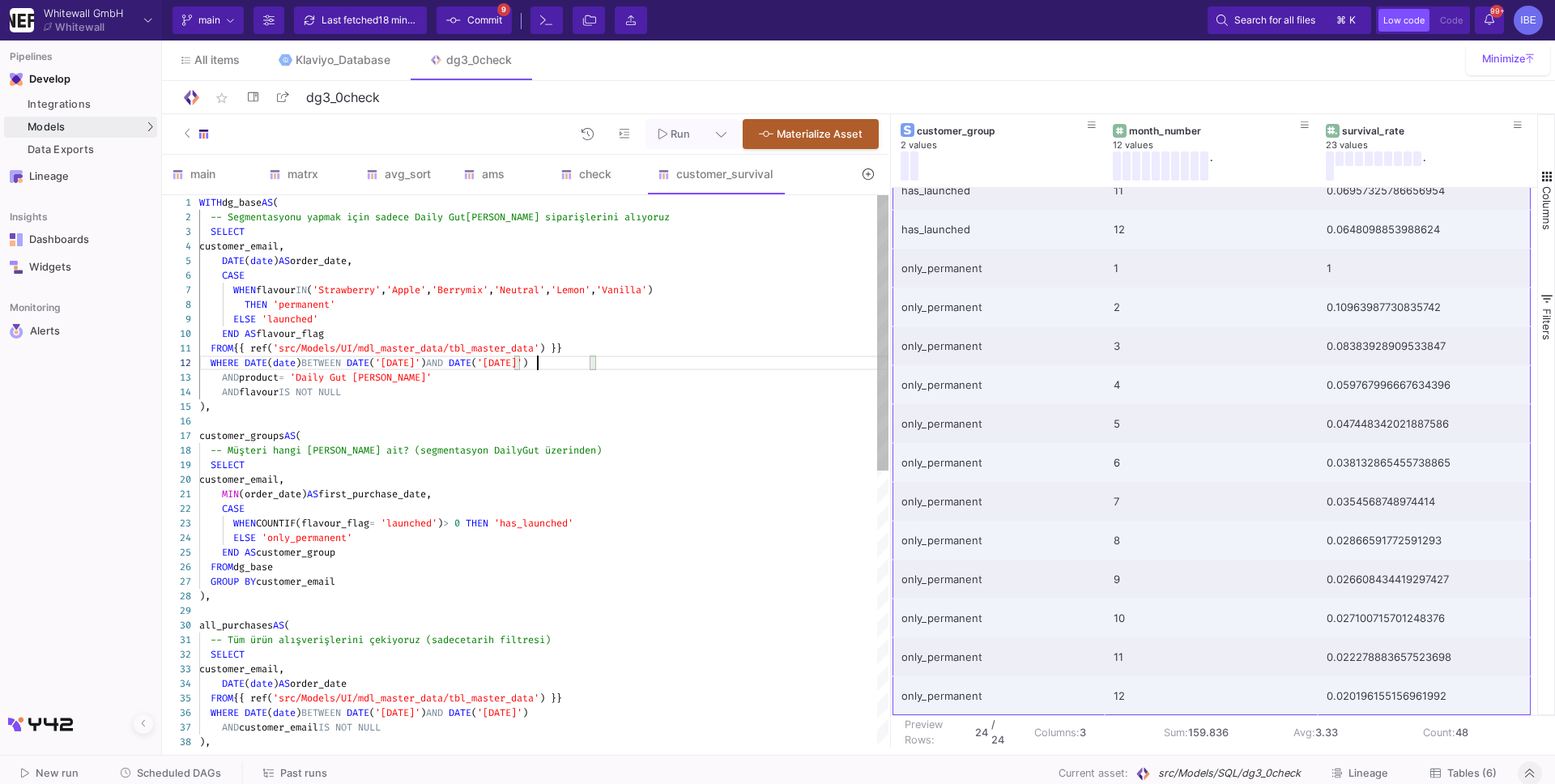
click at [538, 363] on div "38 37 35 36 33 34 31 32 29 30 26 27 28 24 25 22 23 19 20 21 17 18 14 15 16 12 1…" at bounding box center [526, 471] width 727 height 552
click at [535, 371] on div "AND product = 'Daily Gut [PERSON_NAME]'" at bounding box center [543, 376] width 689 height 14
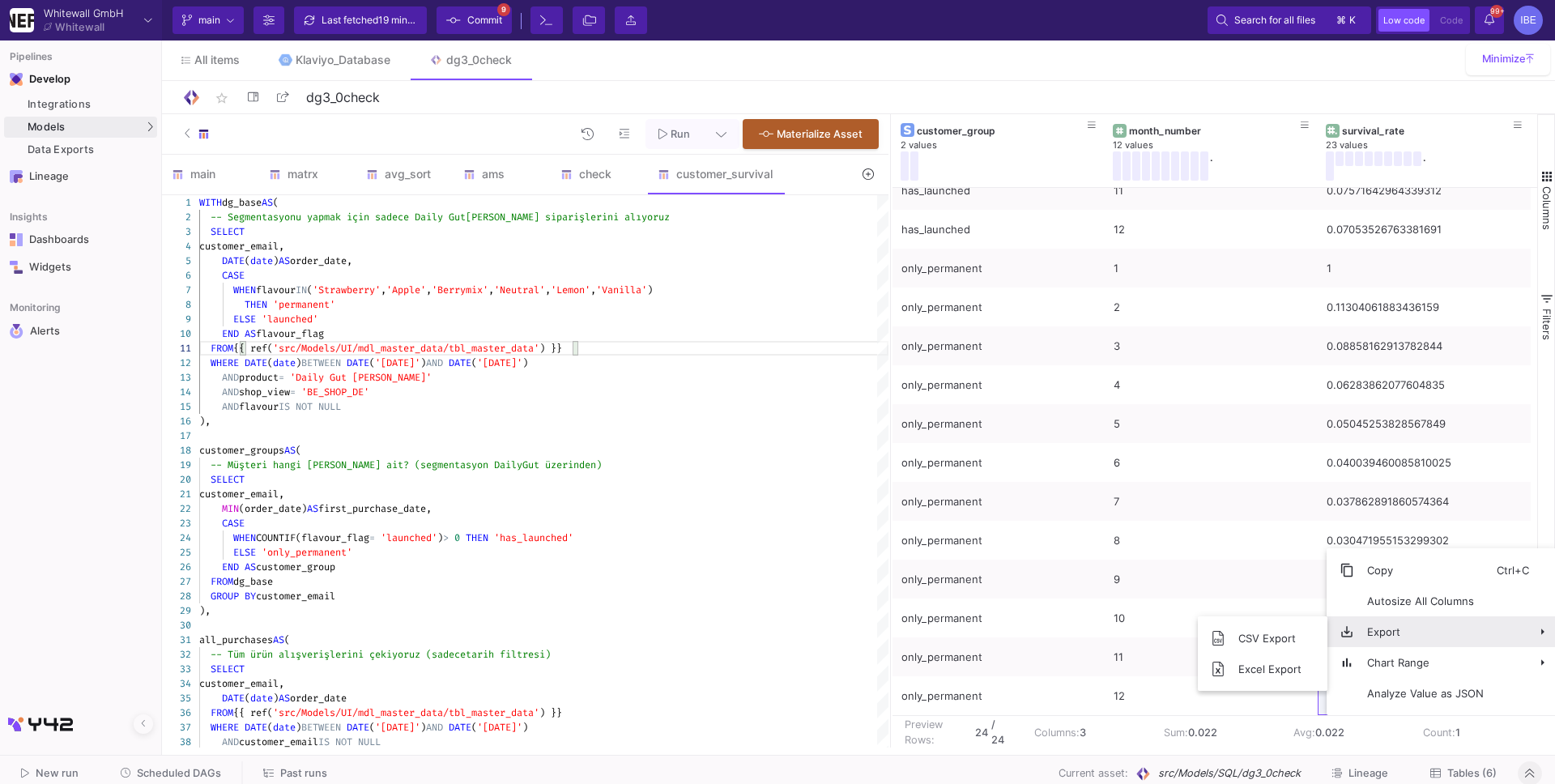
click at [1409, 629] on span "Export" at bounding box center [1425, 631] width 142 height 31
click at [1315, 643] on span "SubMenu" at bounding box center [1317, 638] width 7 height 31
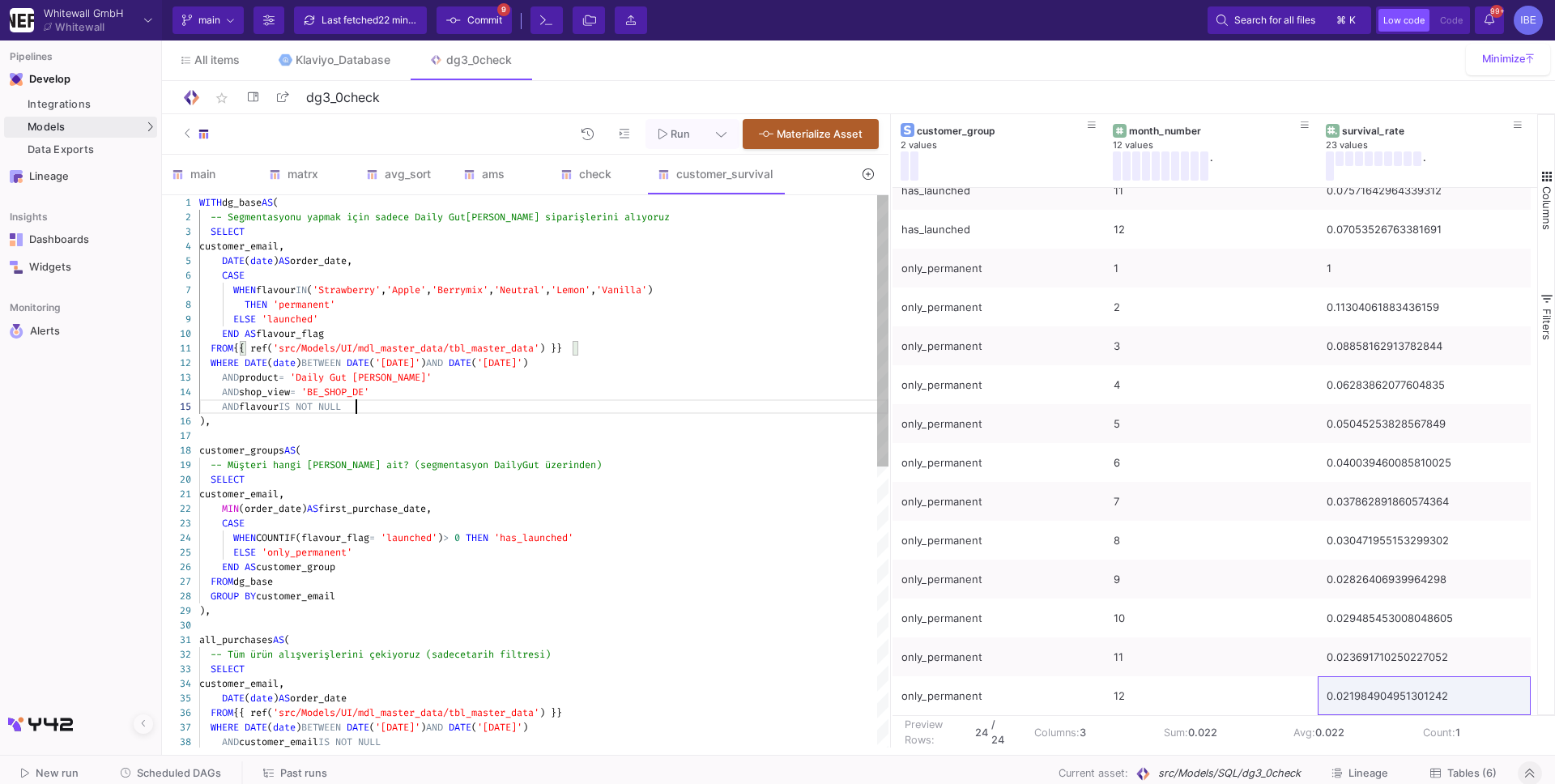
click at [467, 408] on div "AND flavour IS NOT NULL" at bounding box center [543, 406] width 689 height 14
click at [577, 344] on div "38 36 37 34 35 32 33 30 31 27 28 29 25 26 23 24 20 21 22 18 19 15 16 17 12 13 1…" at bounding box center [526, 471] width 727 height 552
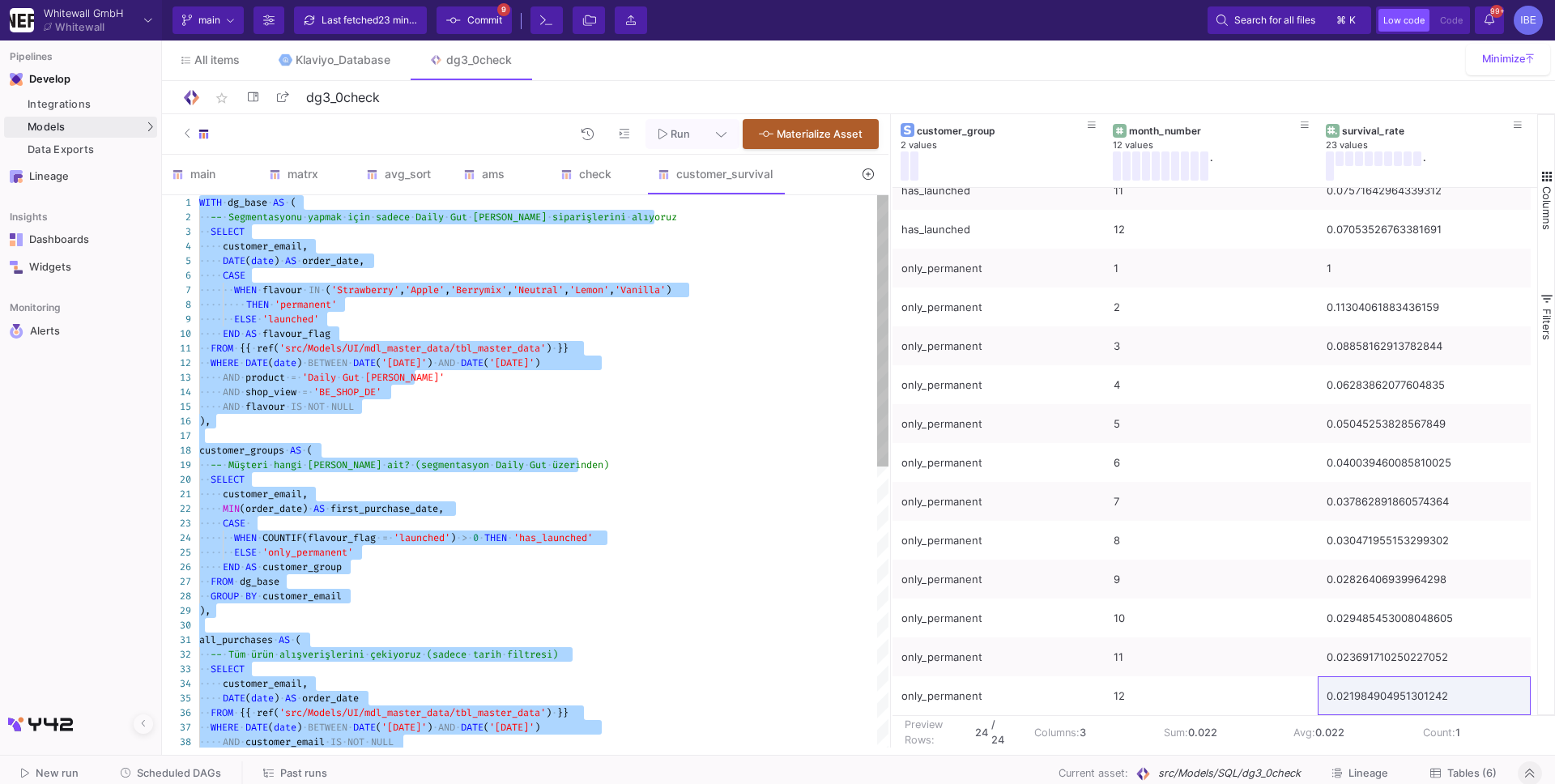
click at [529, 287] on span "'Neutral'" at bounding box center [538, 290] width 51 height 13
type textarea "WITH dg_base AS ( -- Segmentasyonu yapmak için sadece Daily Gut [PERSON_NAME] s…"
